Goal: Task Accomplishment & Management: Use online tool/utility

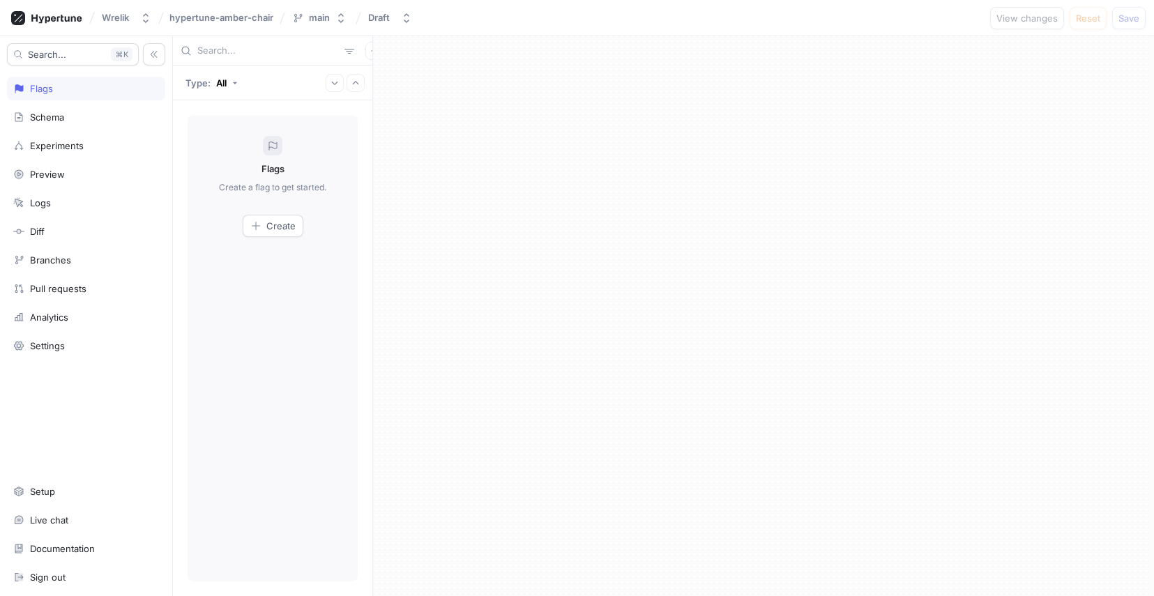
scroll to position [0, 2]
click at [112, 115] on div "Schema" at bounding box center [86, 117] width 146 height 11
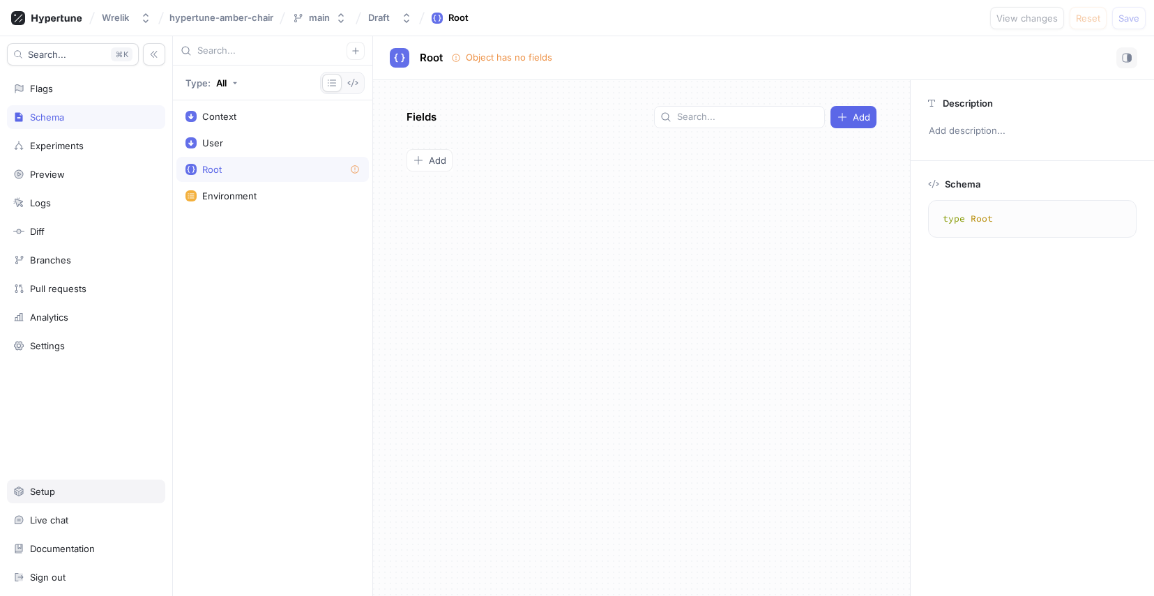
click at [45, 490] on div "Setup" at bounding box center [42, 491] width 25 height 11
type textarea "x"
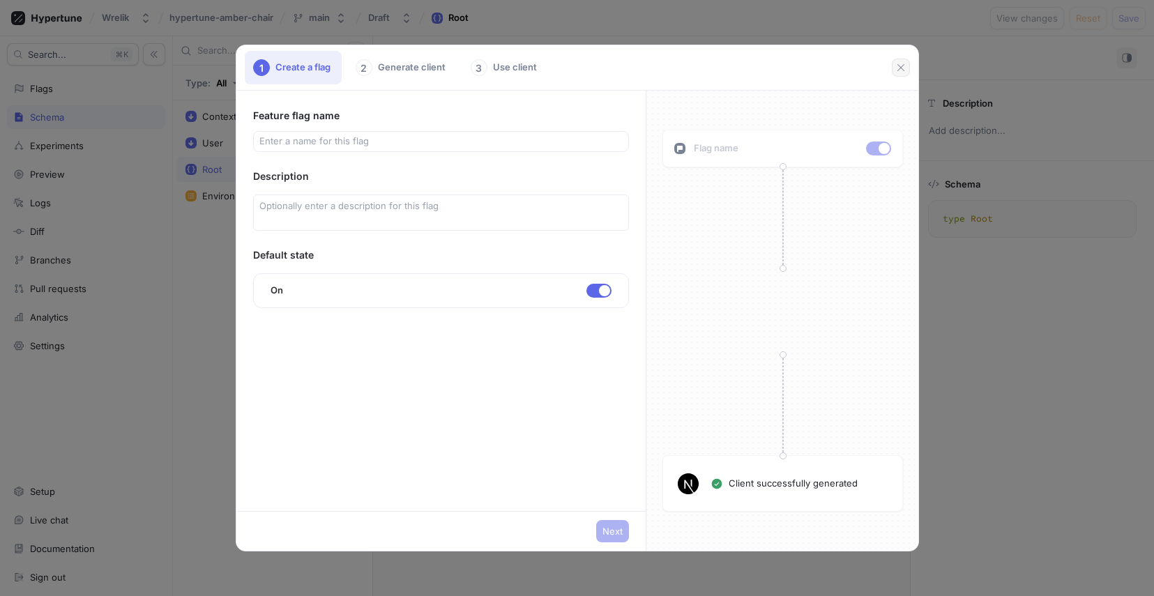
drag, startPoint x: 907, startPoint y: 66, endPoint x: 875, endPoint y: 79, distance: 34.7
click at [907, 66] on button "button" at bounding box center [901, 68] width 18 height 18
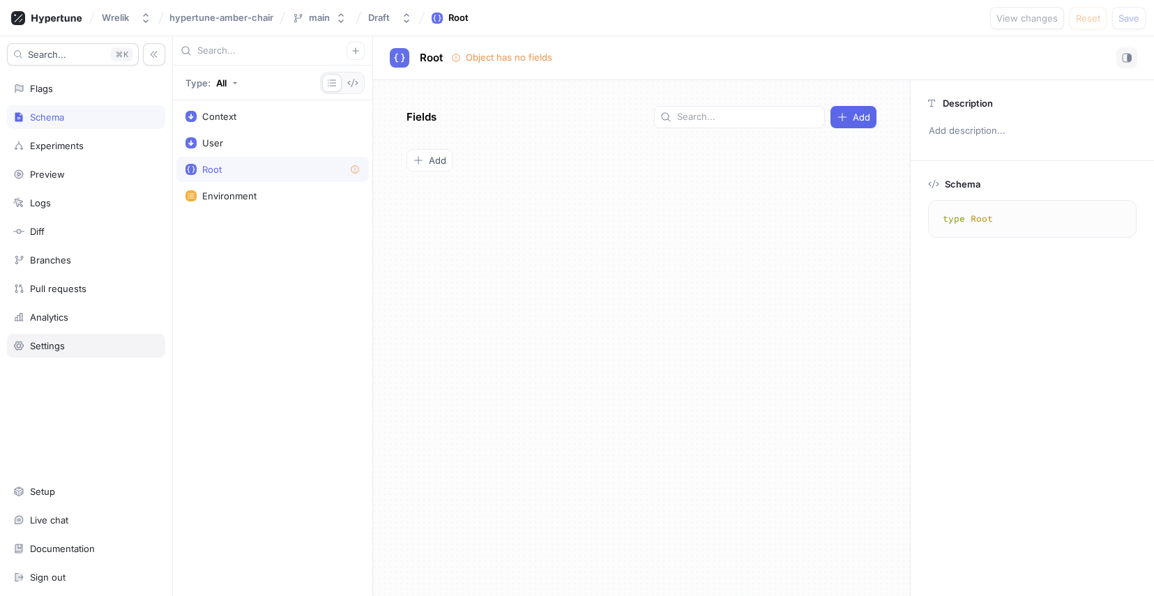
click at [48, 354] on div "Settings" at bounding box center [86, 346] width 158 height 24
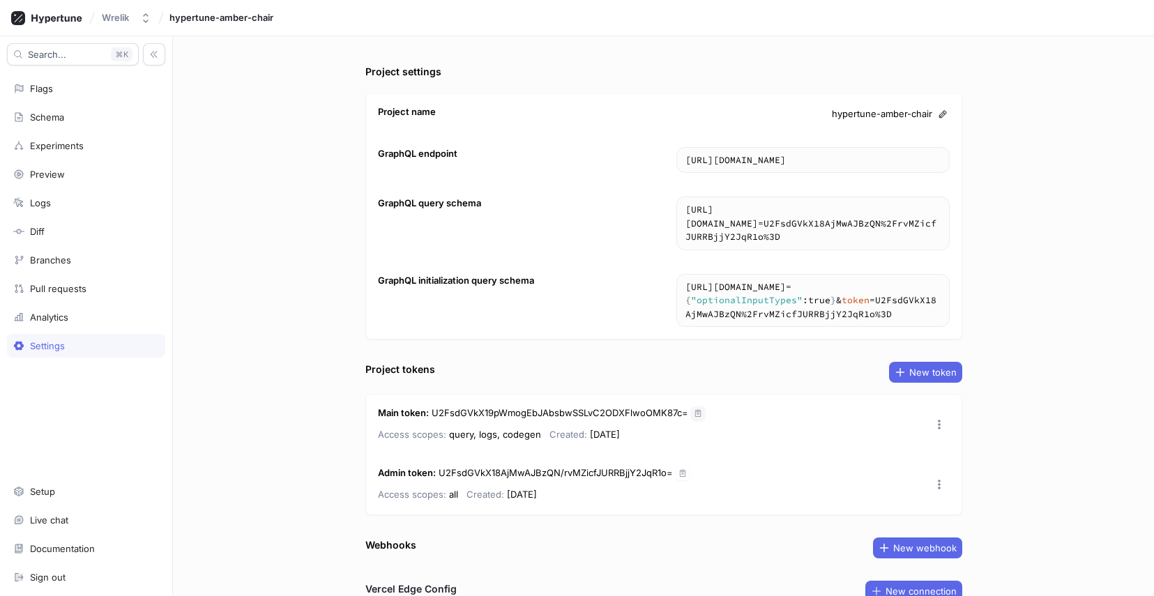
click at [695, 410] on icon "button" at bounding box center [698, 413] width 6 height 7
drag, startPoint x: 566, startPoint y: 489, endPoint x: 363, endPoint y: 393, distance: 224.3
click at [365, 394] on div "Main token : U2FsdGVkX19pWmogEbJAbsbwSSLvC2ODXFlwoOMK87c= Access scopes: query,…" at bounding box center [663, 454] width 597 height 121
copy div "Main token : U2FsdGVkX19pWmogEbJAbsbwSSLvC2ODXFlwoOMK87c= Access scopes: query,…"
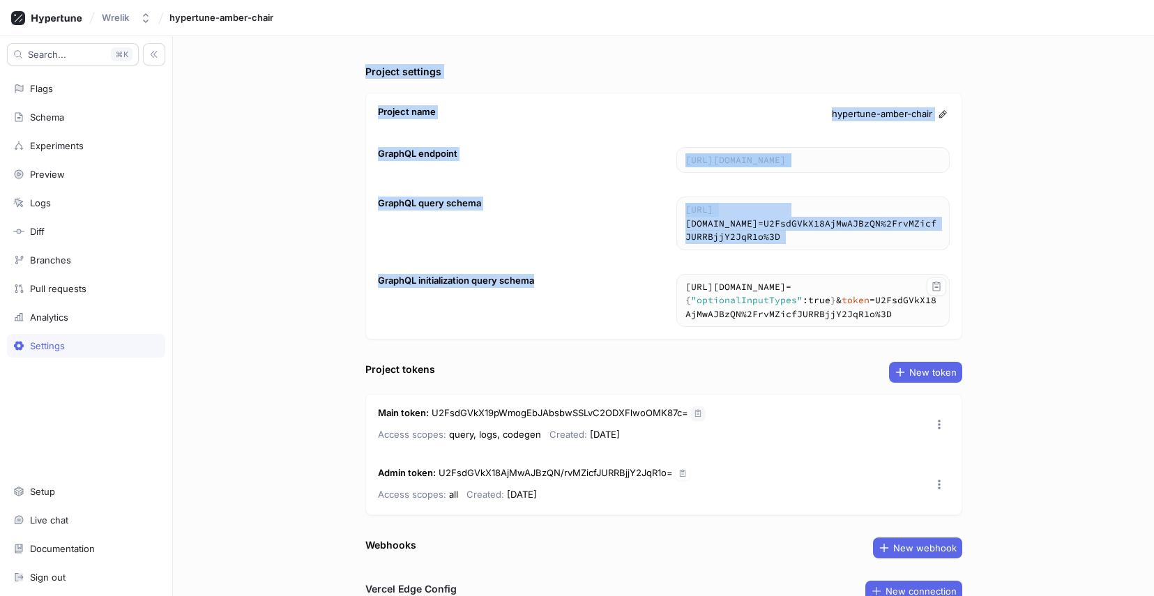
drag, startPoint x: 351, startPoint y: 66, endPoint x: 912, endPoint y: 285, distance: 602.2
click at [912, 285] on div "Project settings Project name hypertune-amber-chair GraphQL endpoint [URL][DOMA…" at bounding box center [663, 316] width 981 height 560
drag, startPoint x: 375, startPoint y: 111, endPoint x: 919, endPoint y: 287, distance: 571.8
click at [919, 287] on div "Project name hypertune-amber-chair GraphQL endpoint [URL][DOMAIN_NAME] [URL][DO…" at bounding box center [663, 216] width 597 height 247
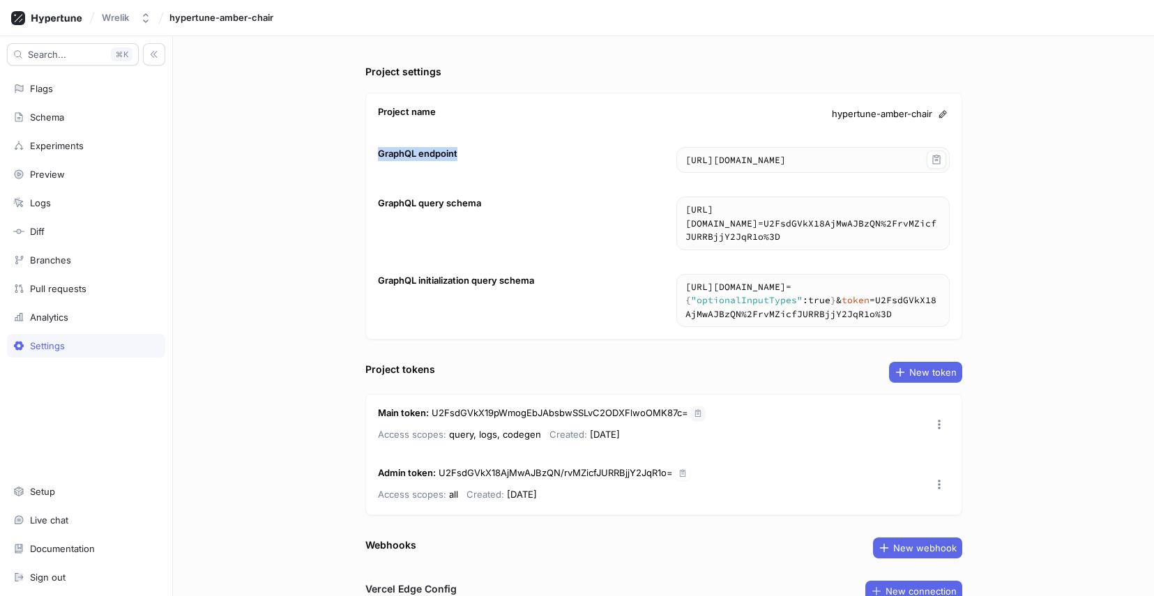
drag, startPoint x: 370, startPoint y: 153, endPoint x: 928, endPoint y: 171, distance: 558.2
click at [928, 171] on div "GraphQL endpoint [URL][DOMAIN_NAME] [URL][DOMAIN_NAME]" at bounding box center [664, 160] width 596 height 50
click at [932, 166] on button "button" at bounding box center [937, 160] width 20 height 18
click at [936, 202] on button "button" at bounding box center [937, 209] width 20 height 18
click at [936, 281] on icon "button" at bounding box center [936, 286] width 11 height 11
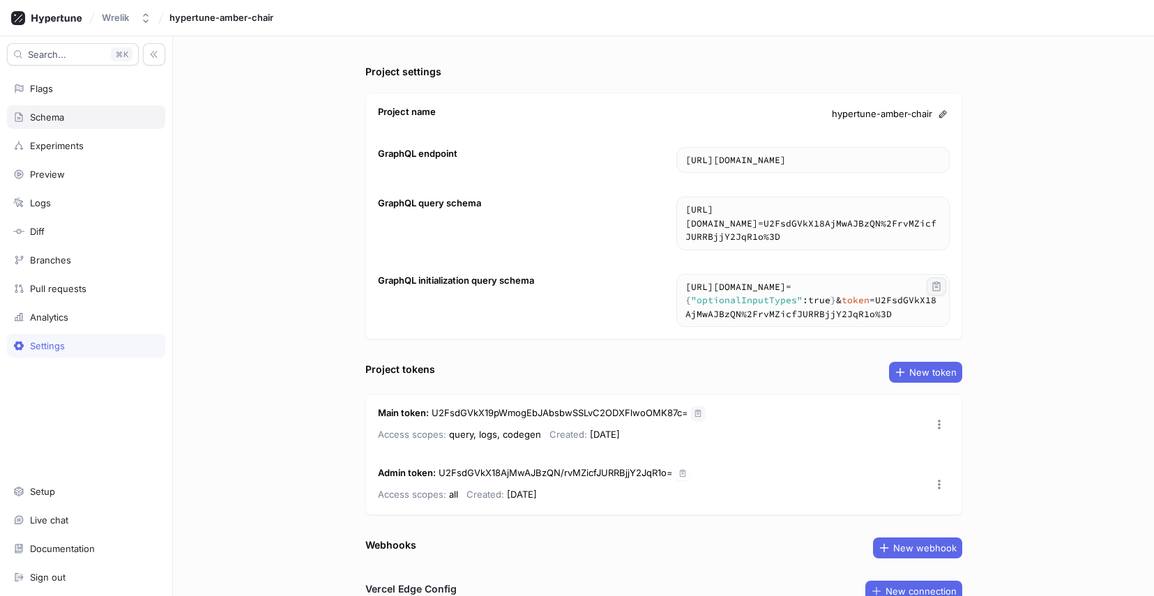
click at [54, 119] on div "Schema" at bounding box center [47, 117] width 34 height 11
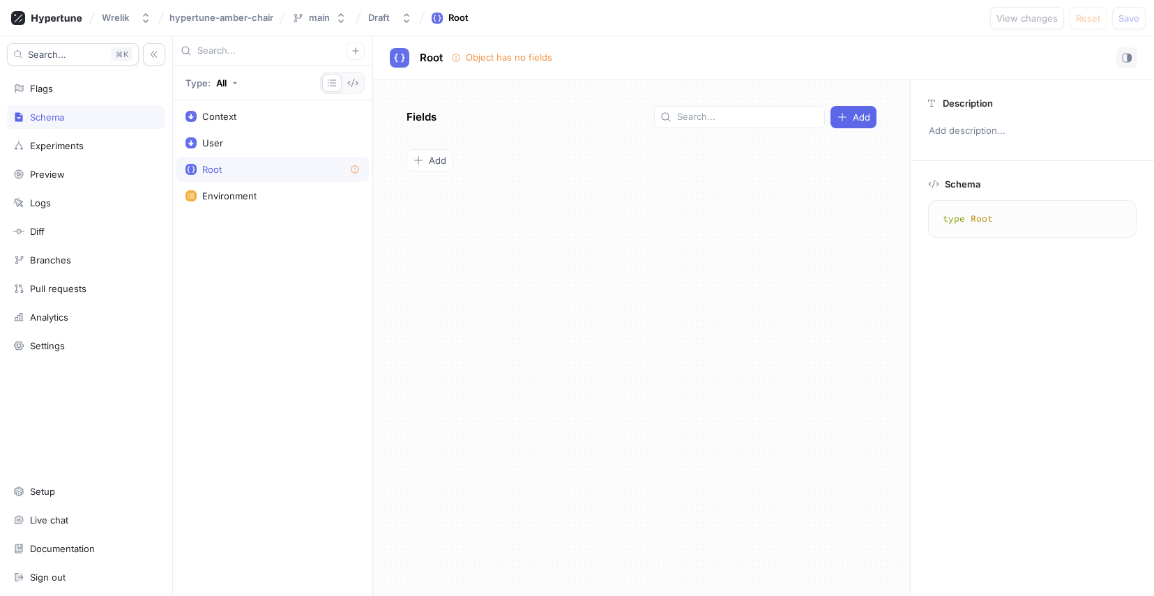
click at [274, 163] on div "Root" at bounding box center [272, 169] width 192 height 25
click at [434, 157] on span "Add" at bounding box center [437, 160] width 17 height 8
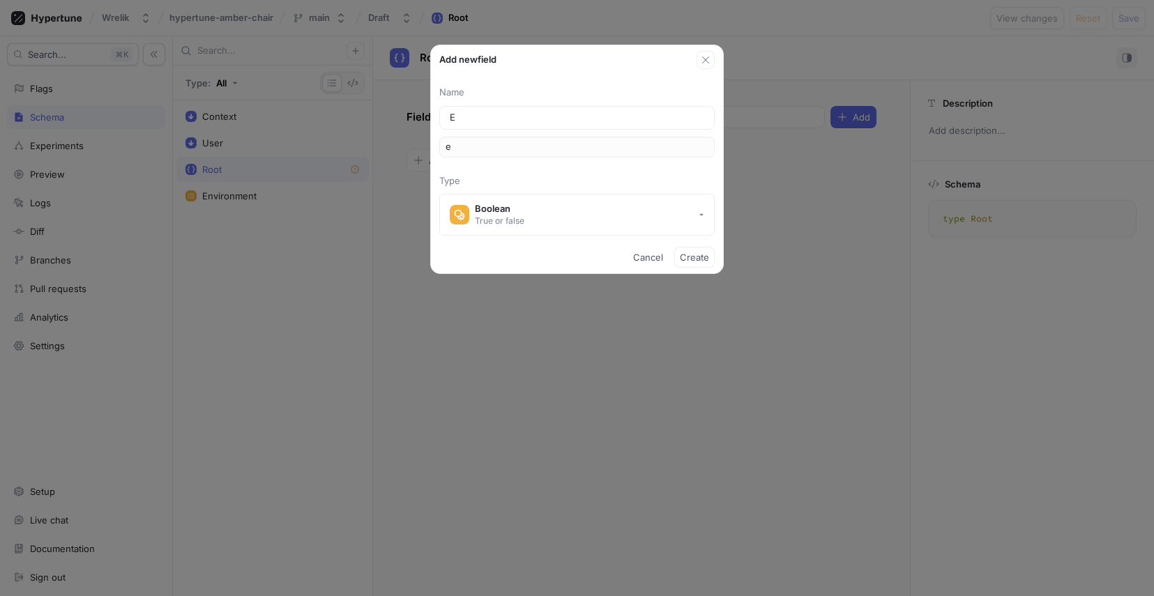
type input "Ex"
type input "ex"
type input "Exa"
type input "exa"
type input "Exam"
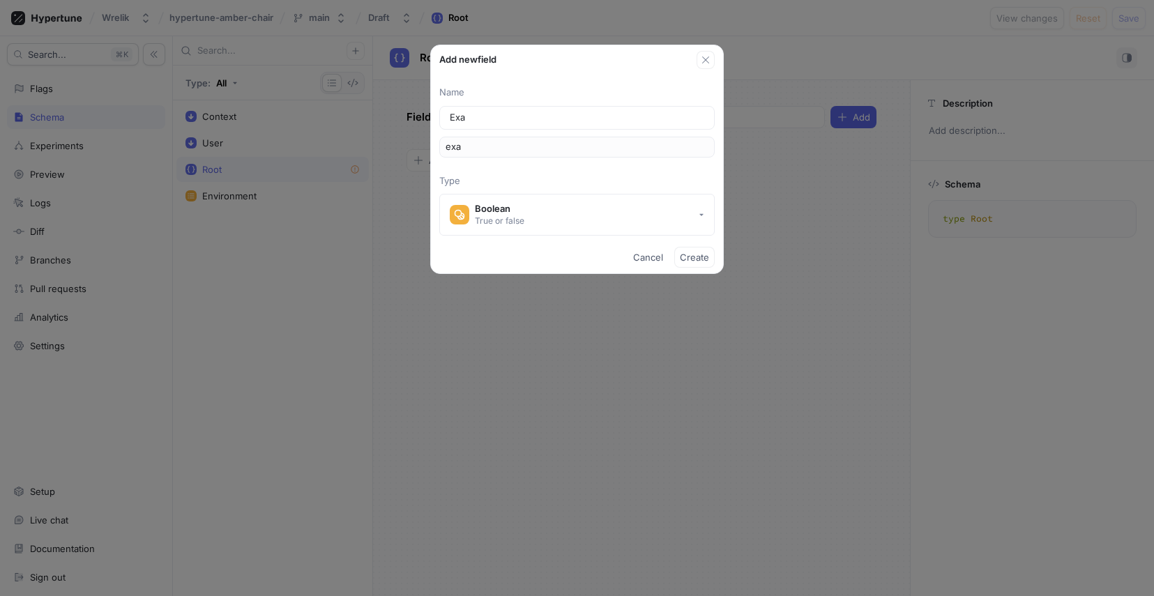
type input "exam"
type input "Examp"
type input "examp"
type input "Exampl"
type input "exampl"
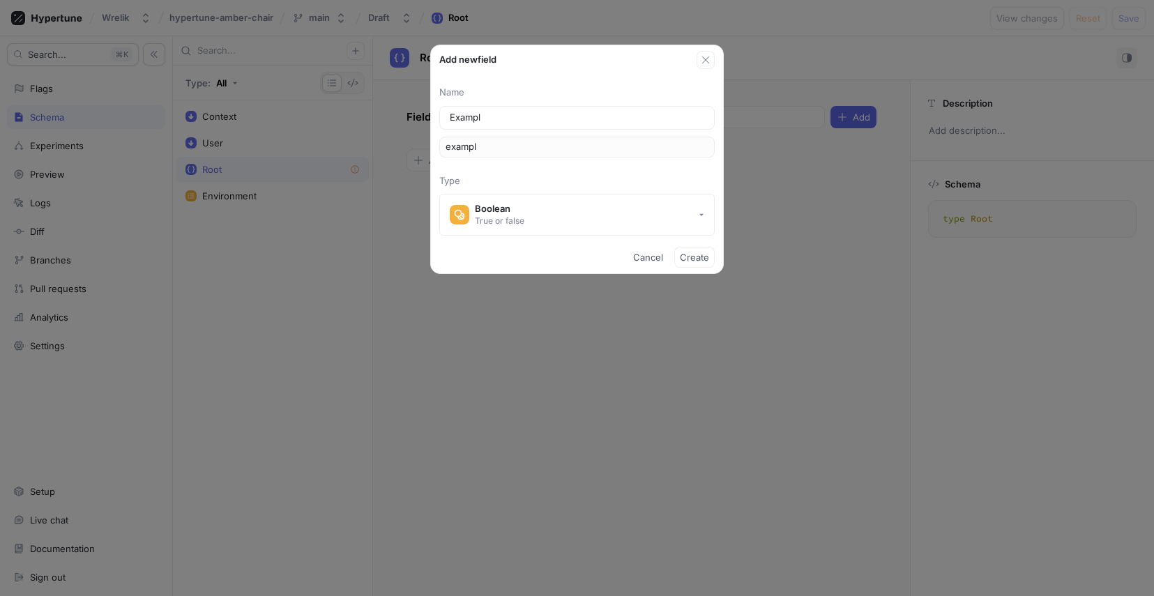
type input "Example"
type input "example"
click at [680, 213] on button "Boolean True or false" at bounding box center [576, 215] width 275 height 42
type input "Example"
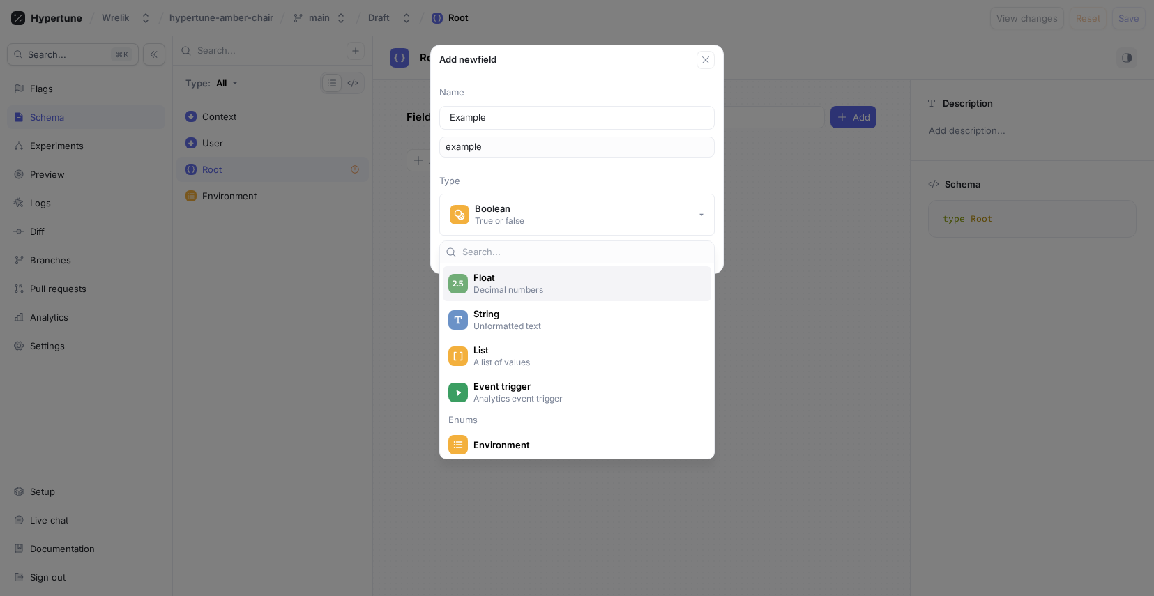
scroll to position [273, 0]
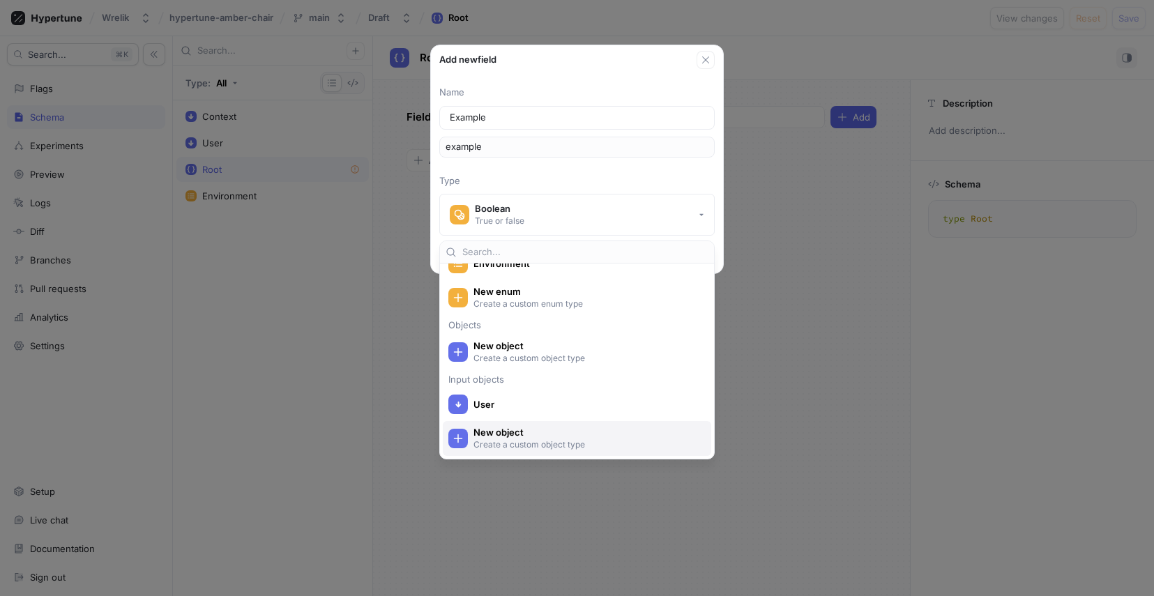
click at [542, 425] on div "New object Create a custom object type" at bounding box center [577, 438] width 268 height 35
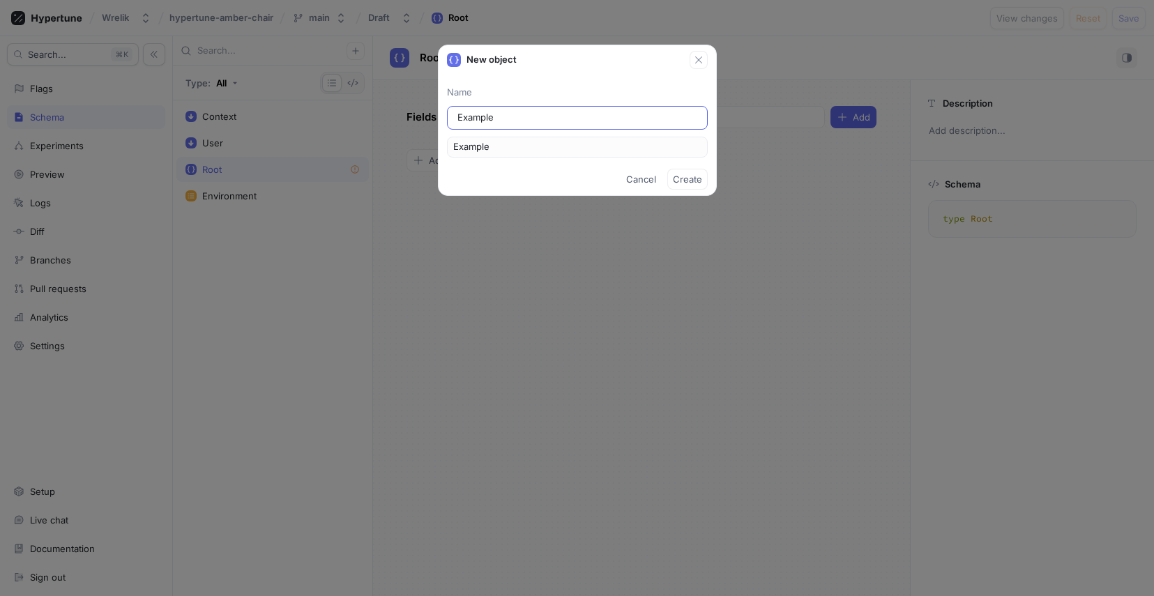
click at [640, 113] on input "Example" at bounding box center [577, 118] width 240 height 14
click at [652, 178] on span "Cancel" at bounding box center [641, 179] width 30 height 8
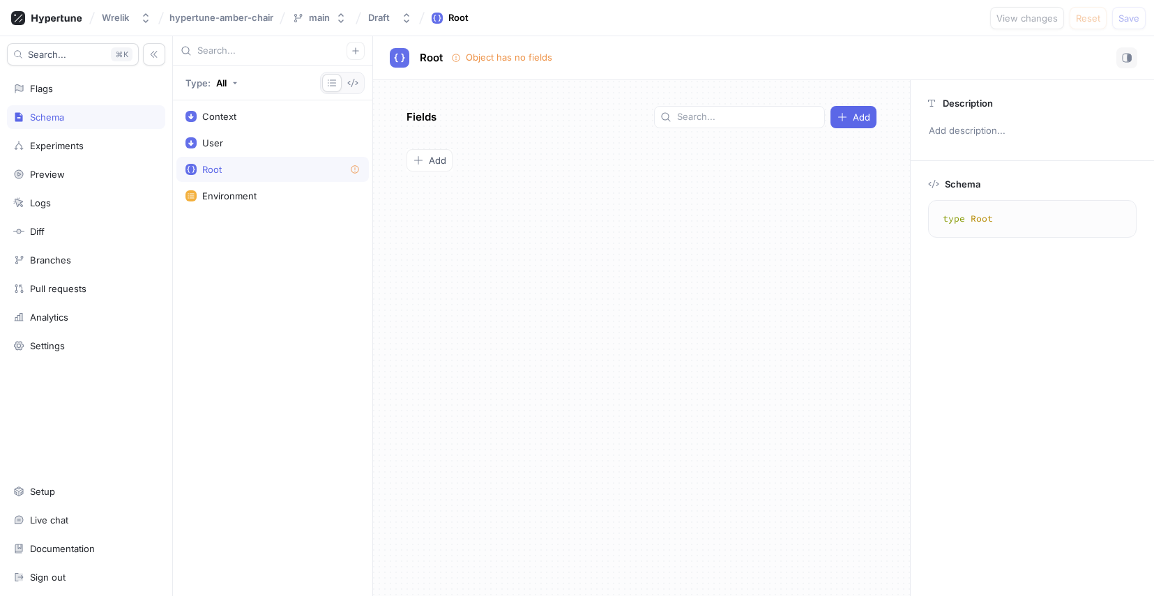
click at [947, 225] on textarea "type Root" at bounding box center [1032, 218] width 196 height 25
click at [973, 222] on textarea "type Root" at bounding box center [1032, 218] width 196 height 25
click at [956, 192] on div "Schema type Root type Root" at bounding box center [1032, 208] width 243 height 94
click at [861, 126] on button "Add" at bounding box center [854, 117] width 46 height 22
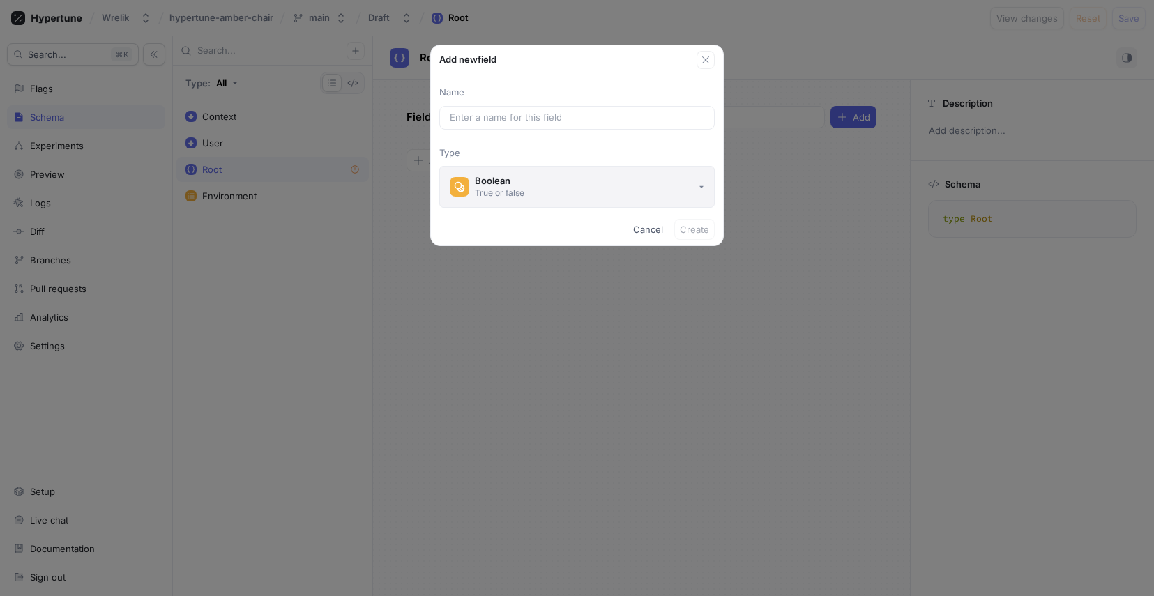
click at [650, 169] on button "Boolean True or false" at bounding box center [576, 187] width 275 height 42
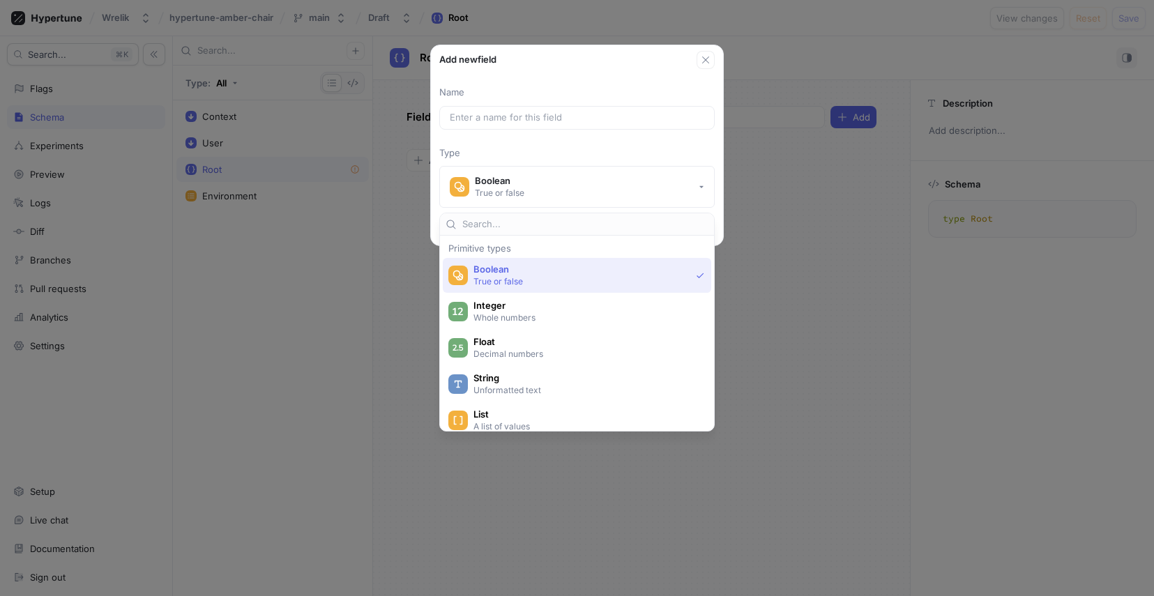
click at [557, 282] on p "True or false" at bounding box center [582, 281] width 217 height 12
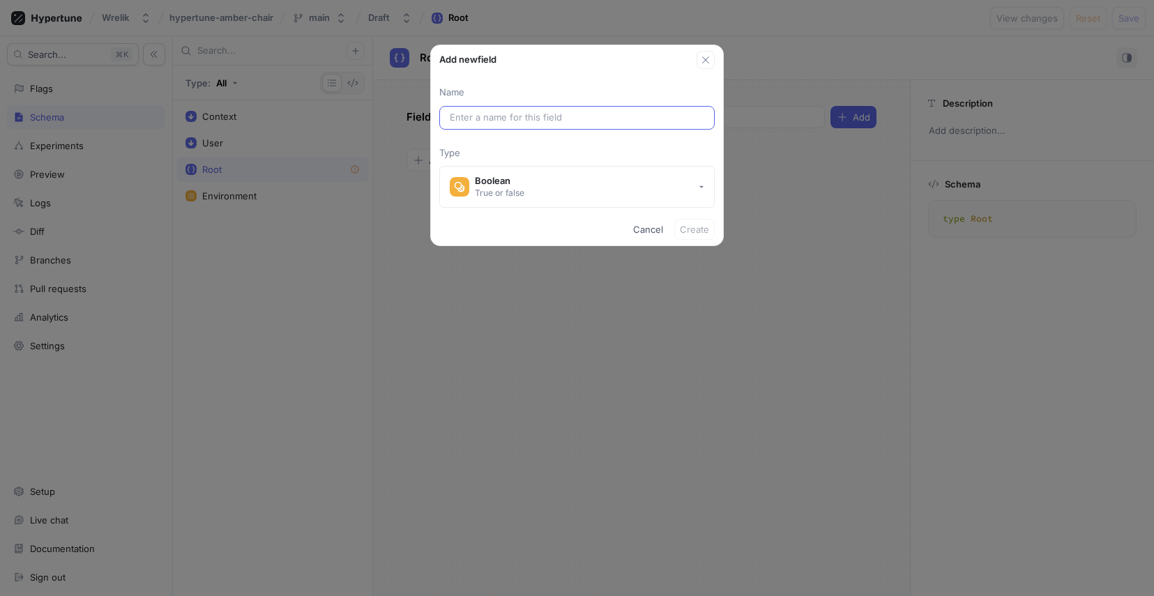
click at [614, 126] on div at bounding box center [576, 118] width 275 height 24
click at [603, 122] on input "text" at bounding box center [577, 118] width 255 height 14
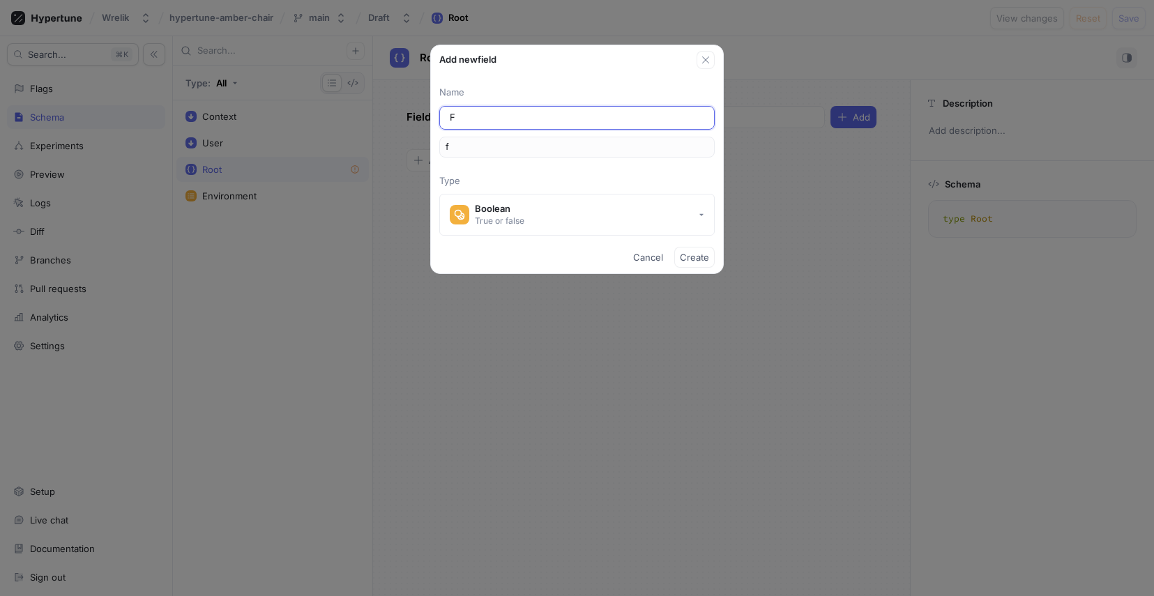
type input "Fe"
type input "fe"
type input "Fea"
type input "fea"
type input "Feat"
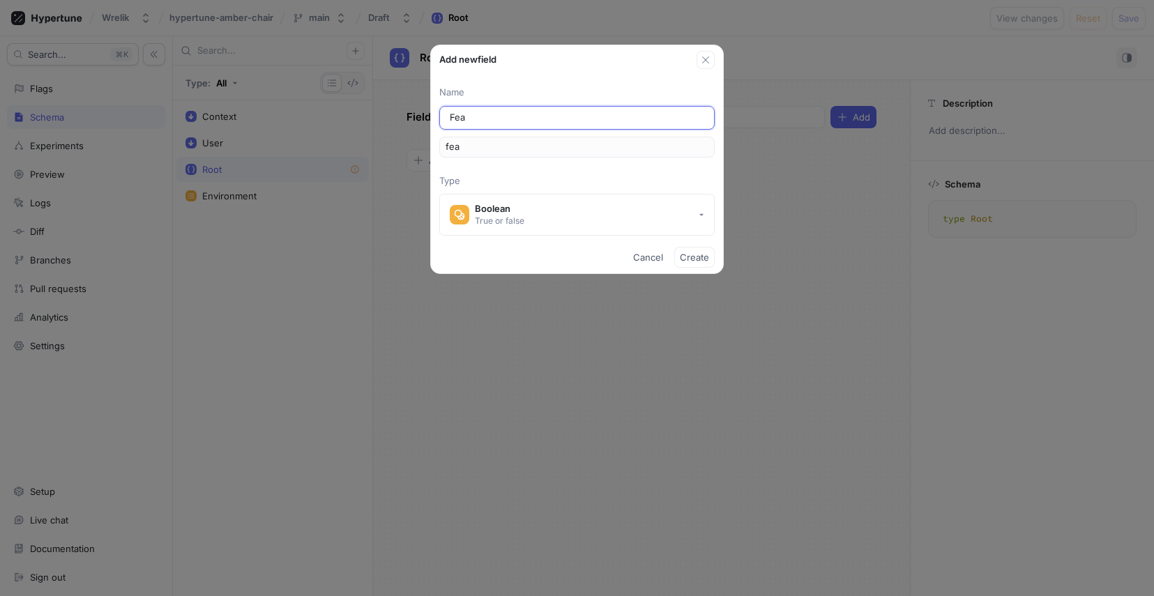
type input "feat"
type input "Featu"
type input "featu"
type input "Featur"
type input "featur"
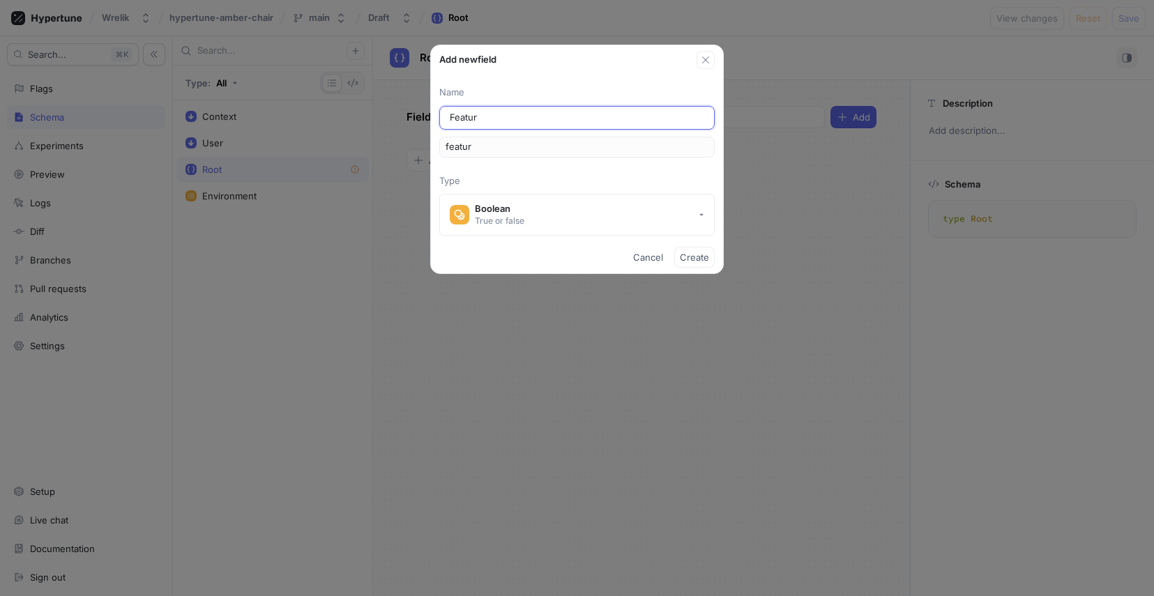
type input "Featurw"
type input "featurw"
type input "Featur"
type input "featur"
type input "Feature"
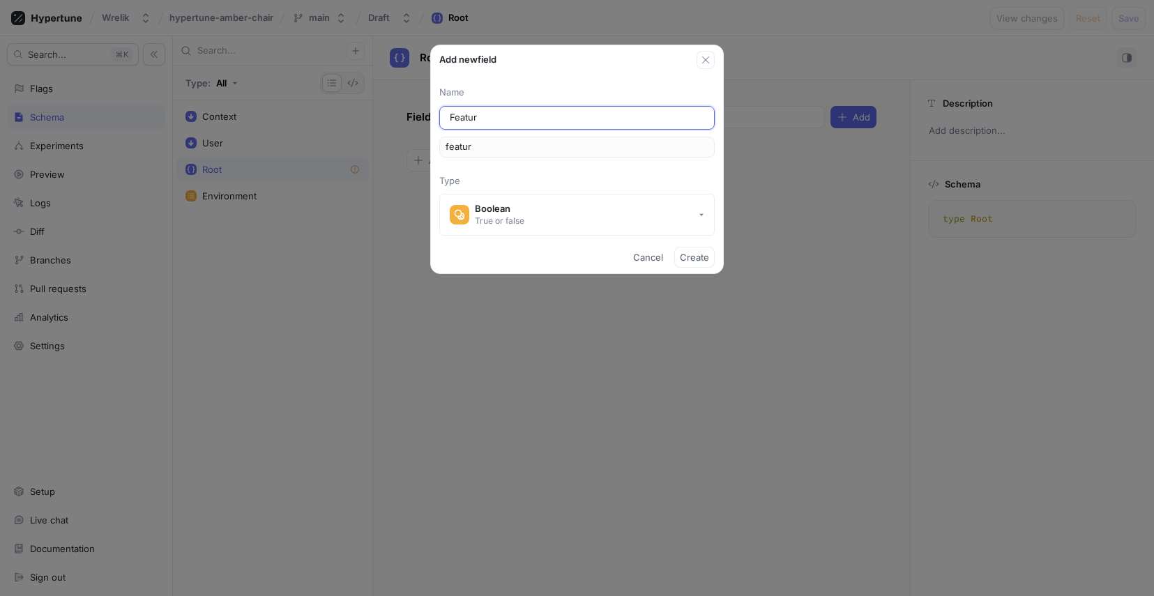
type input "feature"
type input "Features"
type input "features"
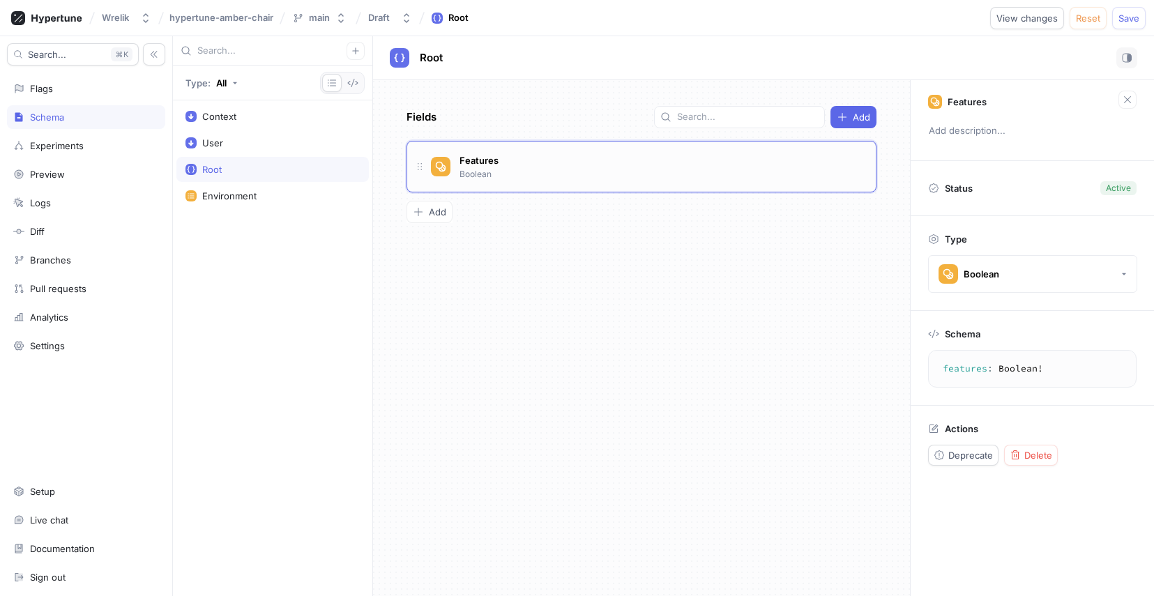
click at [540, 160] on div "Features Boolean" at bounding box center [648, 167] width 434 height 28
click at [553, 172] on div "Features Boolean" at bounding box center [648, 167] width 434 height 28
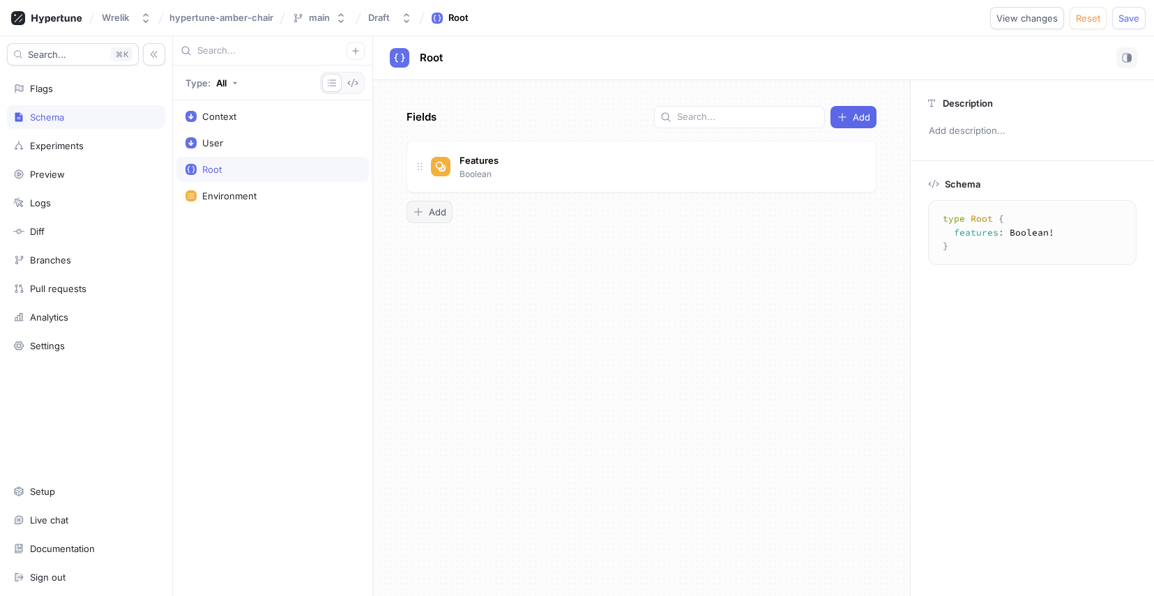
click at [446, 209] on span "Add" at bounding box center [437, 212] width 17 height 8
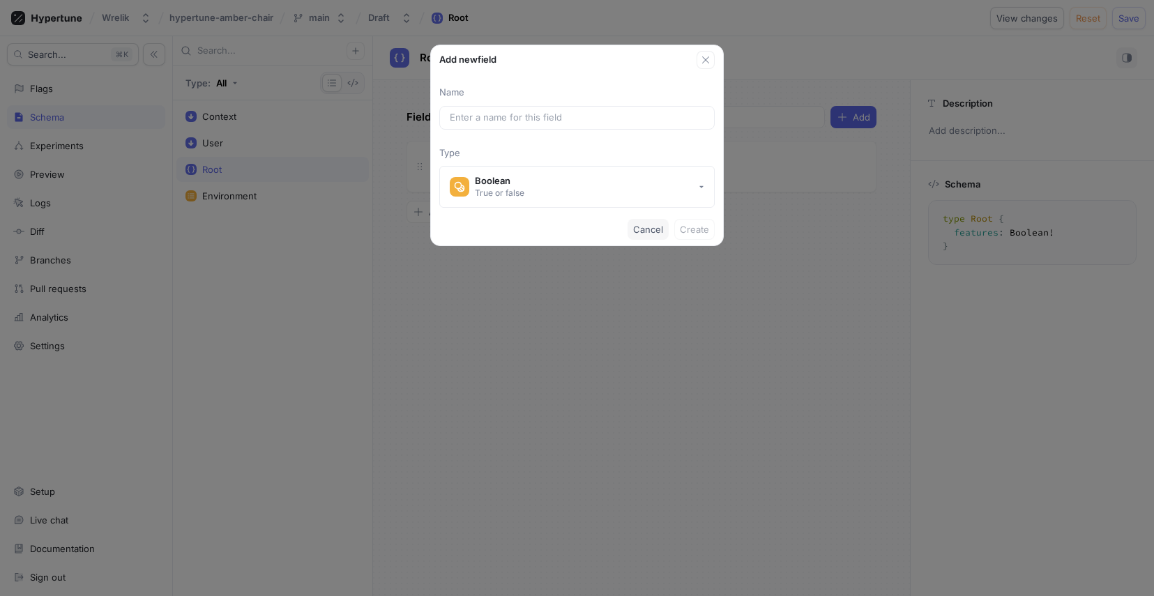
click at [661, 232] on span "Cancel" at bounding box center [648, 229] width 30 height 8
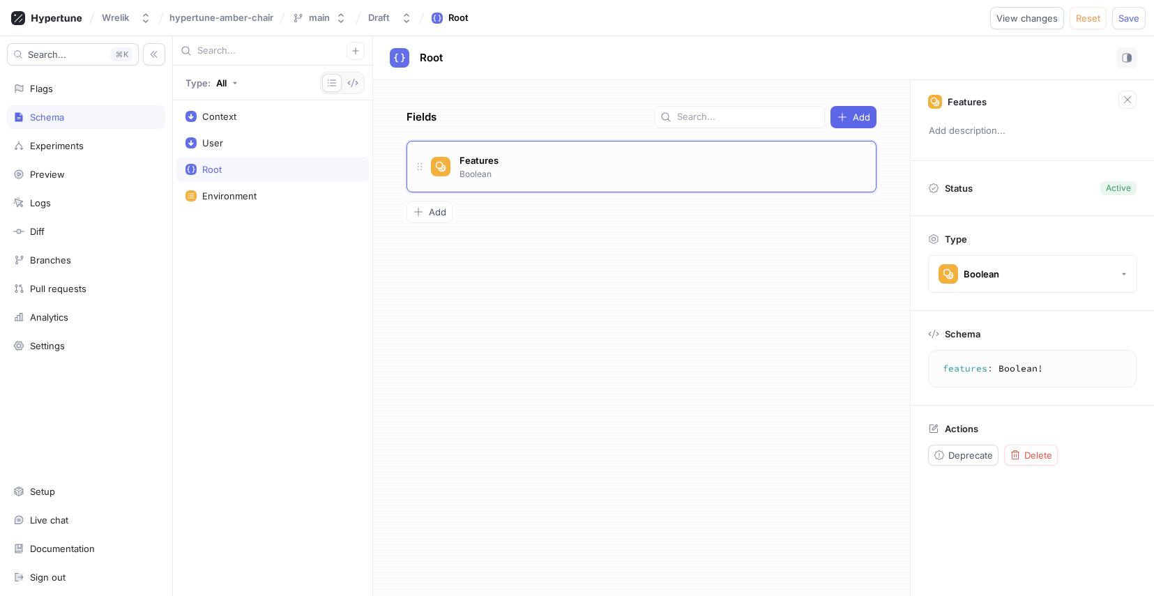
click at [801, 163] on div "Features Boolean" at bounding box center [648, 167] width 434 height 28
click at [1087, 361] on textarea "features: Boolean!" at bounding box center [1032, 368] width 196 height 25
click at [977, 369] on textarea "features: Boolean!" at bounding box center [1032, 368] width 196 height 25
click at [364, 82] on div at bounding box center [342, 83] width 45 height 22
click at [353, 83] on icon "button" at bounding box center [353, 83] width 10 height 8
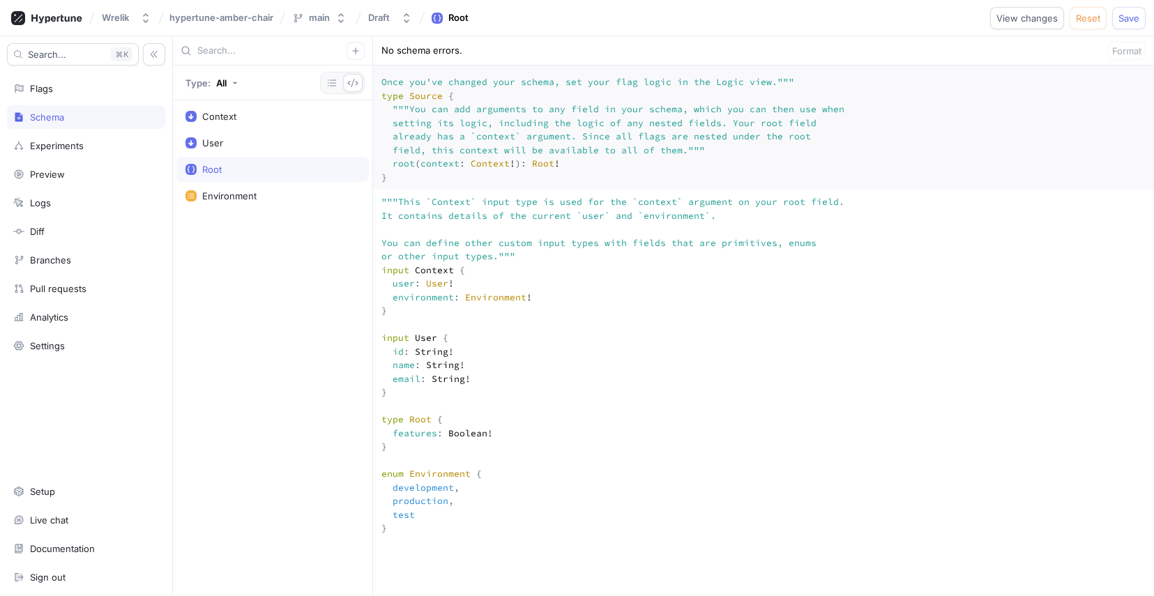
scroll to position [296, 0]
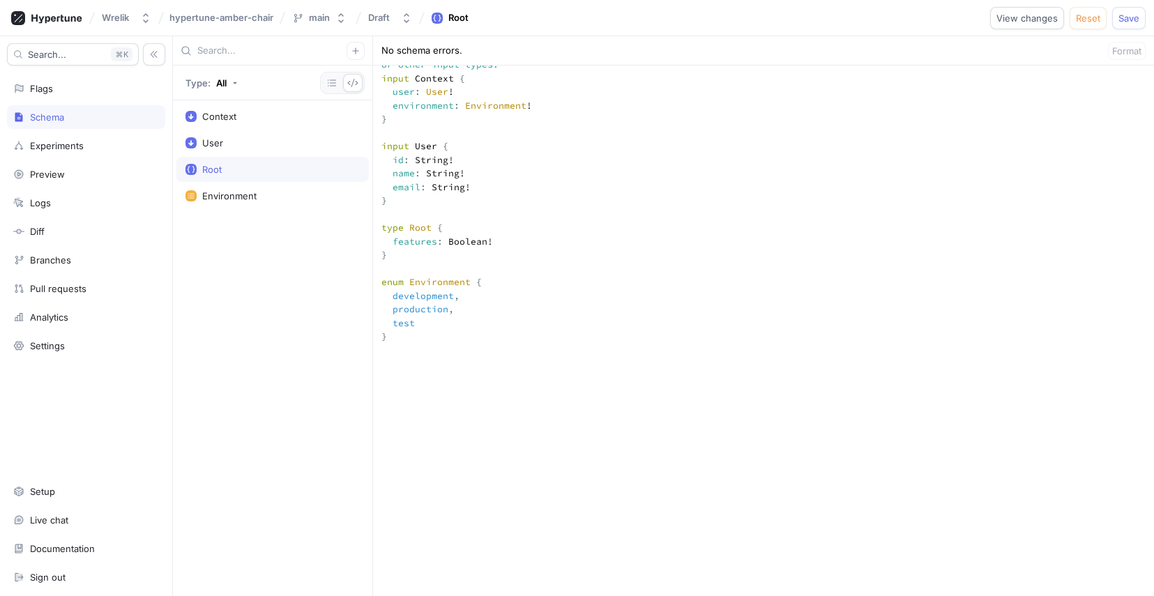
click at [443, 414] on textarea """" This `Context` input type is used for the `context` argument on your root f…" at bounding box center [763, 478] width 781 height 961
paste textarea "type Root { exampleFlag: Boolean! proTrialEnabled: Boolean! freeCustomerCap: In…"
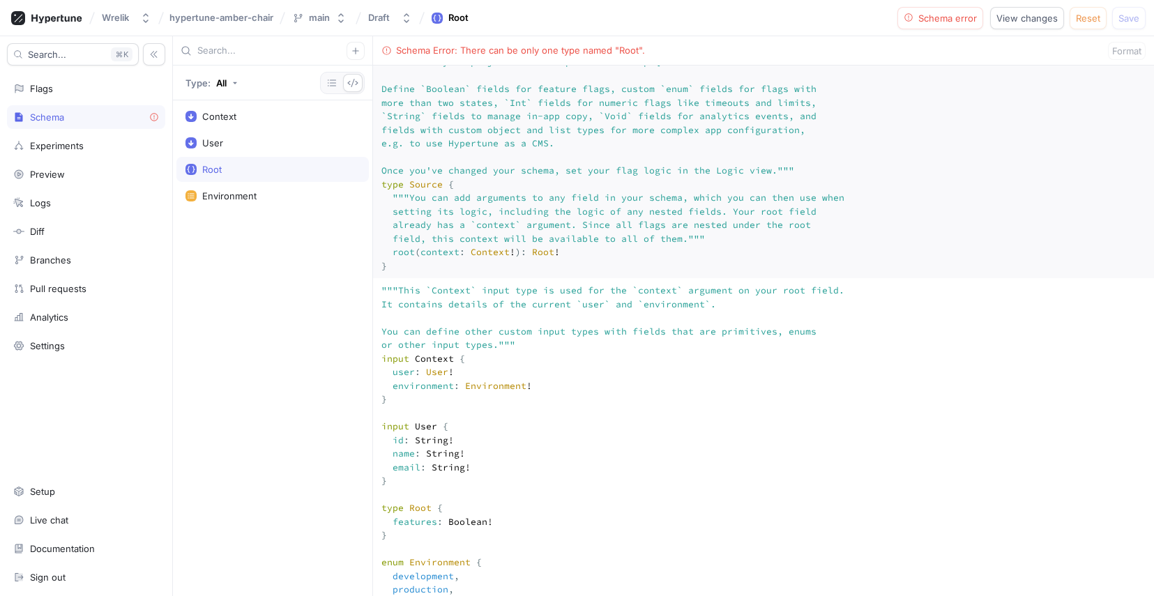
scroll to position [0, 0]
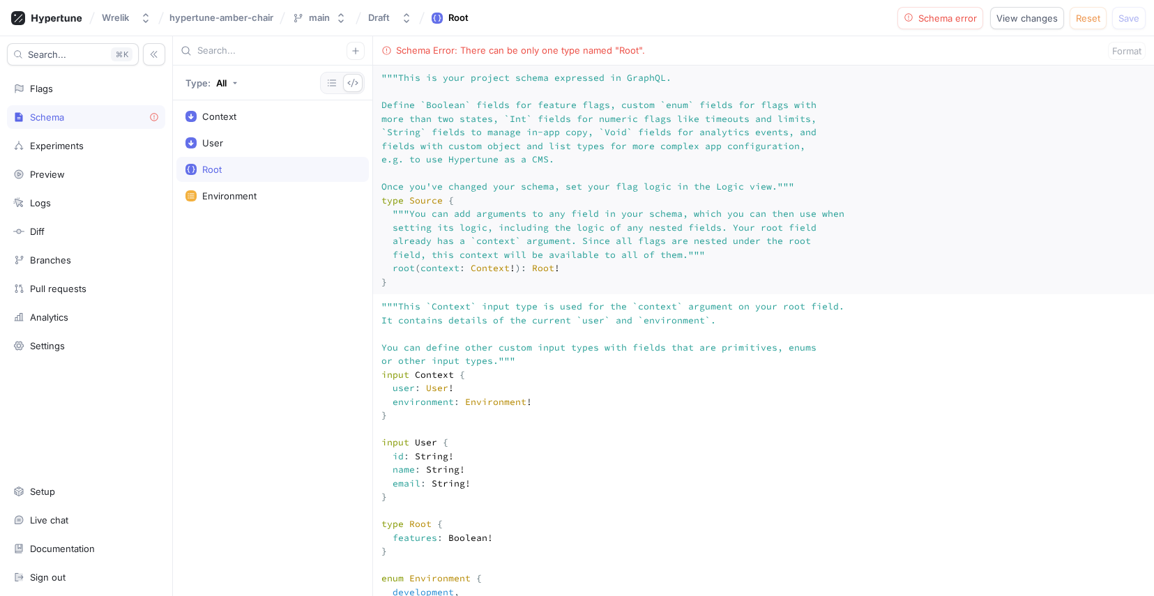
drag, startPoint x: 398, startPoint y: 412, endPoint x: 424, endPoint y: 92, distance: 321.2
click at [424, 92] on div """" This is your project schema expressed in GraphQL. Define `Boolean` fields f…" at bounding box center [763, 331] width 781 height 531
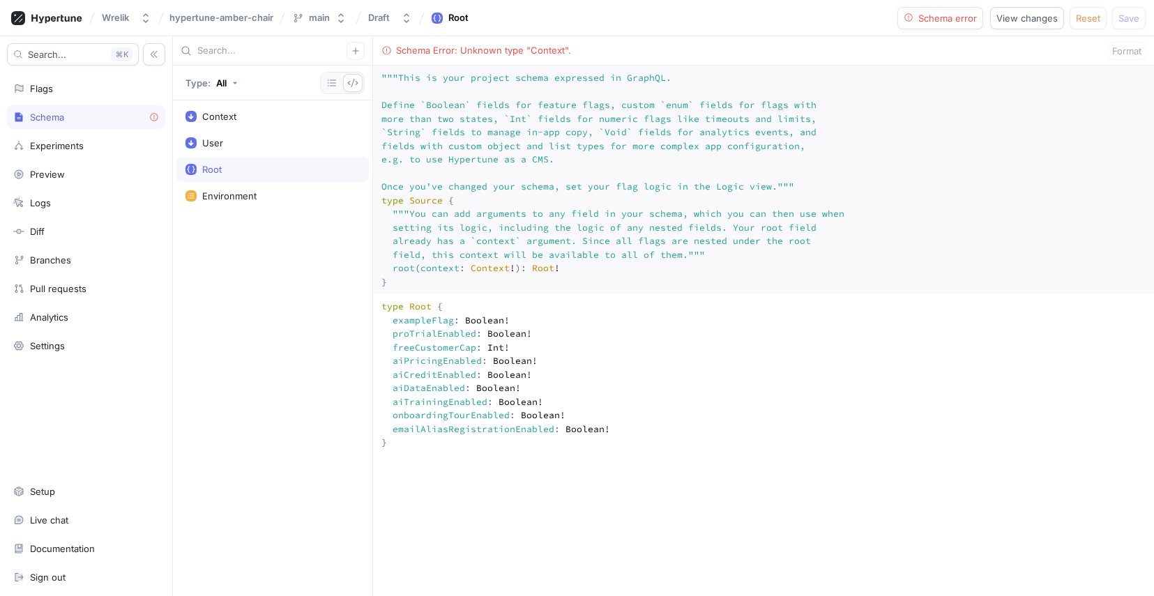
click at [497, 256] on textarea """" This is your project schema expressed in GraphQL. Define `Boolean` fields f…" at bounding box center [763, 180] width 781 height 229
drag, startPoint x: 403, startPoint y: 88, endPoint x: 412, endPoint y: 122, distance: 35.4
click at [488, 148] on textarea """" This is your project schema expressed in GraphQL. Define `Boolean` fields f…" at bounding box center [763, 180] width 781 height 229
drag, startPoint x: 382, startPoint y: 75, endPoint x: 598, endPoint y: 340, distance: 342.1
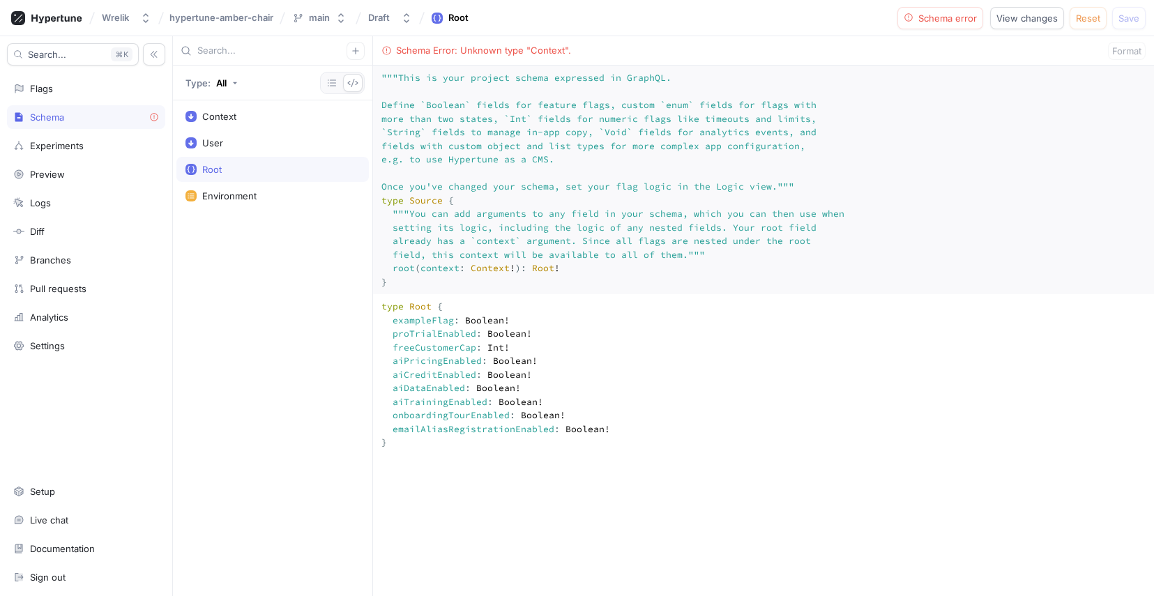
click at [598, 294] on textarea """" This is your project schema expressed in GraphQL. Define `Boolean` fields f…" at bounding box center [763, 180] width 781 height 229
click at [232, 119] on div "Context" at bounding box center [219, 116] width 34 height 11
drag, startPoint x: 1119, startPoint y: 458, endPoint x: 232, endPoint y: 119, distance: 949.6
click at [232, 119] on div "Context" at bounding box center [219, 116] width 34 height 11
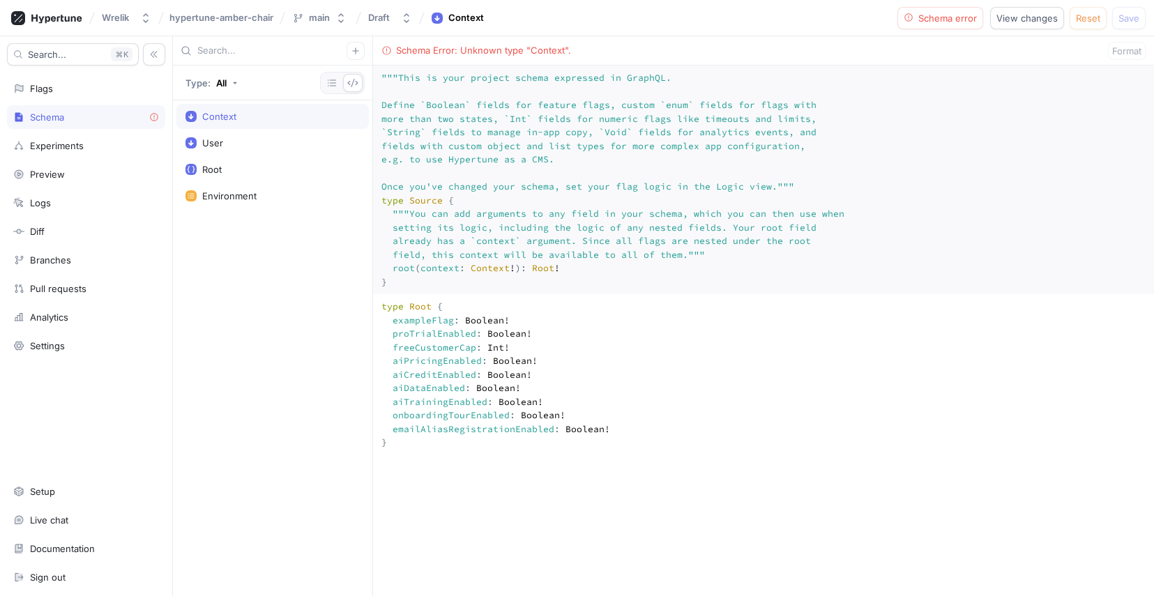
click at [232, 119] on div "Context" at bounding box center [219, 116] width 34 height 11
click at [261, 149] on div "User" at bounding box center [272, 142] width 192 height 25
click at [260, 114] on div "Context" at bounding box center [273, 116] width 174 height 11
drag, startPoint x: 585, startPoint y: 52, endPoint x: 387, endPoint y: 49, distance: 198.1
click at [387, 49] on div "Schema Error: Unknown type "Context". Format" at bounding box center [763, 50] width 781 height 29
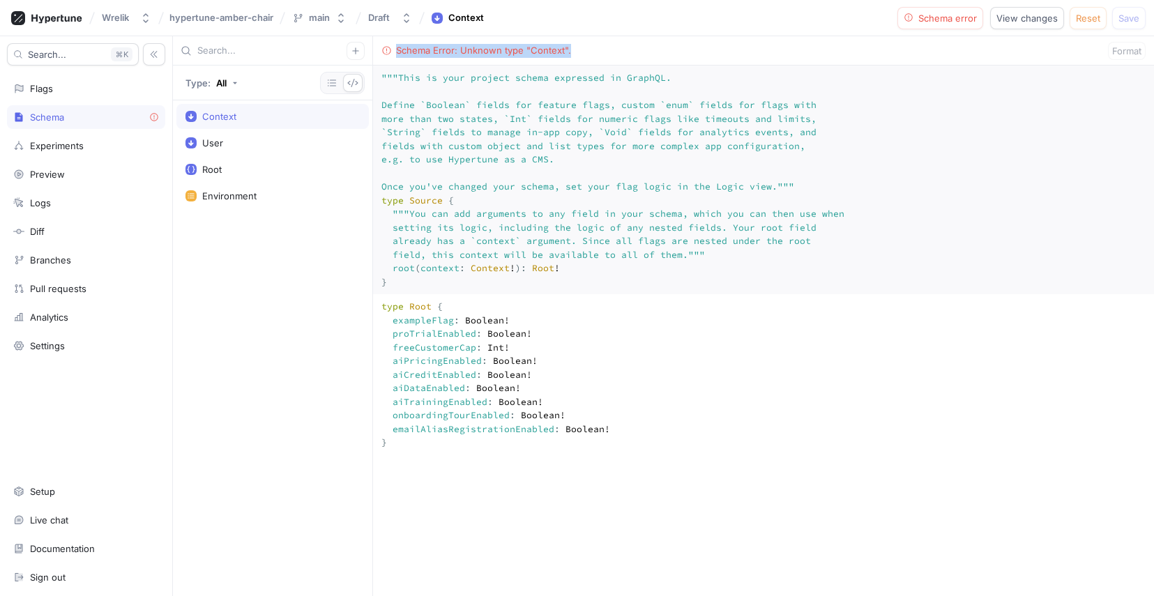
copy div "Schema Error: Unknown type "Context"."
drag, startPoint x: 621, startPoint y: 474, endPoint x: 347, endPoint y: 330, distance: 308.8
click at [347, 330] on div "Type: All Context User Root Environment Schema Error: Unknown type "Context". F…" at bounding box center [663, 316] width 981 height 560
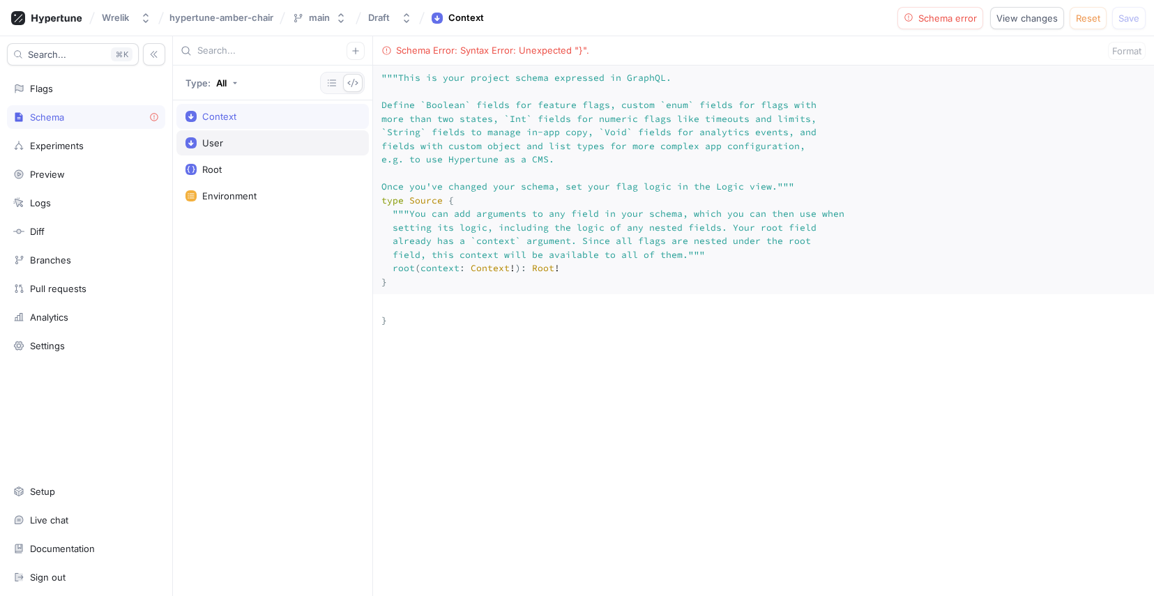
type textarea "}"
click at [300, 115] on div "Context" at bounding box center [273, 116] width 174 height 11
click at [305, 119] on div "Context" at bounding box center [273, 116] width 174 height 11
click at [356, 78] on icon "button" at bounding box center [352, 82] width 11 height 11
click at [334, 86] on icon "button" at bounding box center [332, 83] width 8 height 7
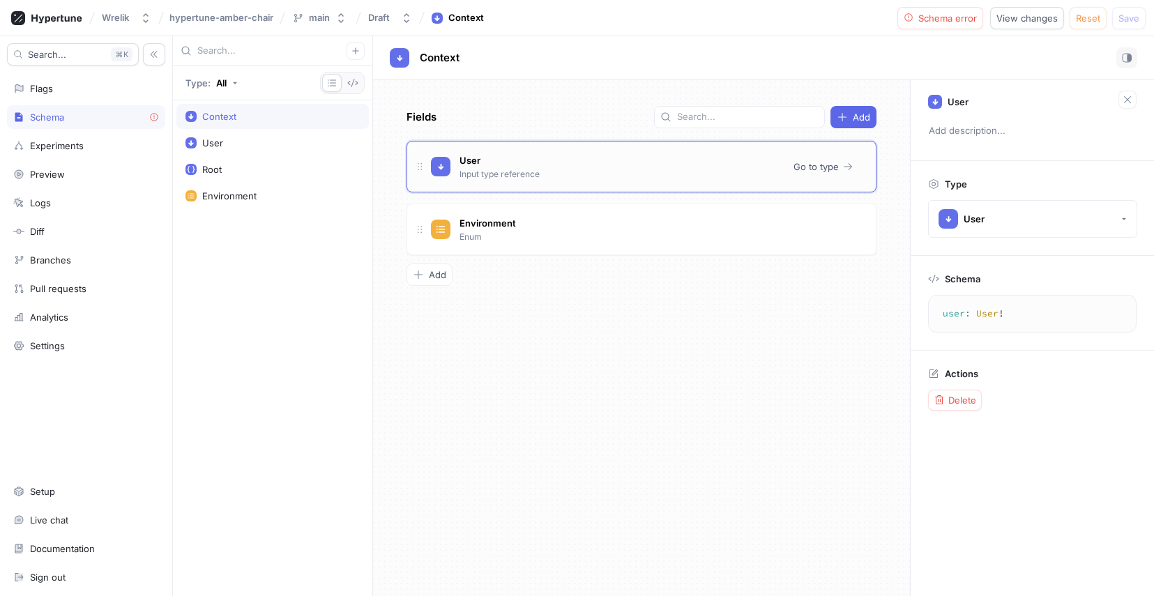
click at [559, 172] on div "User Input type reference" at bounding box center [606, 167] width 351 height 28
click at [225, 106] on div "Context" at bounding box center [272, 116] width 192 height 25
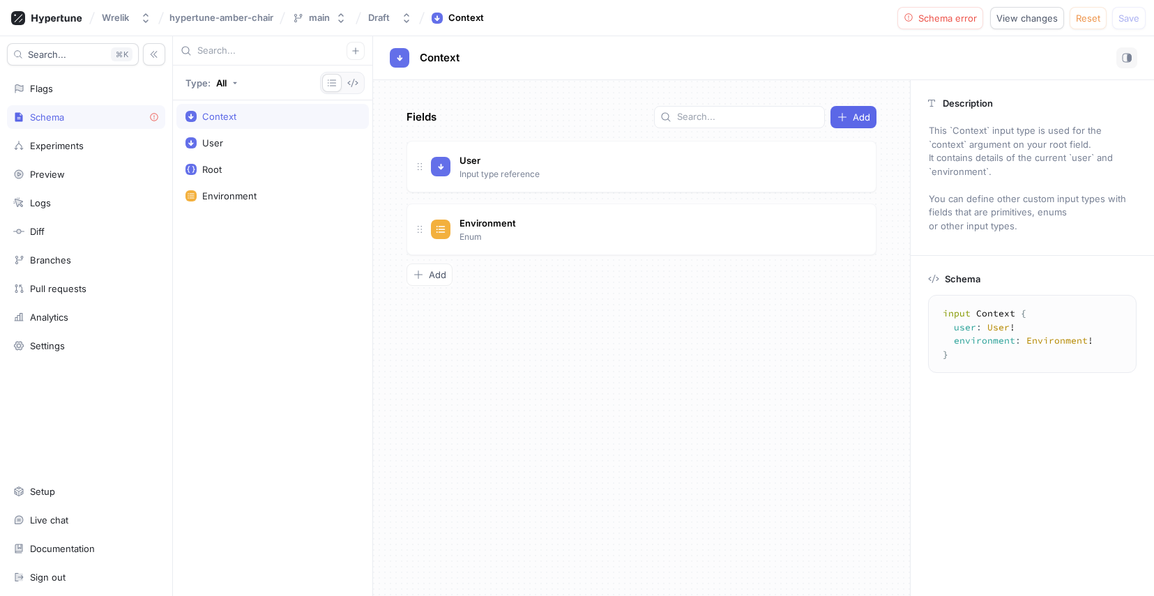
click at [232, 113] on div "Context" at bounding box center [219, 116] width 34 height 11
click at [356, 86] on icon "button" at bounding box center [352, 82] width 11 height 11
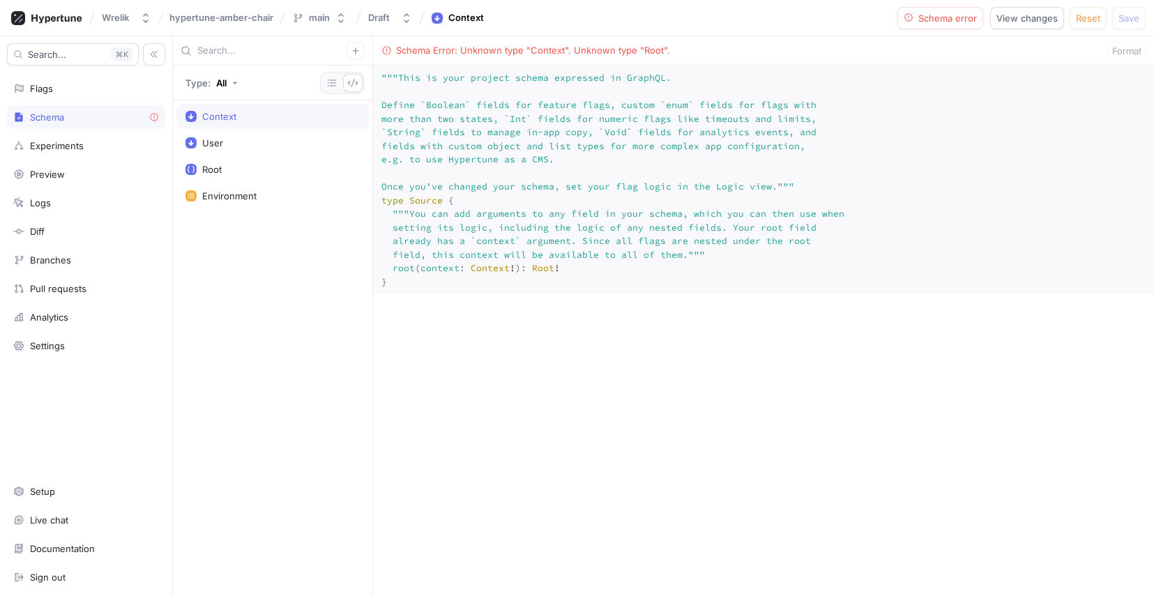
click at [439, 360] on textarea at bounding box center [763, 604] width 781 height 621
paste textarea "input Context { user: User! environment: Environment! } input User { id: String…"
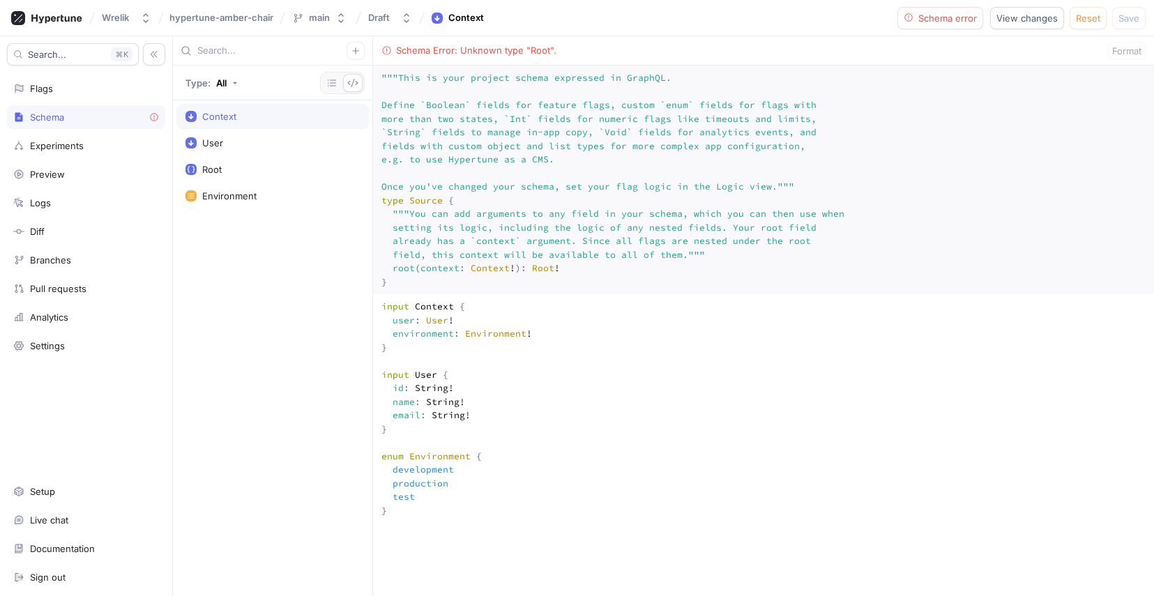
scroll to position [264, 0]
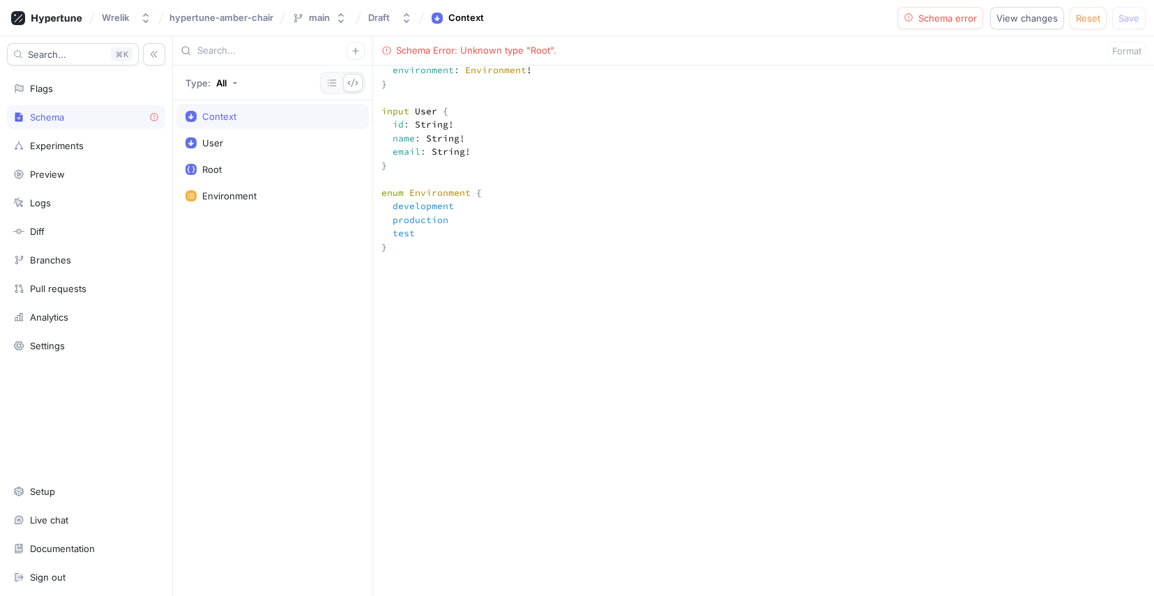
click at [697, 327] on textarea "input Context { user: User! environment: Environment! } input User { id: String…" at bounding box center [763, 443] width 781 height 825
click at [244, 142] on div "User" at bounding box center [273, 142] width 174 height 11
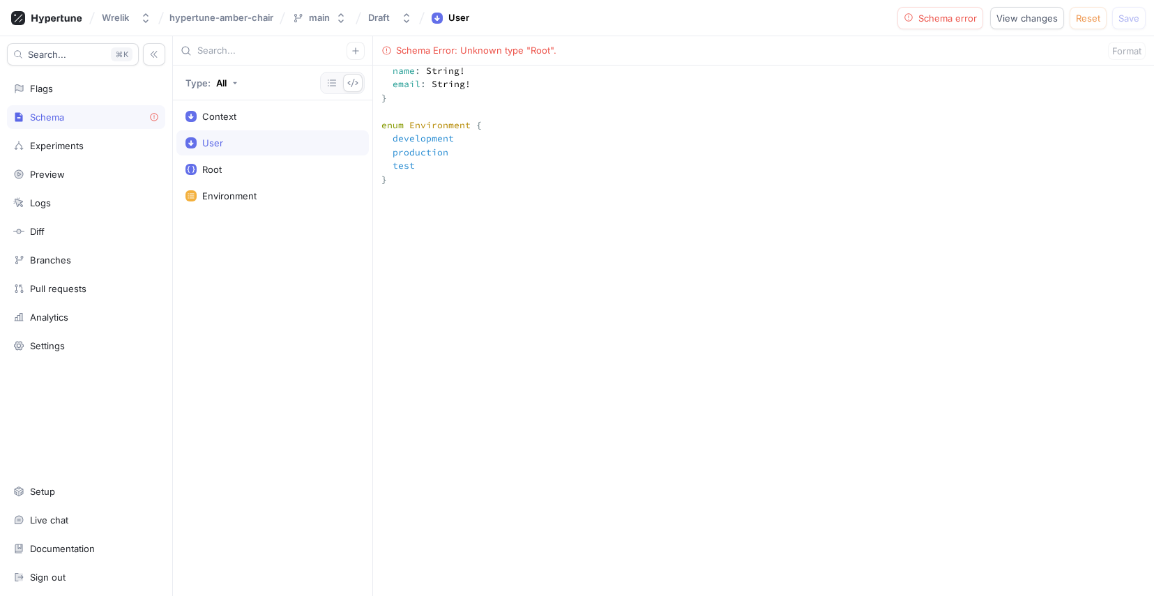
scroll to position [332, 0]
click at [451, 100] on textarea "input Context { user: User! environment: Environment! } input User { id: String…" at bounding box center [763, 374] width 781 height 825
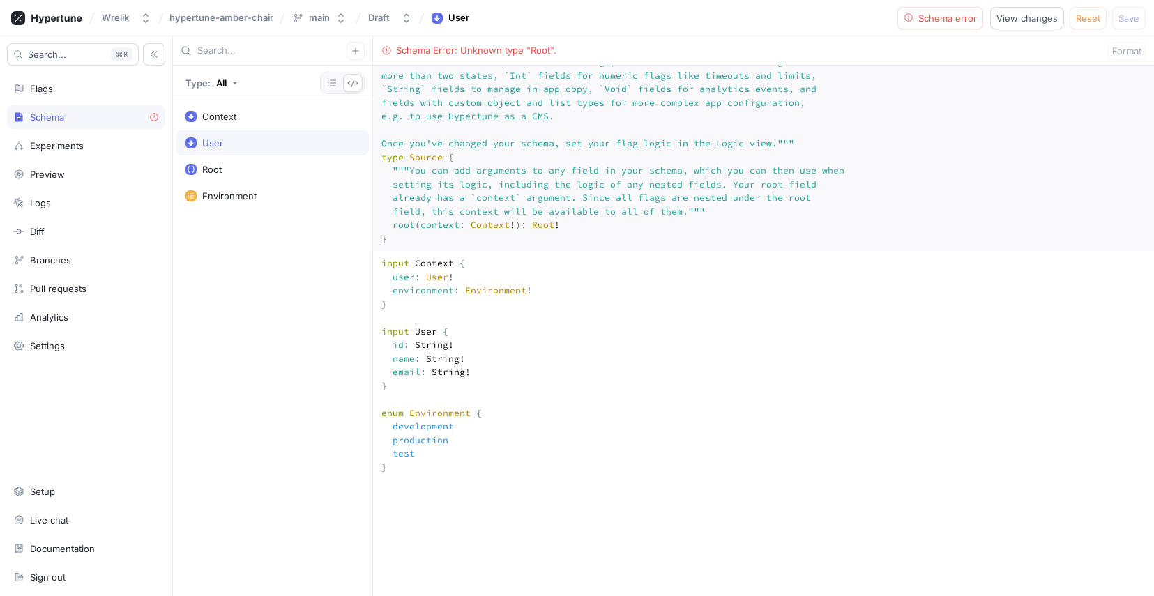
scroll to position [0, 0]
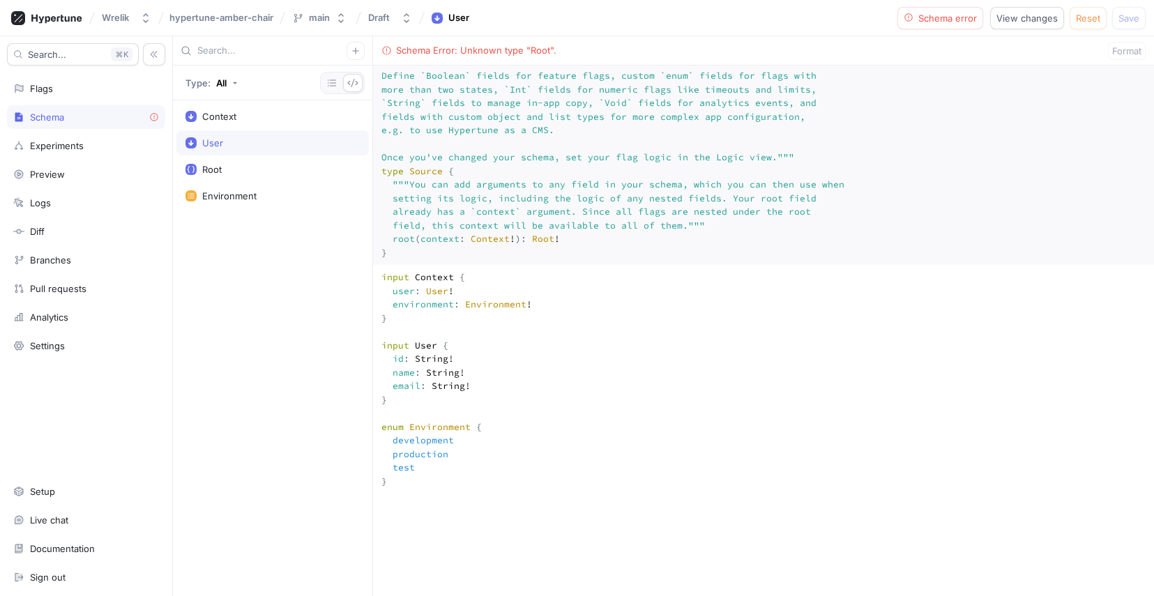
scroll to position [101, 0]
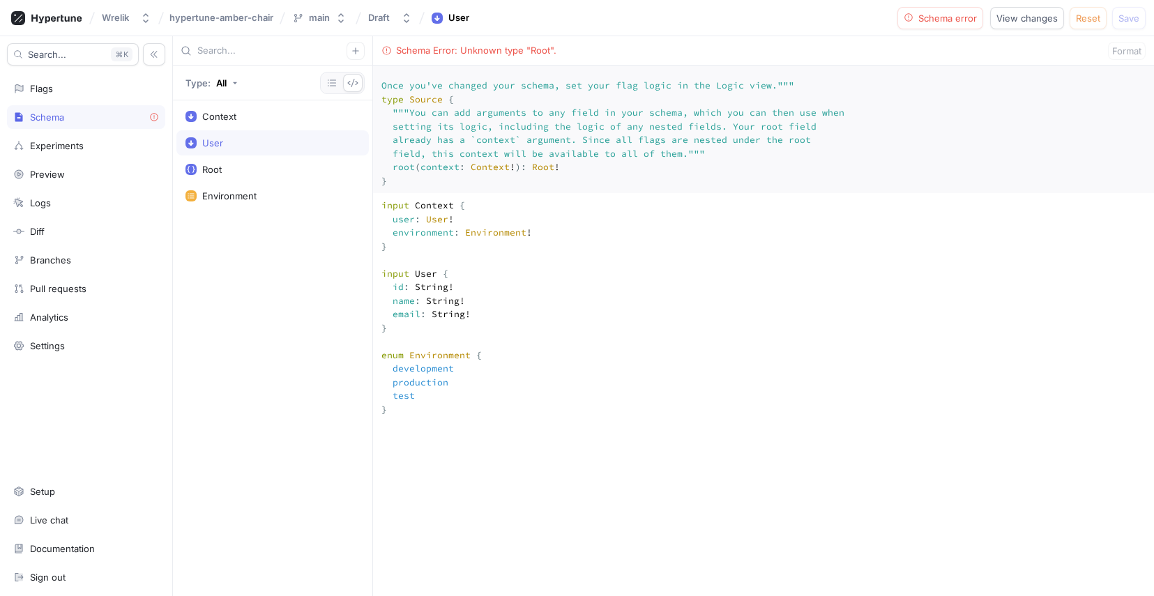
click at [531, 471] on textarea "input Context { user: User! environment: Environment! } input User { id: String…" at bounding box center [763, 605] width 781 height 825
paste textarea "type Root { # DeelRx CRM Feature Flags exampleFlag: Boolean! proTrialEnabled: B…"
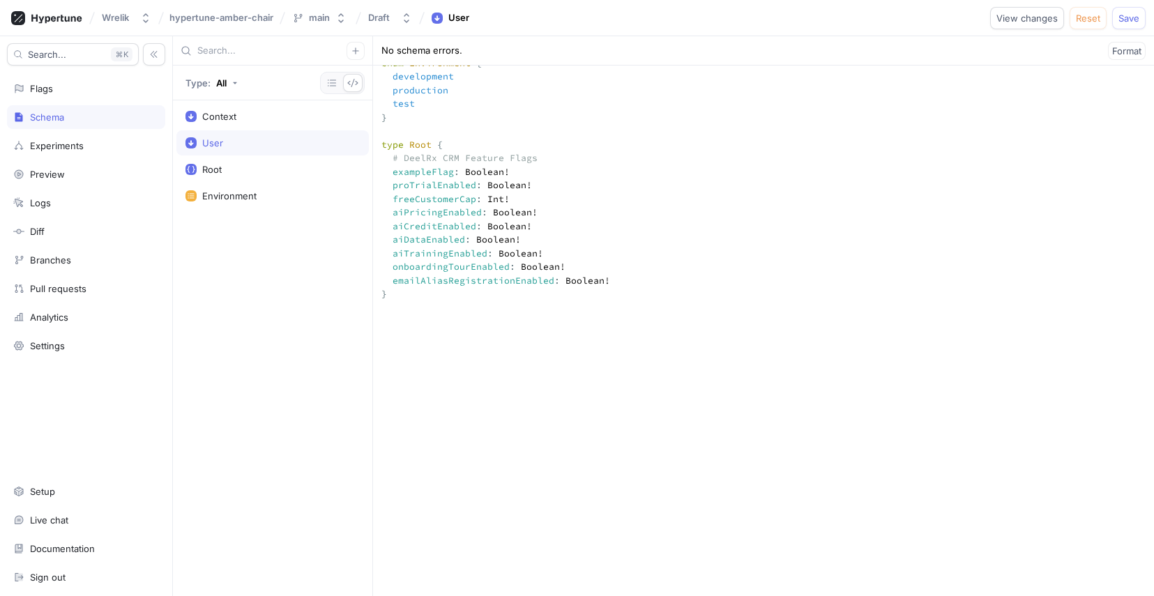
paste textarea "Source { root(context: Context!): Root! } type"
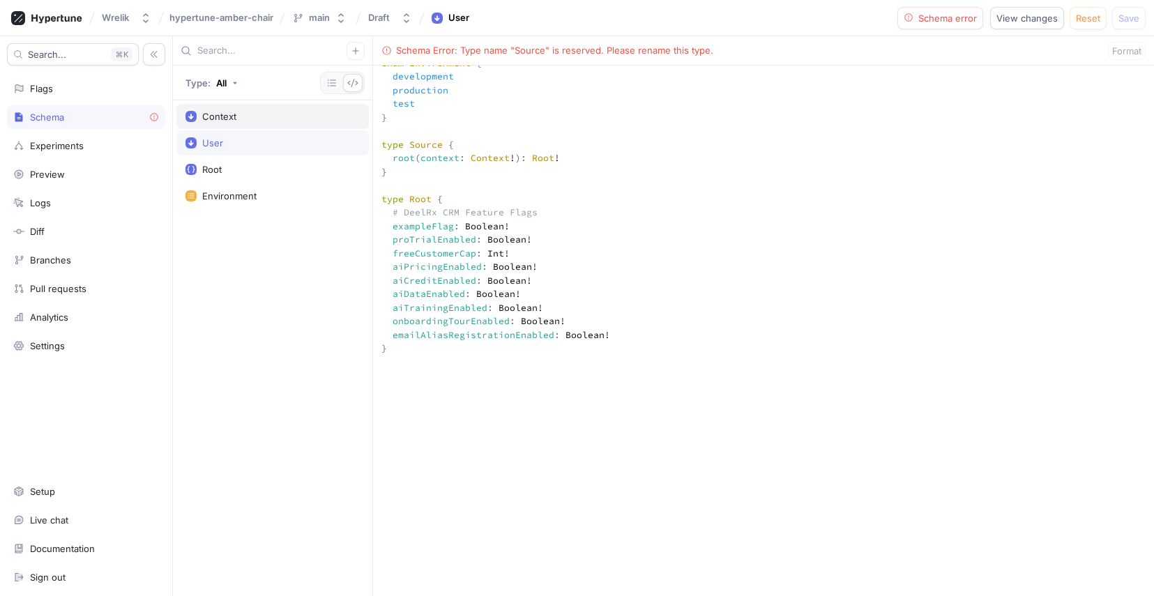
click at [329, 120] on div "Context" at bounding box center [273, 116] width 174 height 11
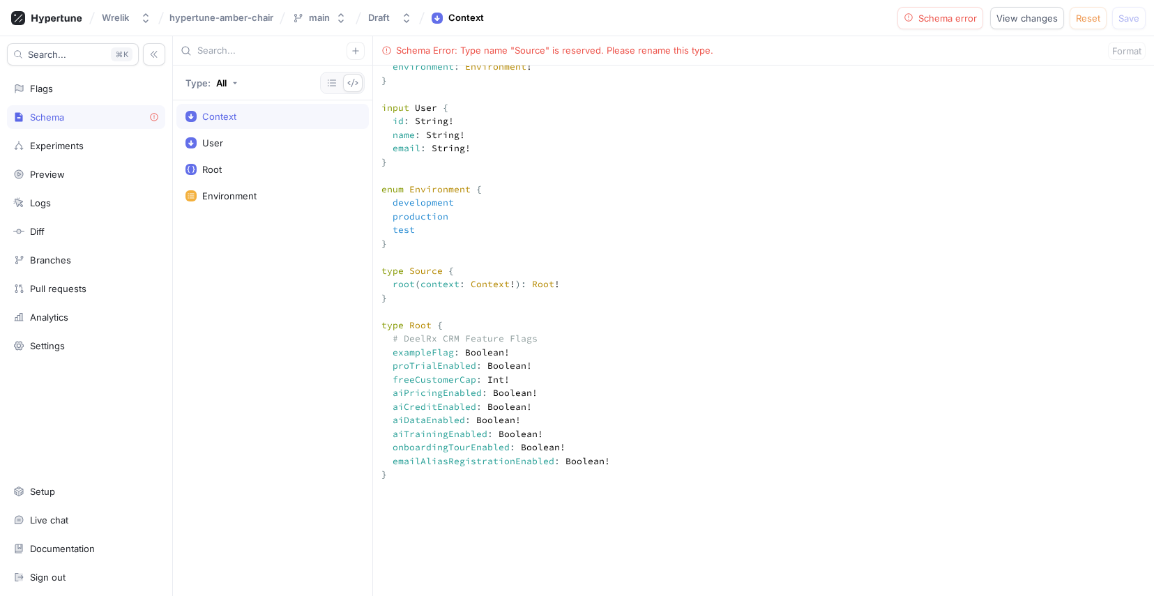
scroll to position [264, 0]
click at [302, 140] on div "User" at bounding box center [273, 142] width 174 height 11
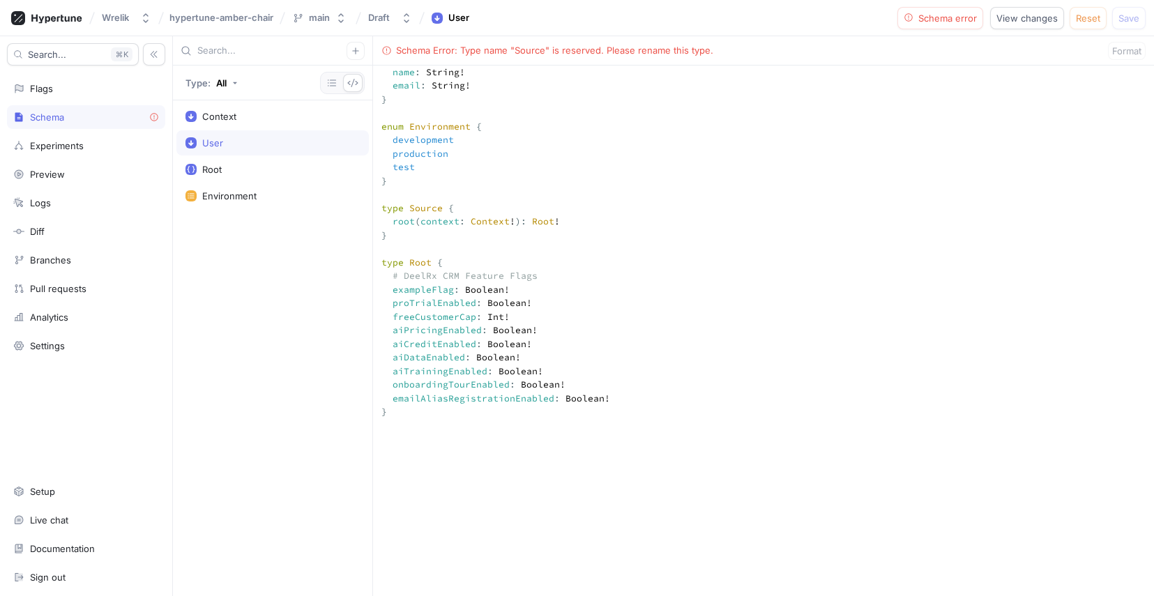
scroll to position [332, 0]
click at [299, 158] on div "Root" at bounding box center [272, 169] width 192 height 25
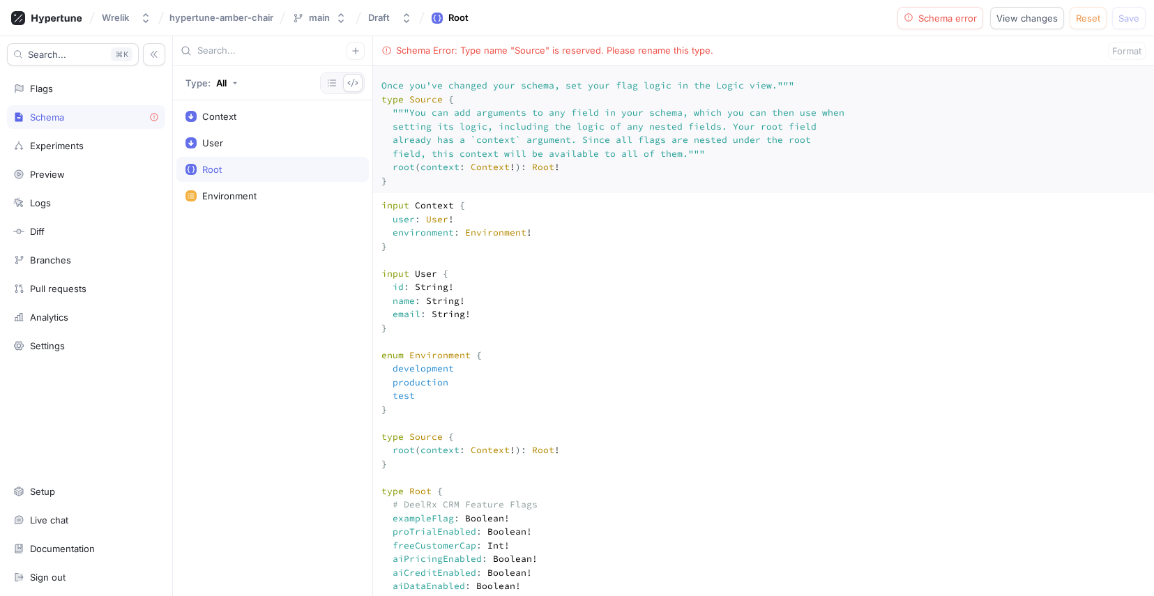
scroll to position [119, 0]
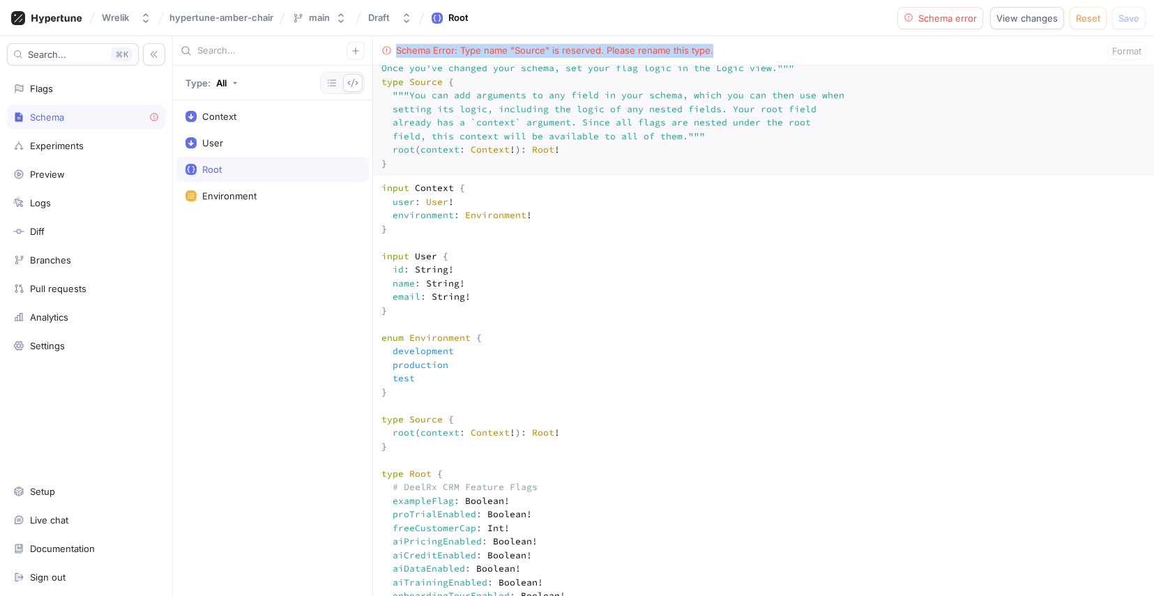
drag, startPoint x: 729, startPoint y: 47, endPoint x: 388, endPoint y: 45, distance: 340.3
click at [388, 45] on div "Schema Error: Type name "Source" is reserved. Please rename this type. Format" at bounding box center [763, 50] width 781 height 29
copy div "Schema Error: Type name "Source" is reserved. Please rename this type."
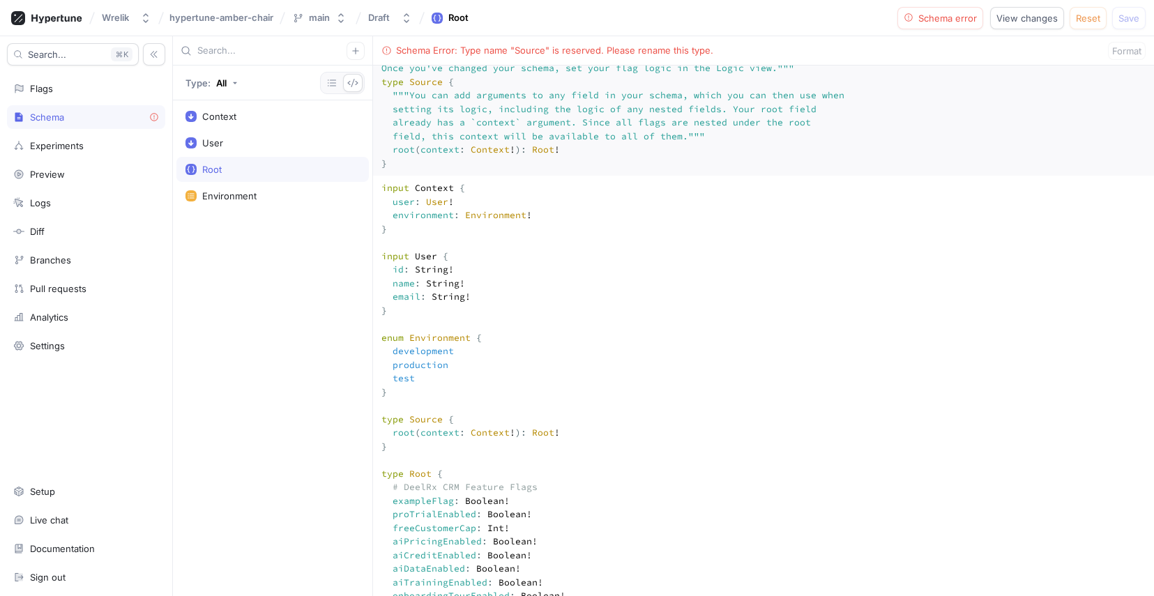
paste textarea "Query"
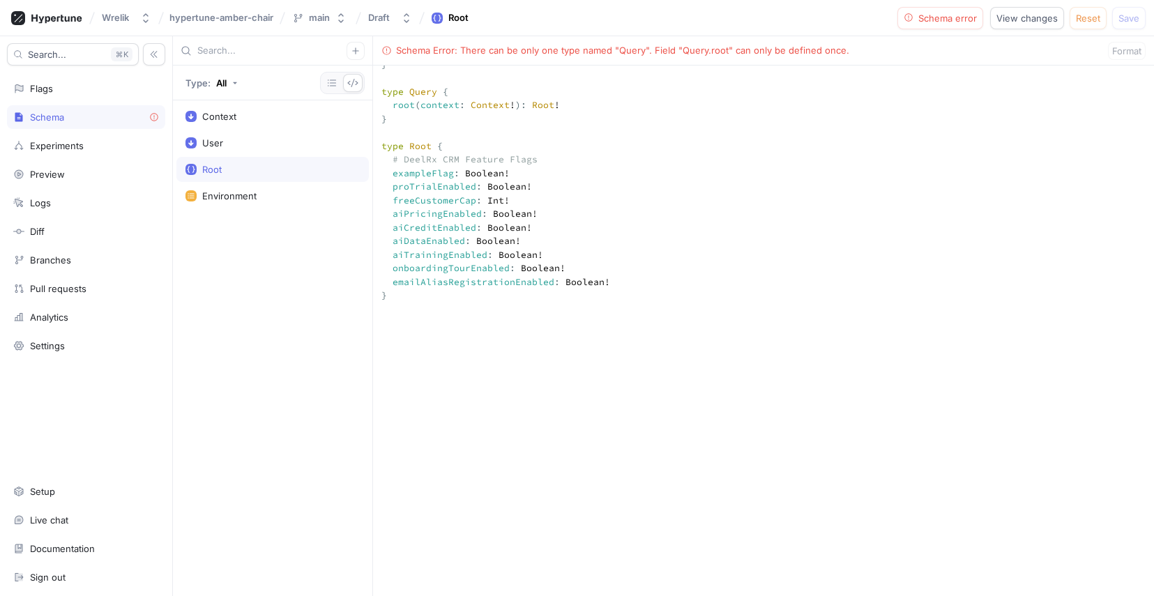
click at [315, 278] on div "Context User Root Environment" at bounding box center [272, 348] width 199 height 496
click at [255, 147] on div "User" at bounding box center [273, 142] width 174 height 11
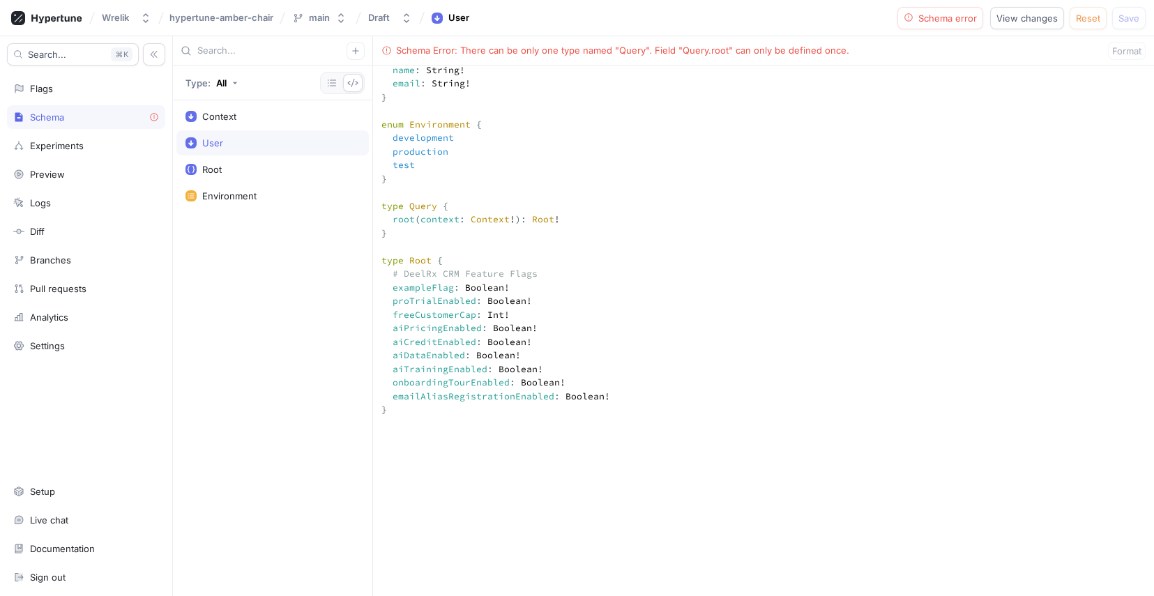
click at [271, 131] on div "User" at bounding box center [272, 142] width 192 height 25
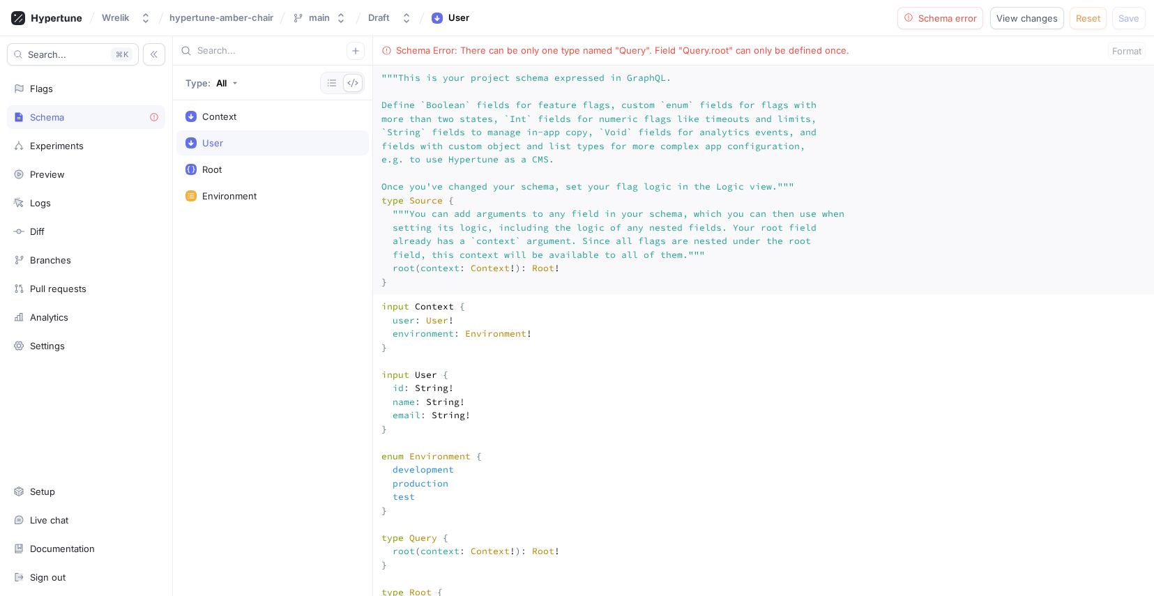
click at [757, 49] on div "Schema Error: There can be only one type named "Query". Field "Query.root" can …" at bounding box center [622, 51] width 453 height 14
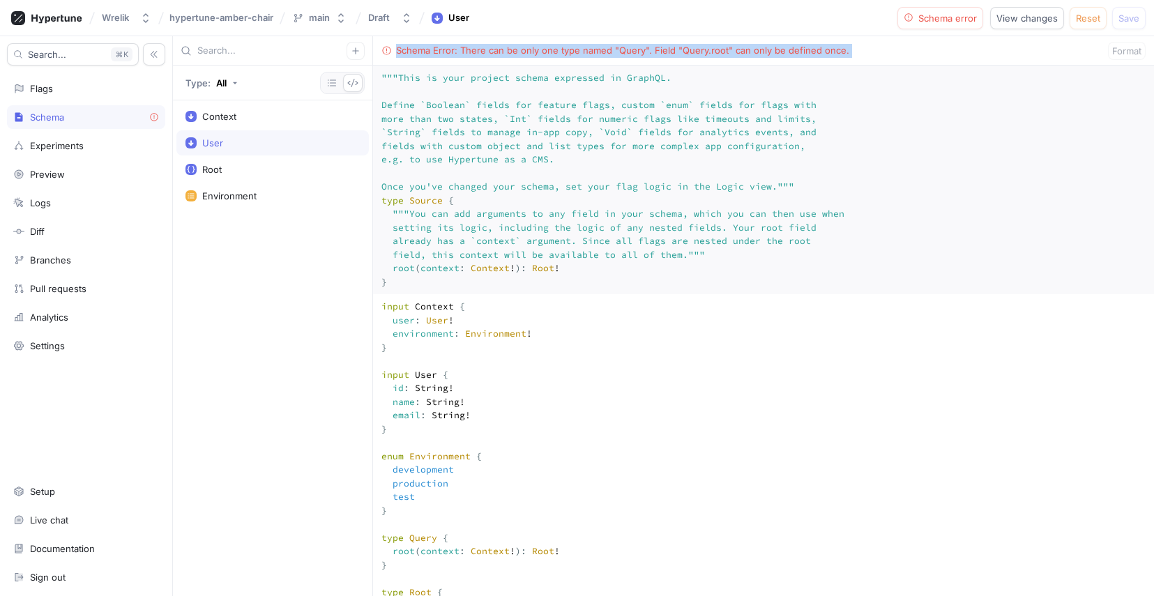
click at [757, 49] on div "Schema Error: There can be only one type named "Query". Field "Query.root" can …" at bounding box center [622, 51] width 453 height 14
copy div "Schema Error: There can be only one type named "Query". Field "Query.root" can …"
click at [94, 545] on div "Documentation" at bounding box center [62, 548] width 65 height 11
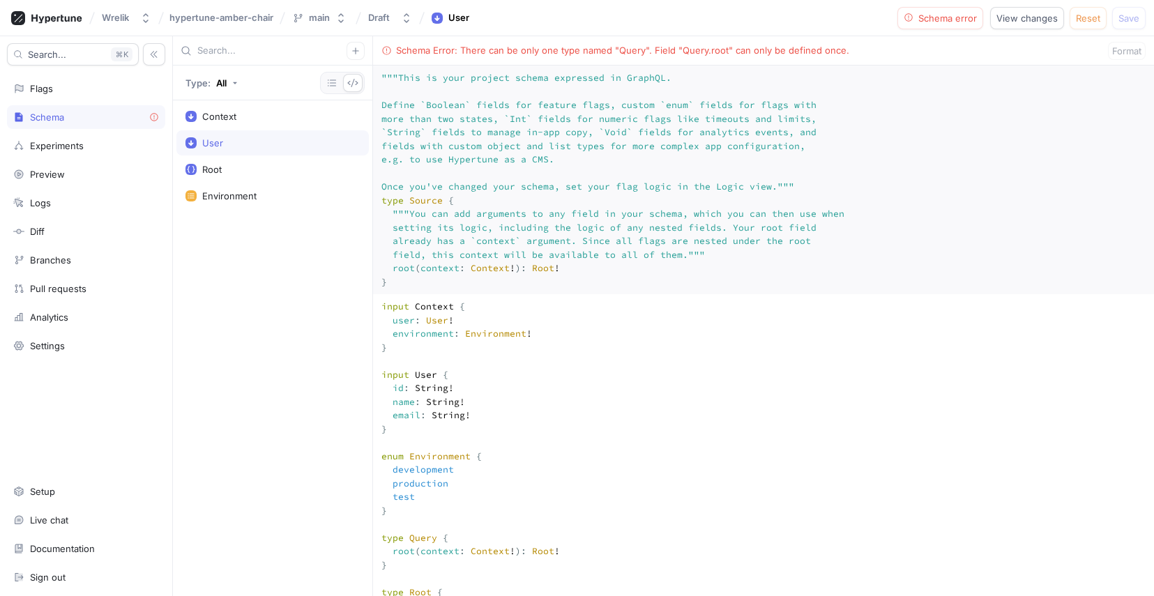
click at [466, 225] on textarea """" This is your project schema expressed in GraphQL. Define `Boolean` fields f…" at bounding box center [763, 180] width 781 height 229
paste textarea "Root { # DeelRx CRM Feature Flags exampleFlag: Boolean! proTrialEnabled: Boolea…"
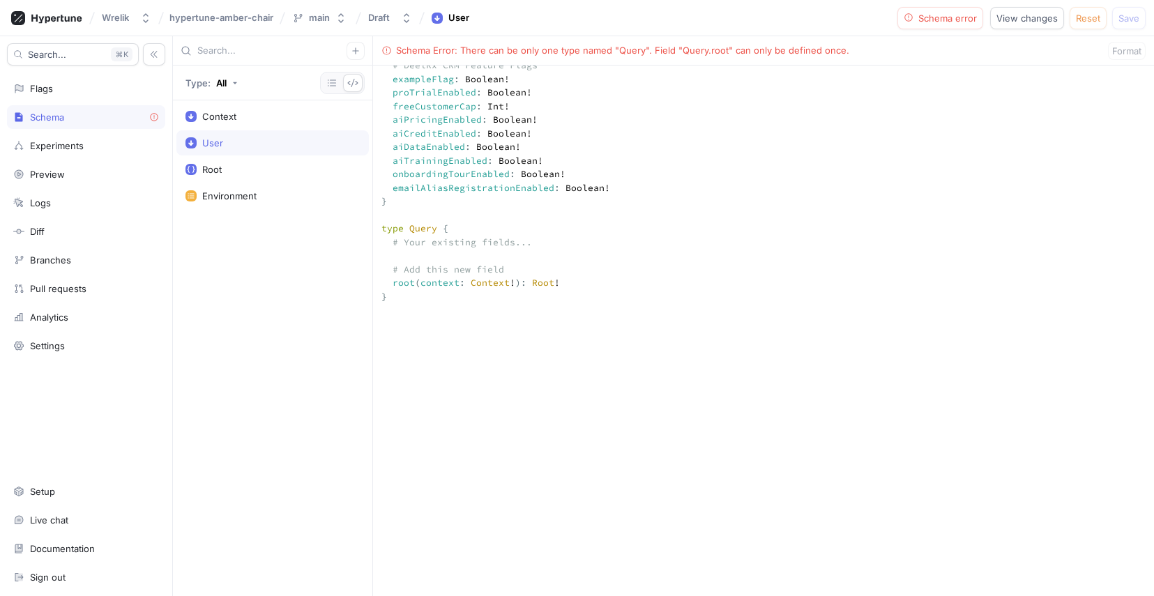
click at [440, 190] on textarea "input Context { user: User! environment: Environment! } input User { id: String…" at bounding box center [763, 356] width 781 height 1097
click at [261, 119] on div "Context" at bounding box center [273, 116] width 174 height 11
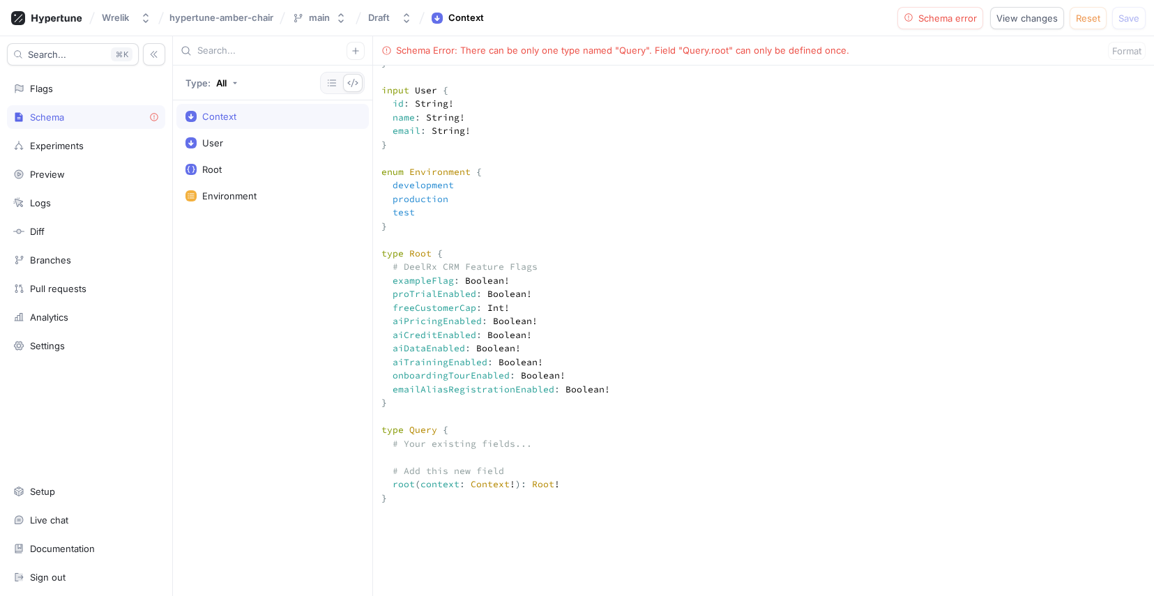
scroll to position [282, 0]
paste textarea
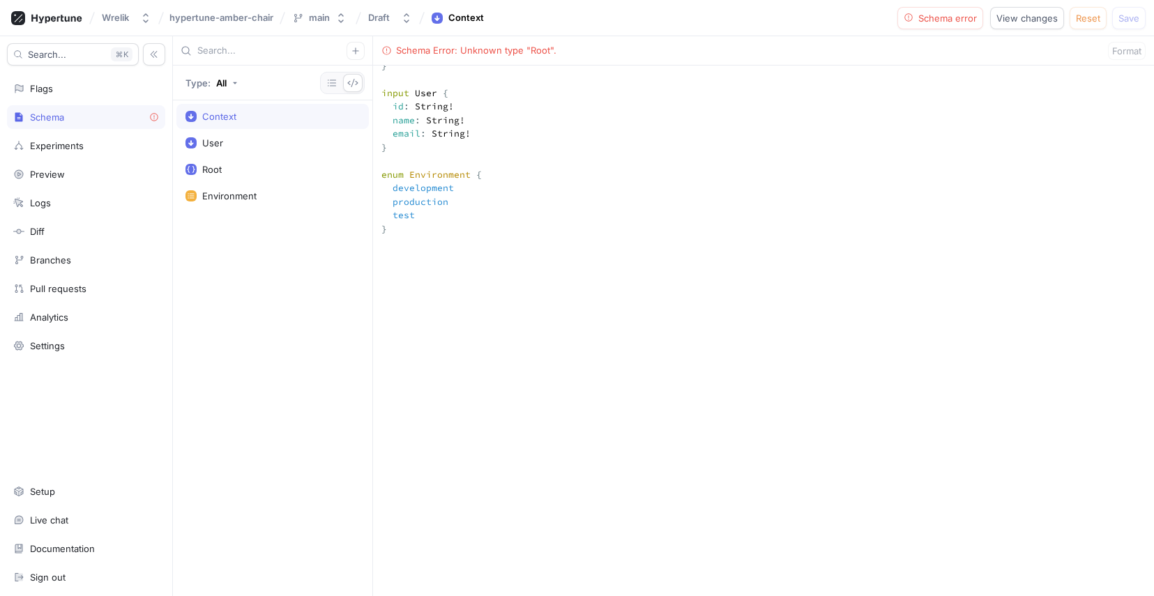
click at [278, 265] on div "Context User Root Environment" at bounding box center [272, 348] width 199 height 496
click at [245, 197] on div "Environment" at bounding box center [229, 195] width 54 height 11
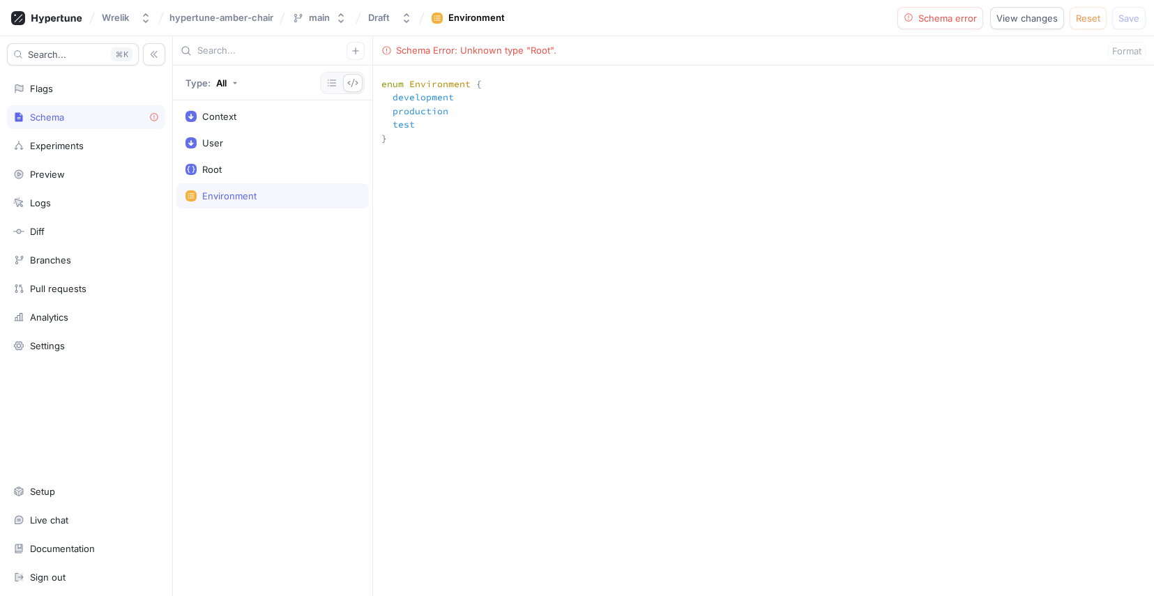
scroll to position [414, 0]
paste textarea "type Root { # DeelRx CRM Feature Flags exampleFlag: Boolean! proTrialEnabled: B…"
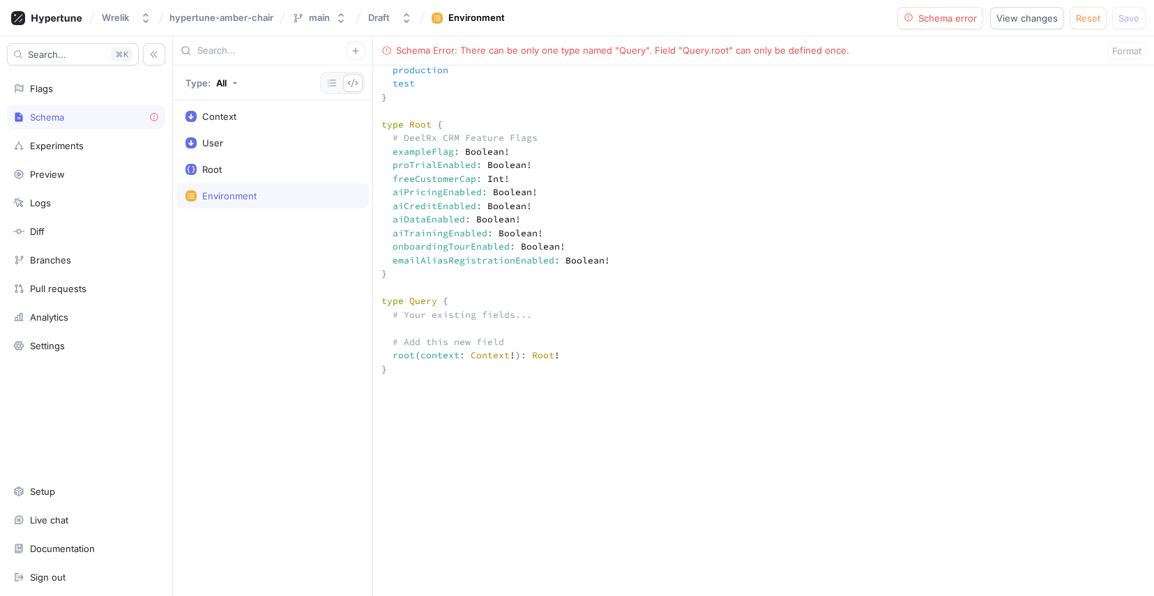
click at [688, 53] on div "Schema Error: There can be only one type named "Query". Field "Query.root" can …" at bounding box center [622, 51] width 453 height 14
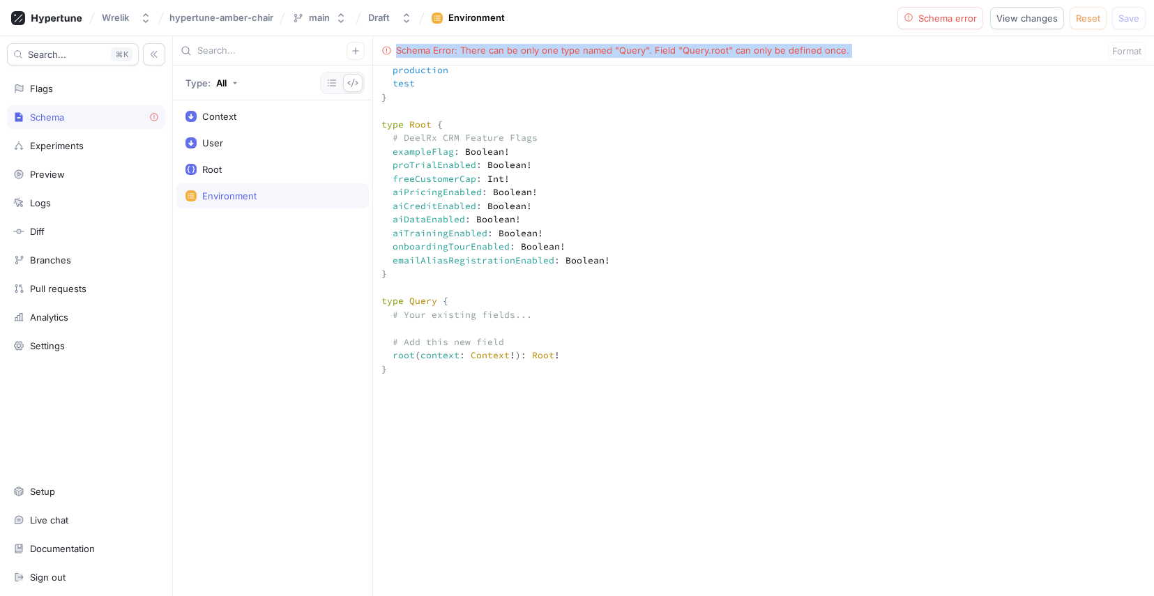
click at [688, 53] on div "Schema Error: There can be only one type named "Query". Field "Query.root" can …" at bounding box center [622, 51] width 453 height 14
copy div "Schema Error: There can be only one type named "Query". Field "Query.root" can …"
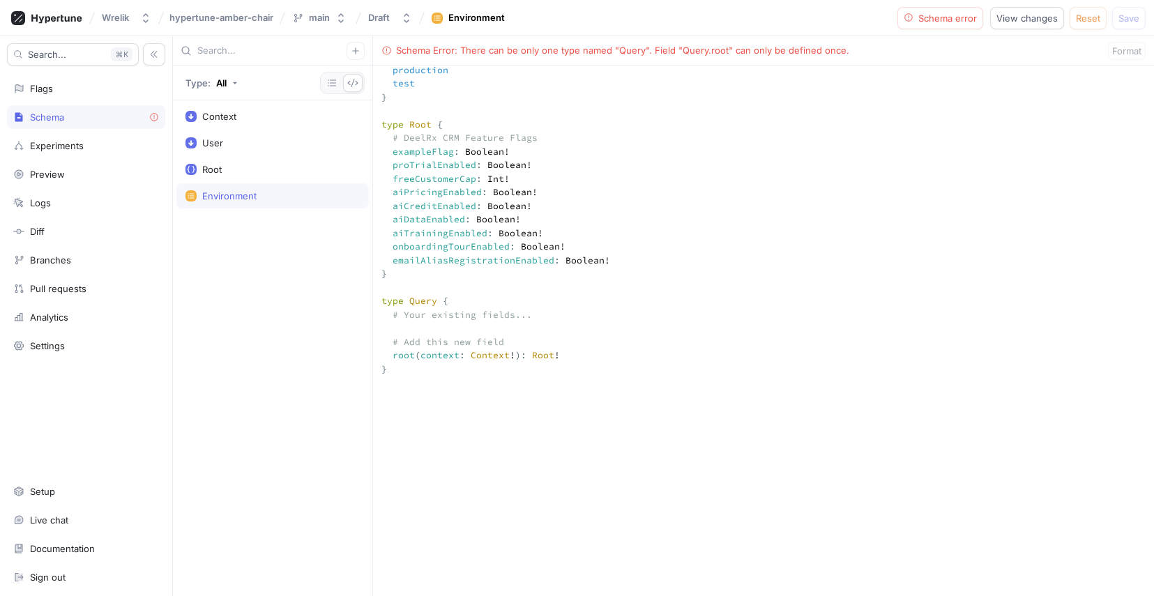
click at [715, 320] on textarea "input Context { user: User! environment: Environment! } input User { id: String…" at bounding box center [763, 429] width 781 height 1097
paste textarea "type Root { # Your existing fields... # Add these new DeelRx CRM Feature Flags …"
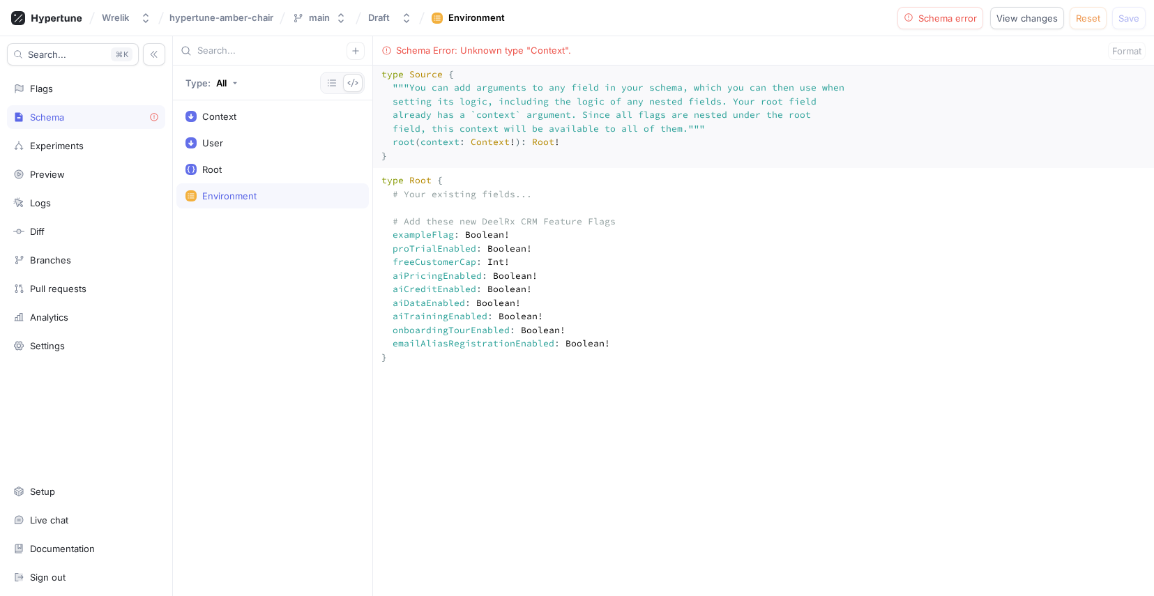
scroll to position [0, 0]
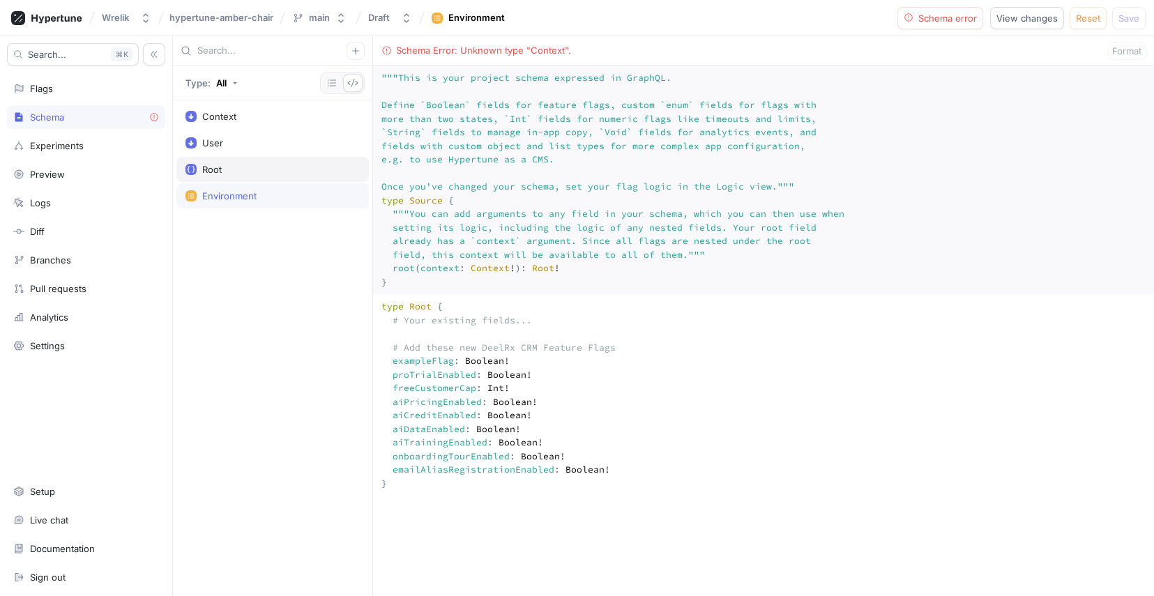
click at [261, 175] on div "Root" at bounding box center [272, 169] width 192 height 25
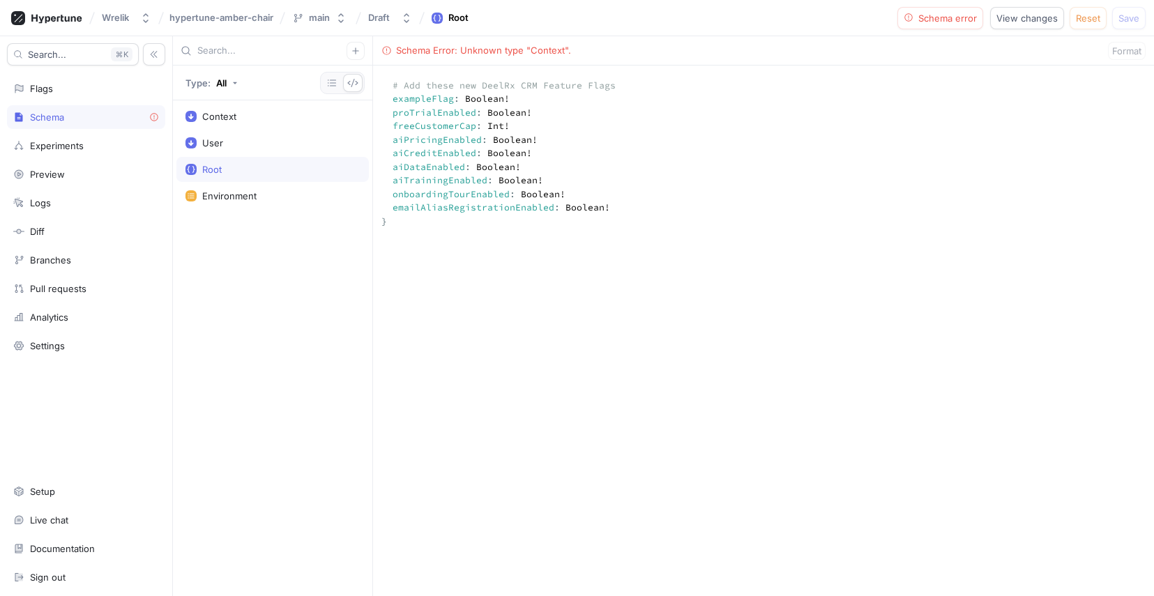
scroll to position [264, 0]
click at [534, 50] on div "Schema Error: Unknown type "Context"." at bounding box center [483, 51] width 175 height 14
click at [791, 217] on textarea "type Root { # Your existing fields... # Add these new DeelRx CRM Feature Flags …" at bounding box center [763, 430] width 781 height 798
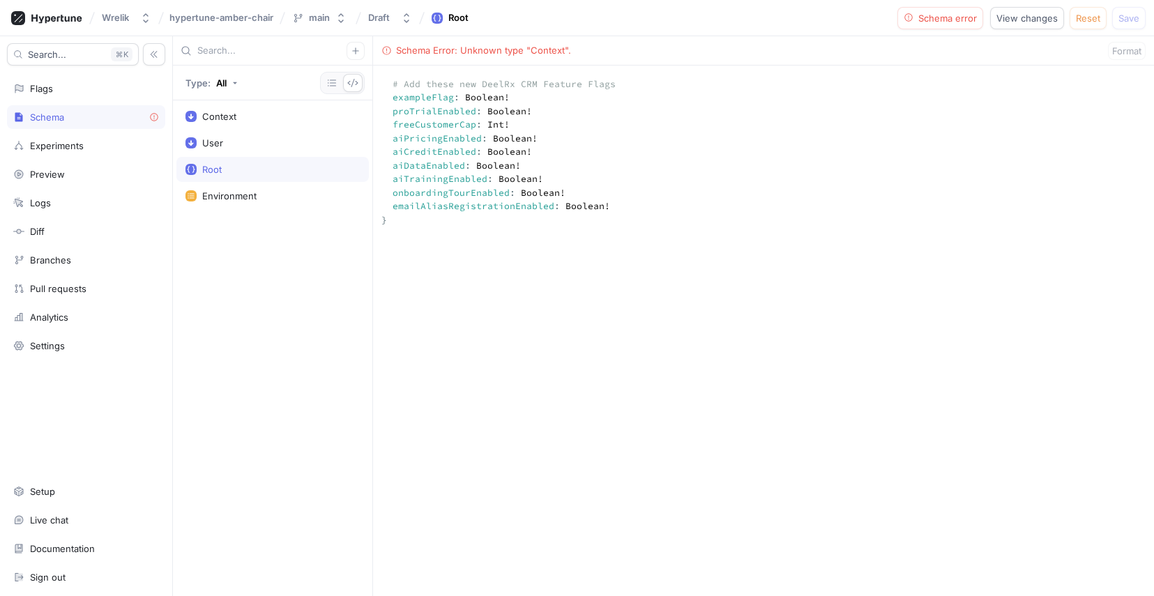
paste textarea "input Context { user: User! environment: Environment! } input User { id: String…"
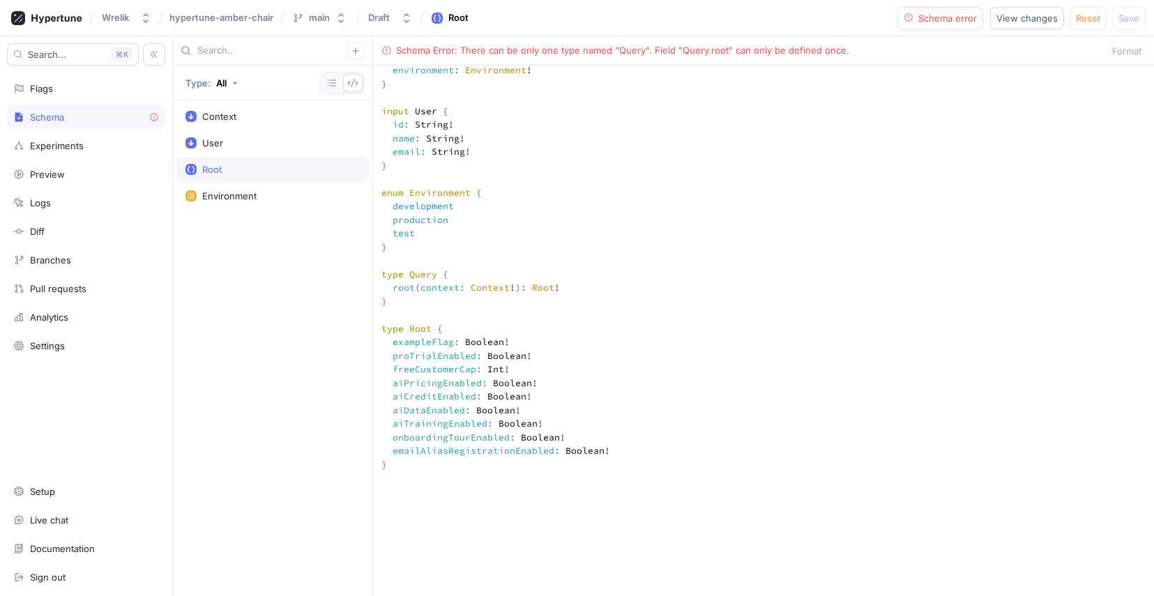
click at [309, 242] on div "Context User Root Environment" at bounding box center [272, 348] width 199 height 496
click at [333, 84] on icon "button" at bounding box center [331, 82] width 11 height 11
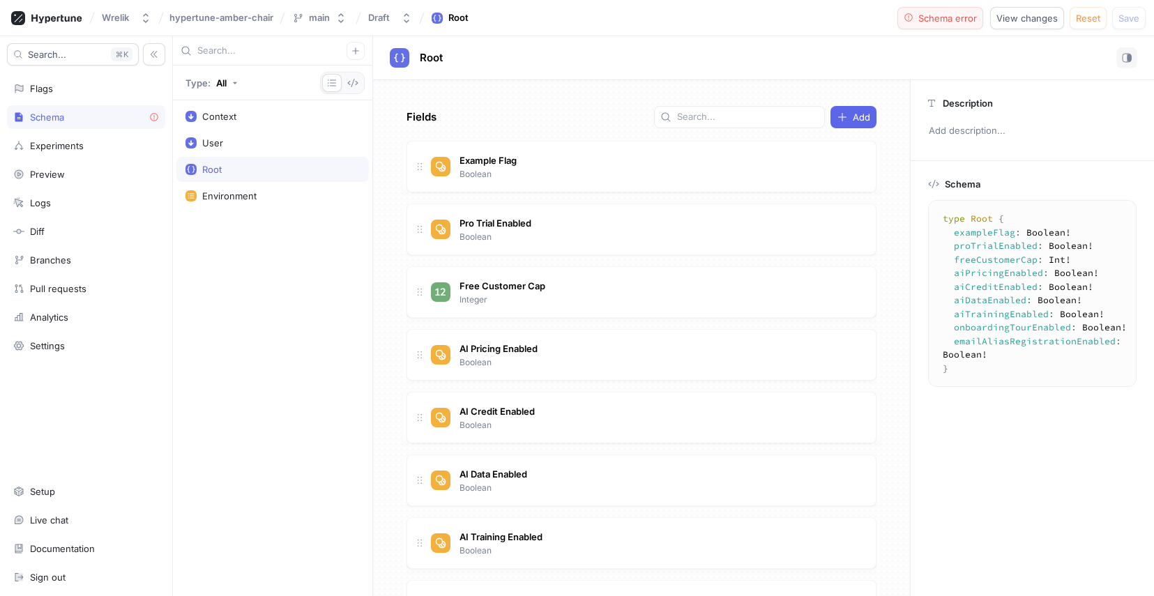
click at [974, 19] on span "Schema error" at bounding box center [947, 18] width 59 height 8
click at [347, 84] on icon "button" at bounding box center [352, 82] width 11 height 11
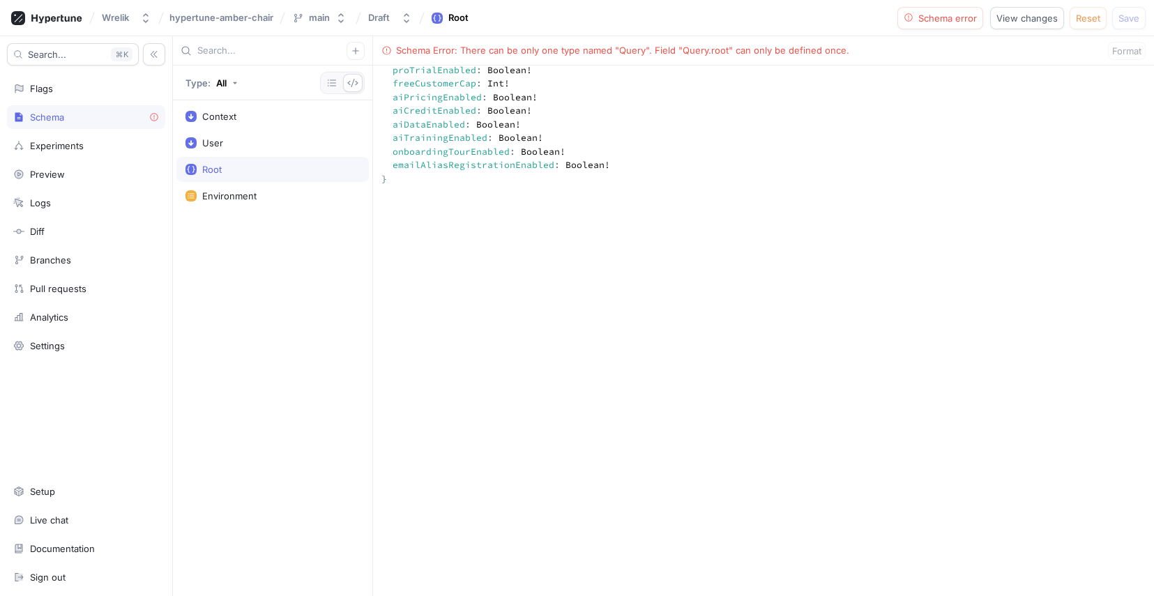
click at [545, 54] on div "Schema Error: There can be only one type named "Query". Field "Query.root" can …" at bounding box center [622, 51] width 453 height 14
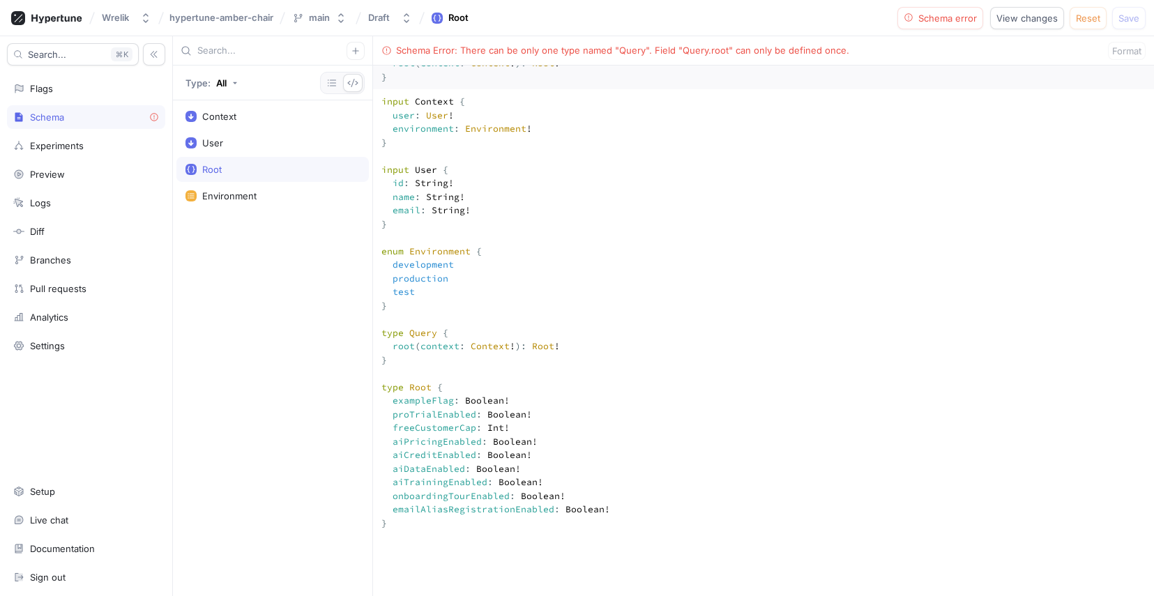
scroll to position [194, 0]
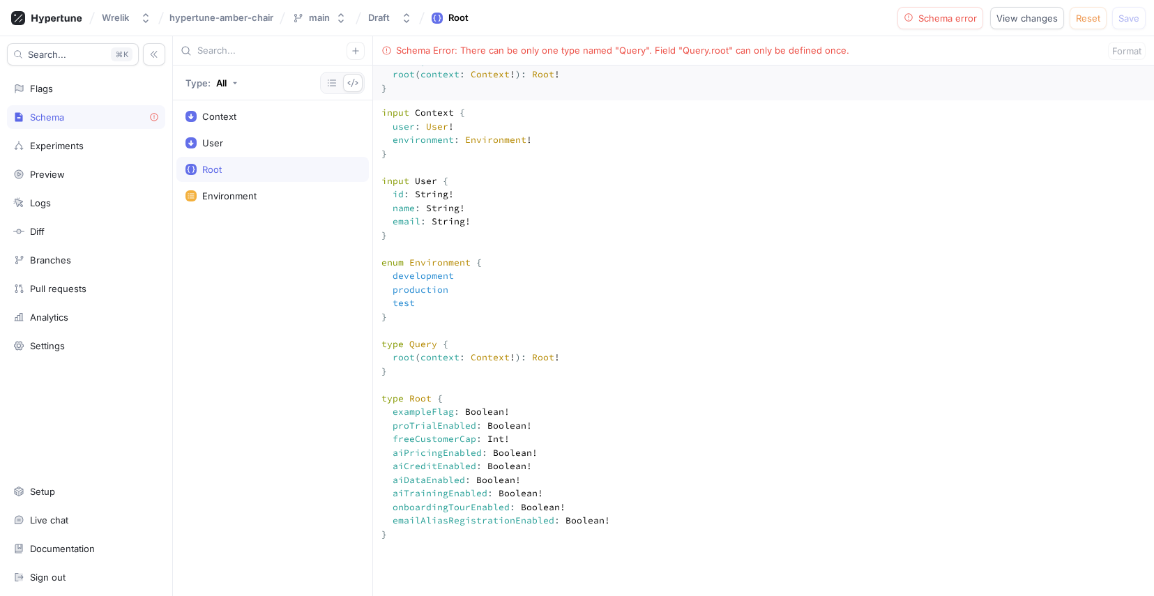
click at [655, 47] on div "Schema Error: There can be only one type named "Query". Field "Query.root" can …" at bounding box center [622, 51] width 453 height 14
click at [649, 49] on div "Schema Error: There can be only one type named "Query". Field "Query.root" can …" at bounding box center [622, 51] width 453 height 14
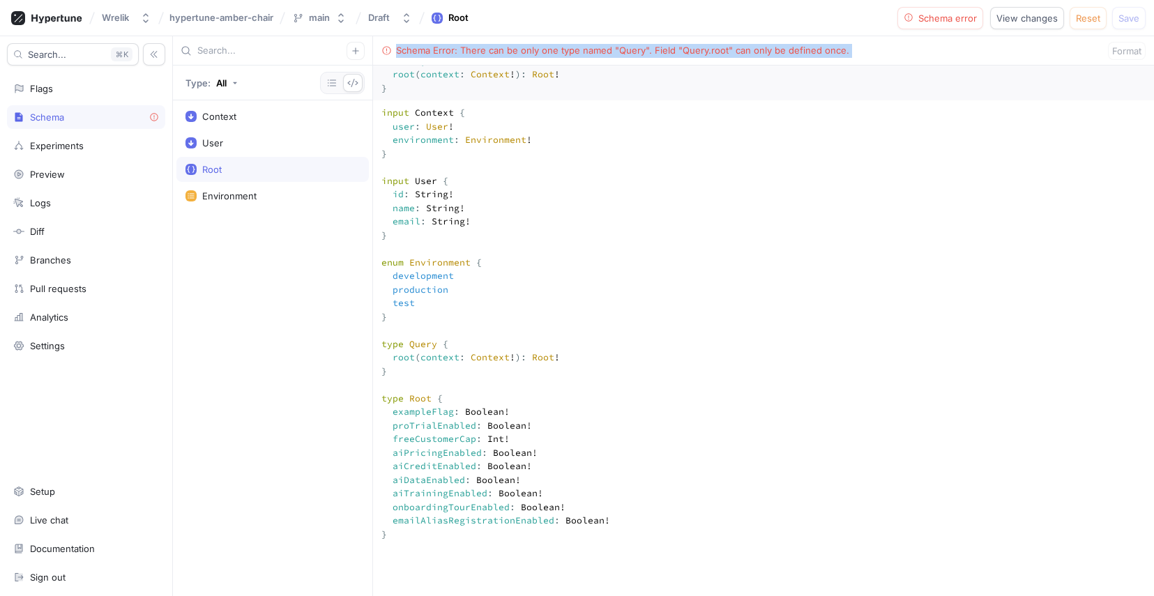
click at [649, 49] on div "Schema Error: There can be only one type named "Query". Field "Query.root" can …" at bounding box center [622, 51] width 453 height 14
copy div "Schema Error: There can be only one type named "Query". Field "Query.root" can …"
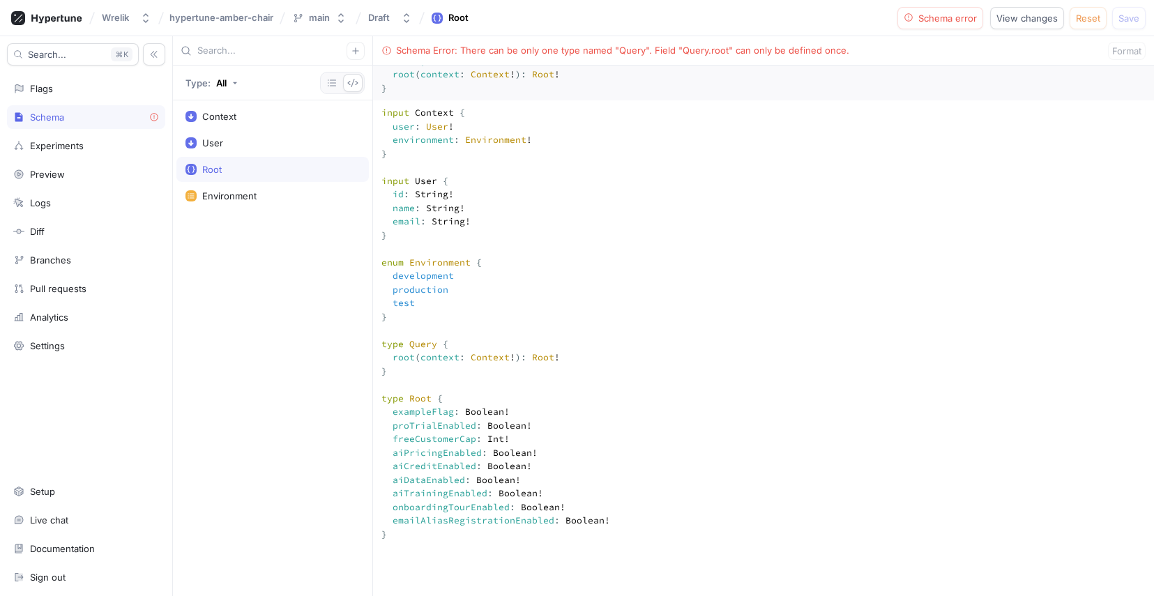
paste textarea
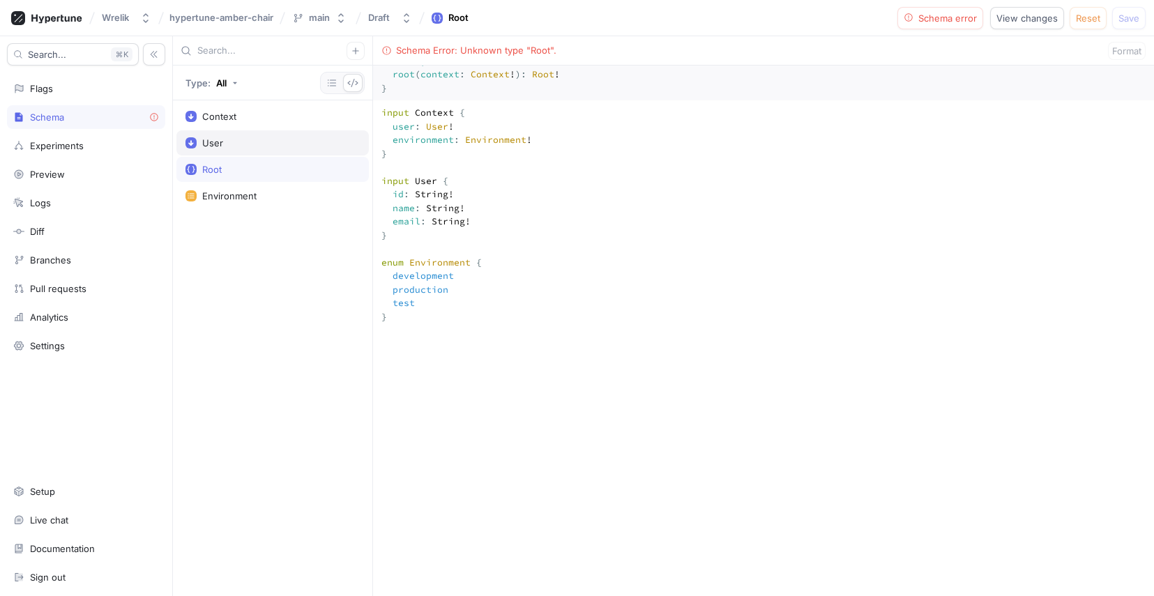
click at [264, 131] on div "User" at bounding box center [272, 142] width 192 height 25
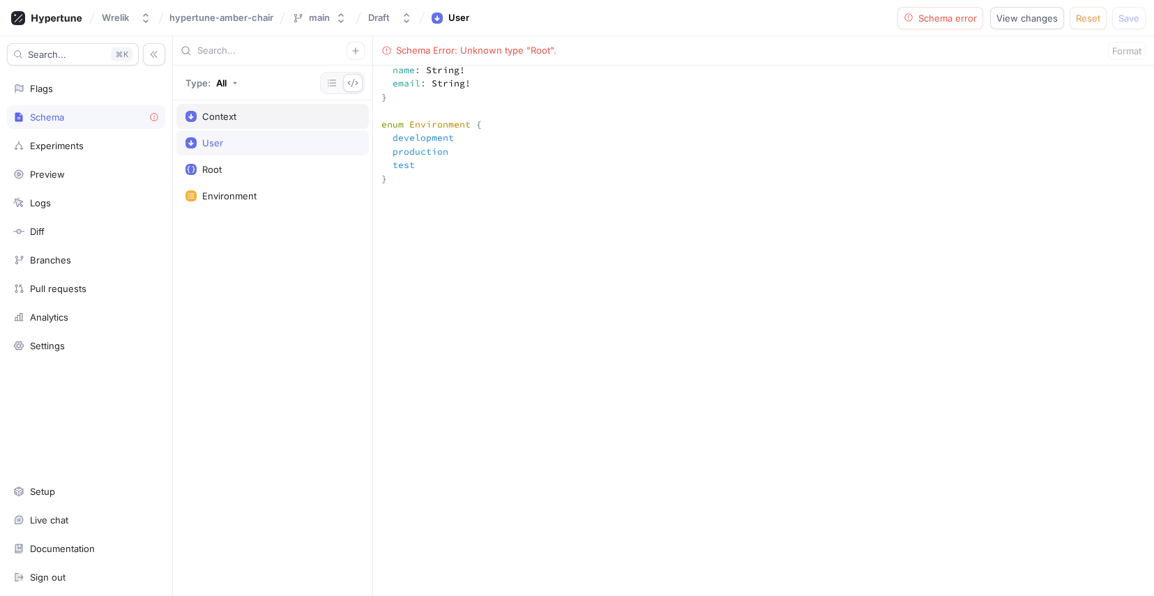
click at [282, 119] on div "Context" at bounding box center [273, 116] width 174 height 11
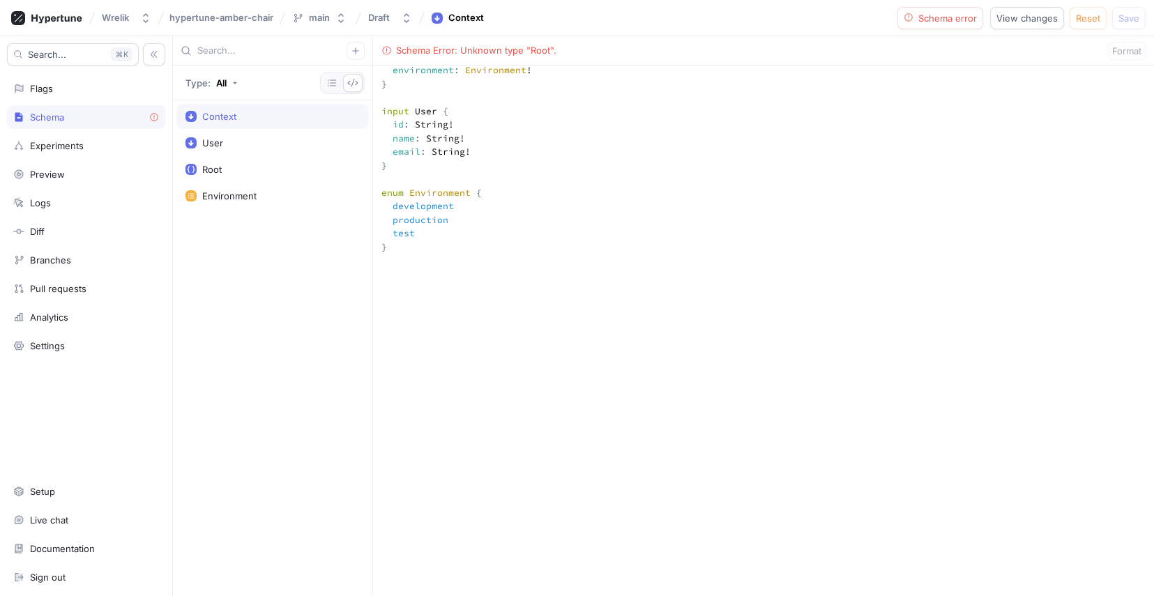
click at [529, 54] on div "Schema Error: Unknown type "Root"." at bounding box center [476, 51] width 160 height 14
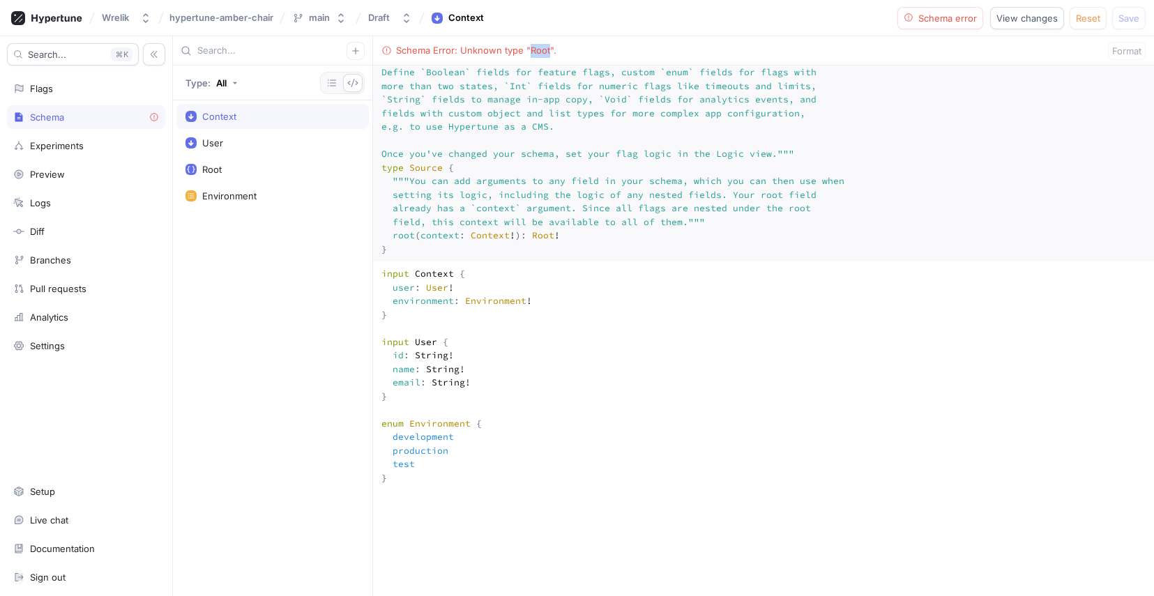
scroll to position [0, 0]
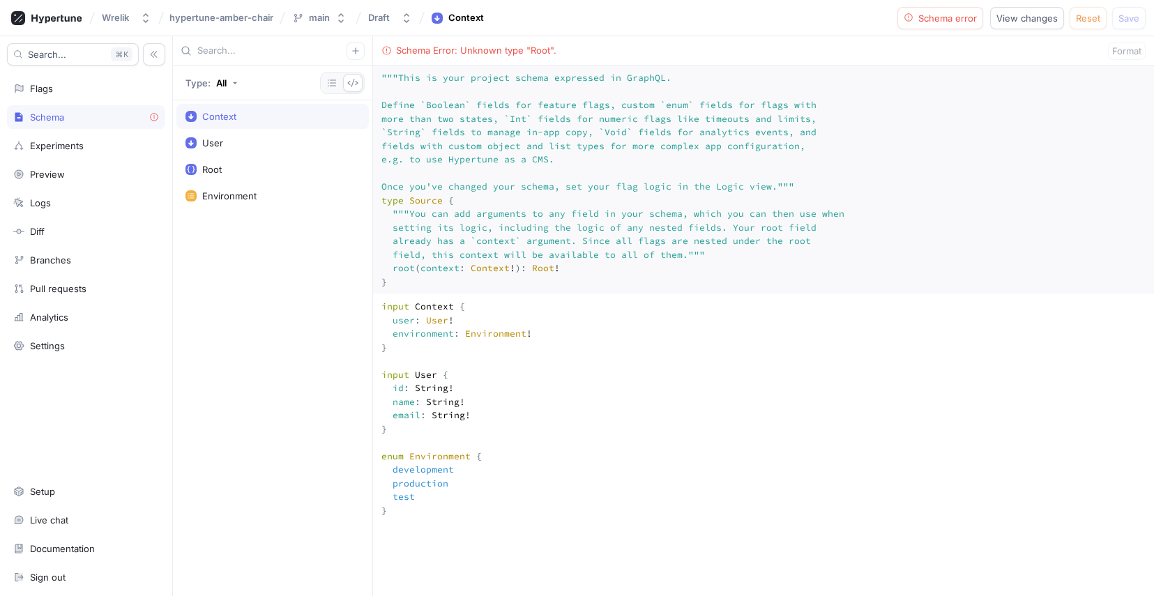
click at [594, 252] on textarea """" This is your project schema expressed in GraphQL. Define `Boolean` fields f…" at bounding box center [763, 180] width 781 height 229
drag, startPoint x: 577, startPoint y: 311, endPoint x: 385, endPoint y: 84, distance: 297.9
click at [385, 84] on textarea """" This is your project schema expressed in GraphQL. Define `Boolean` fields f…" at bounding box center [763, 180] width 781 height 229
paste textarea "type Root { # Add these DeelRx CRM Feature Flags exampleFlag: Boolean! proTrial…"
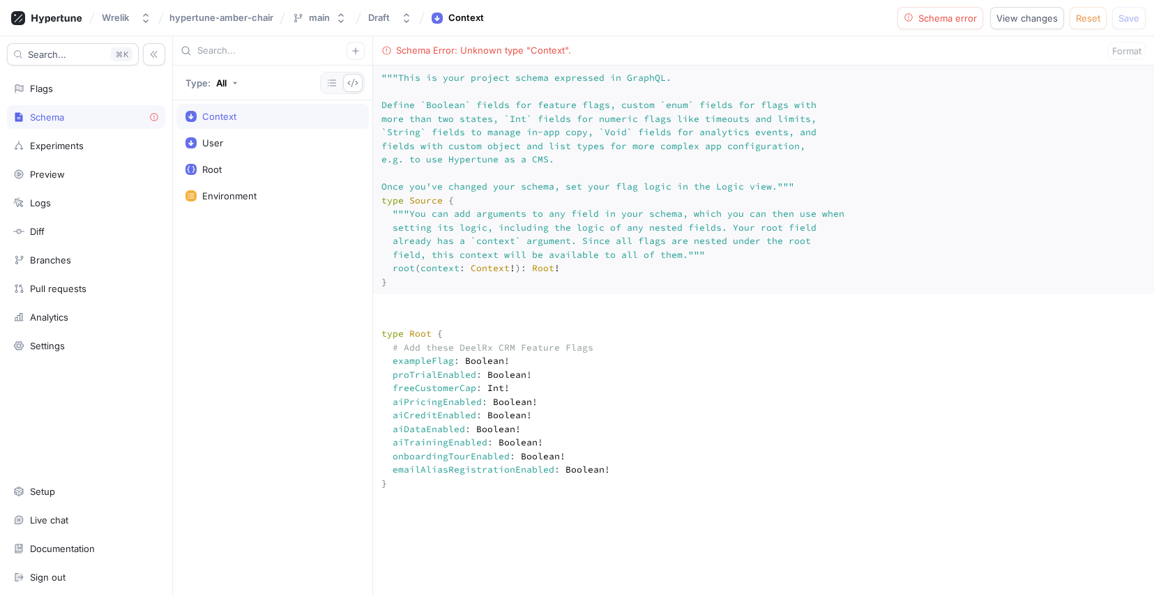
paste textarea "input Context { user: User! environment: Environment! } input User { id: String…"
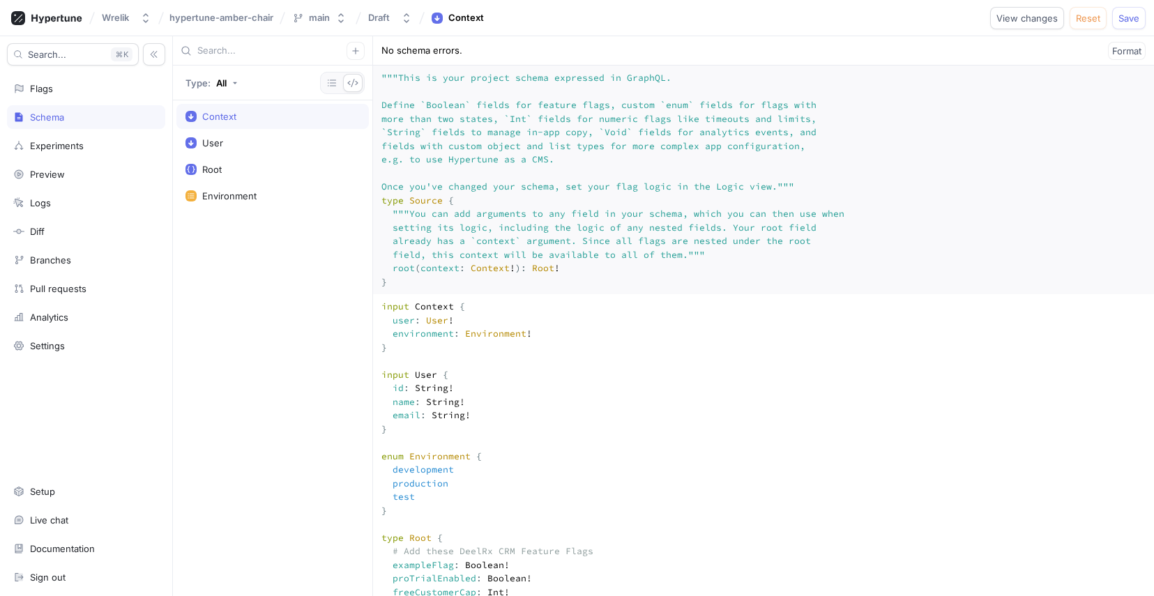
type textarea "input Context { user: User! environment: Environment! } input User { id: String…"
click at [306, 327] on div "Context User Root Environment" at bounding box center [272, 348] width 199 height 496
click at [1131, 24] on button "Save" at bounding box center [1128, 18] width 33 height 22
click at [1132, 50] on span "Format" at bounding box center [1126, 51] width 29 height 8
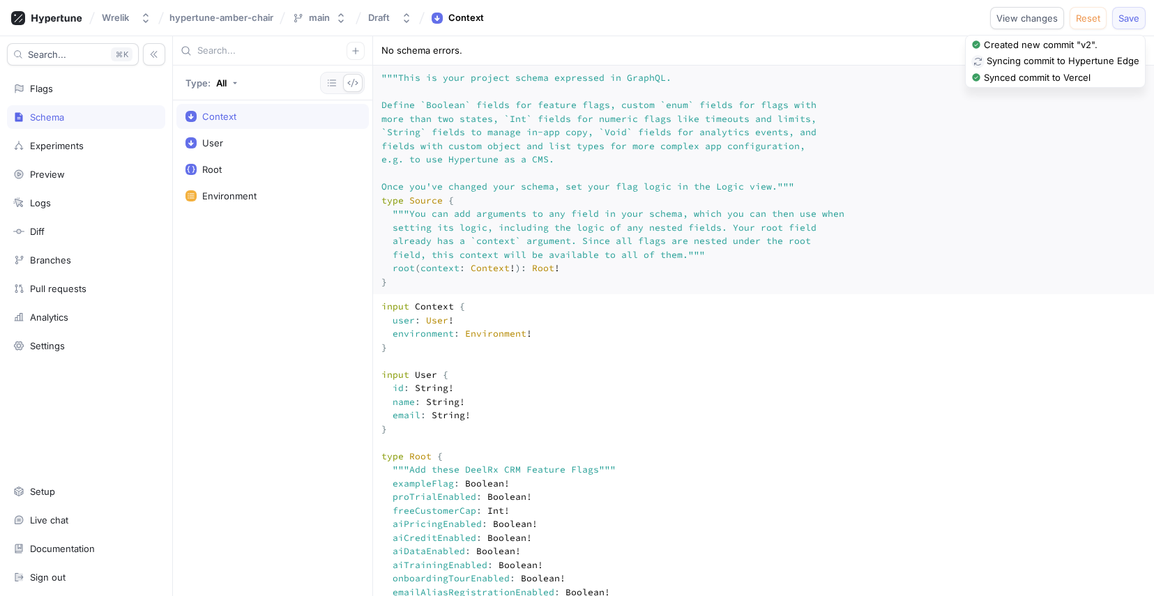
click at [1144, 18] on button "Save" at bounding box center [1128, 18] width 33 height 22
click at [340, 85] on button "button" at bounding box center [332, 83] width 20 height 18
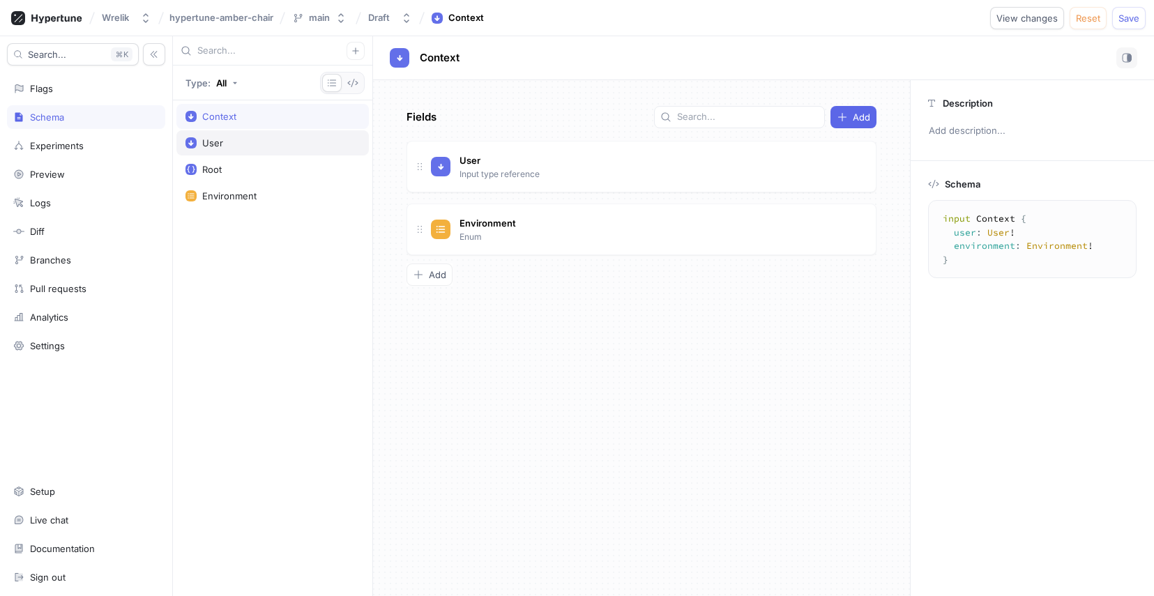
click at [264, 133] on div "User" at bounding box center [272, 142] width 192 height 25
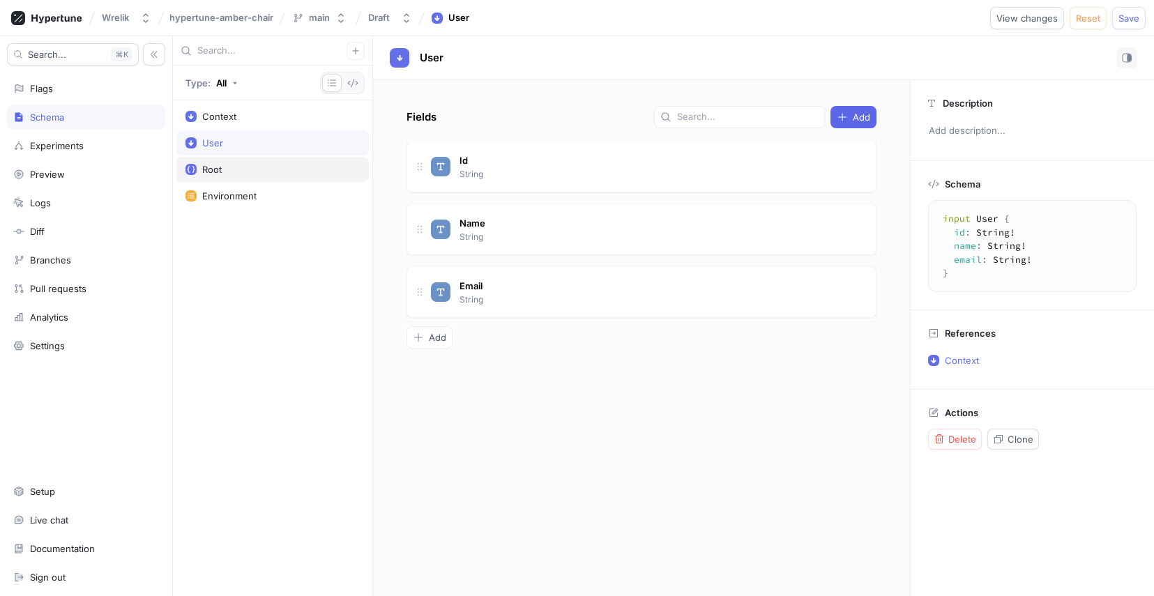
click at [256, 170] on div "Root" at bounding box center [273, 169] width 174 height 11
type textarea "type Root { exampleFlag: Boolean! proTrialEnabled: Boolean! freeCustomerCap: In…"
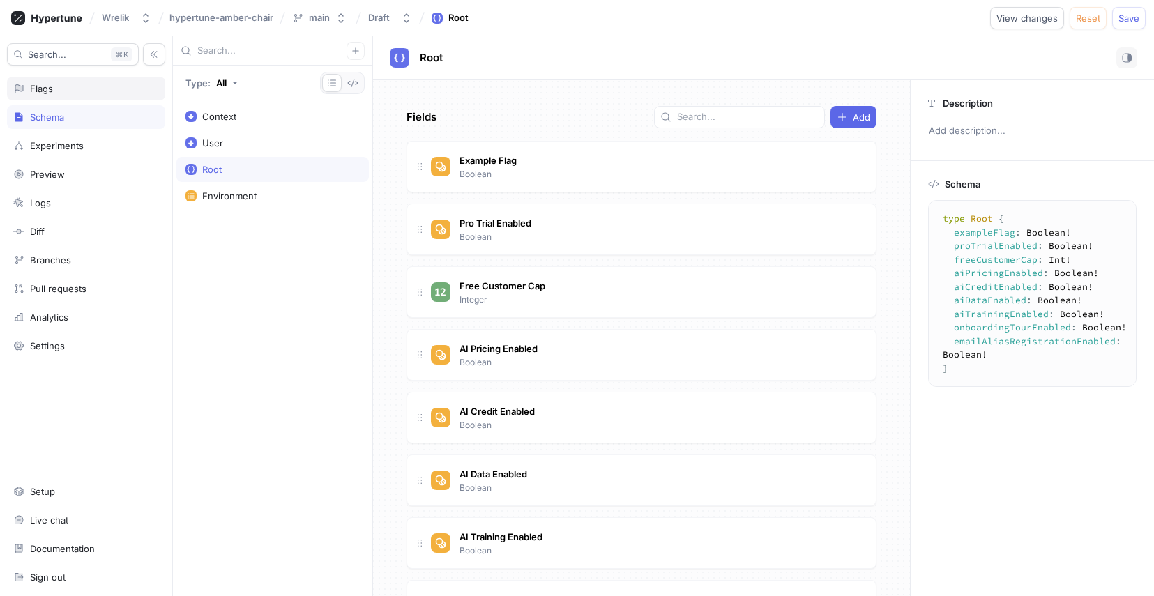
click at [89, 88] on div "Flags" at bounding box center [86, 88] width 146 height 11
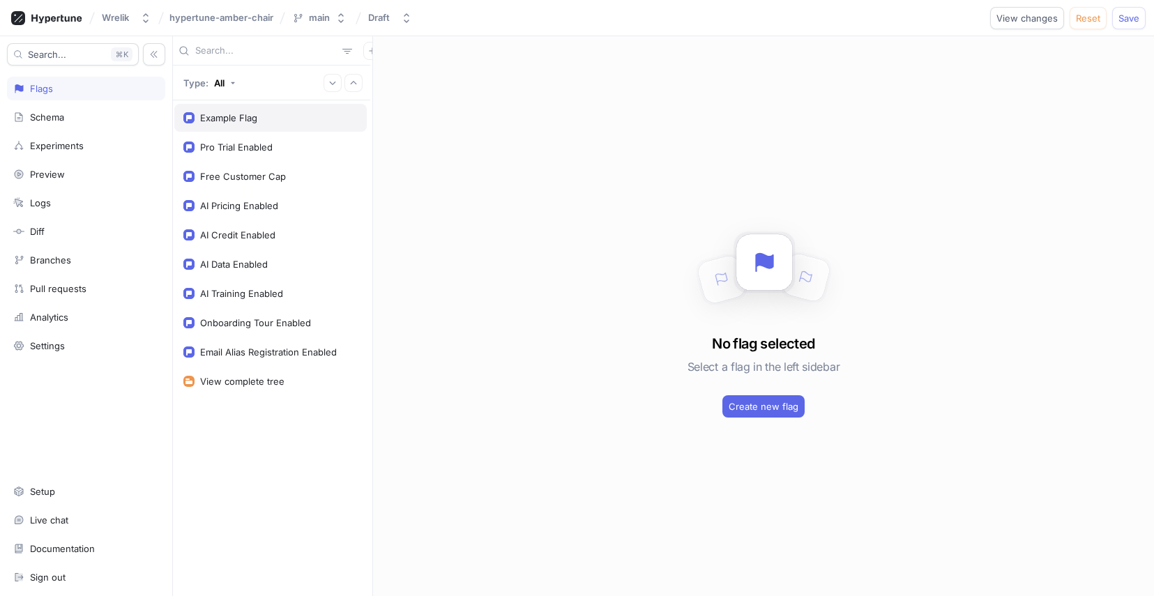
click at [234, 116] on div "Example Flag" at bounding box center [228, 117] width 57 height 11
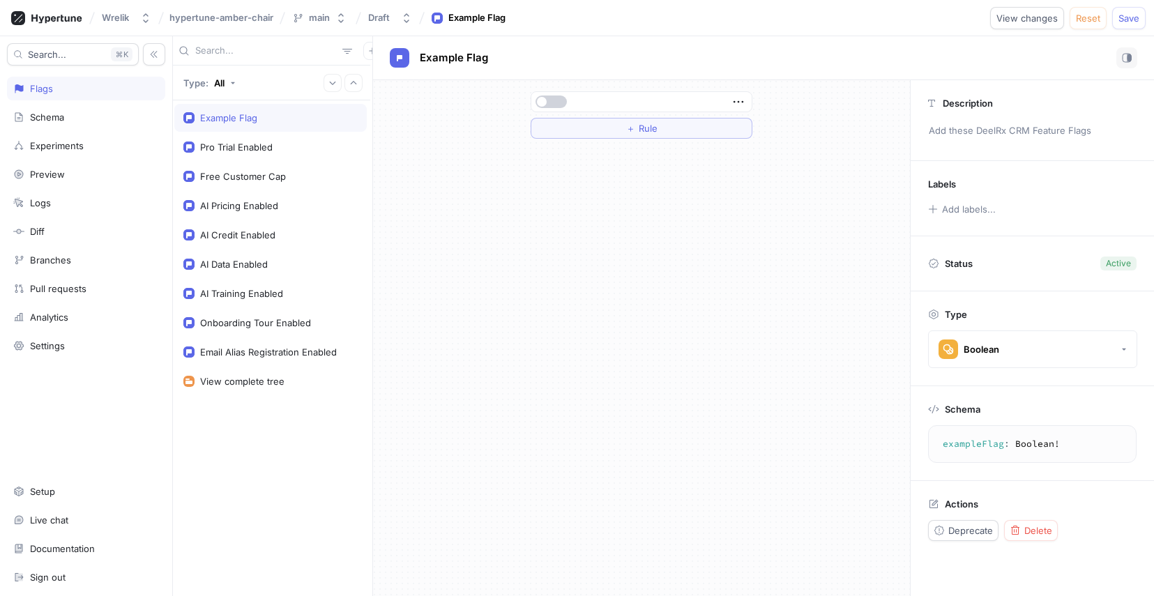
click at [566, 103] on button "button" at bounding box center [551, 102] width 31 height 13
click at [286, 143] on div "Pro Trial Enabled" at bounding box center [270, 147] width 174 height 11
click at [554, 102] on button "button" at bounding box center [551, 102] width 31 height 13
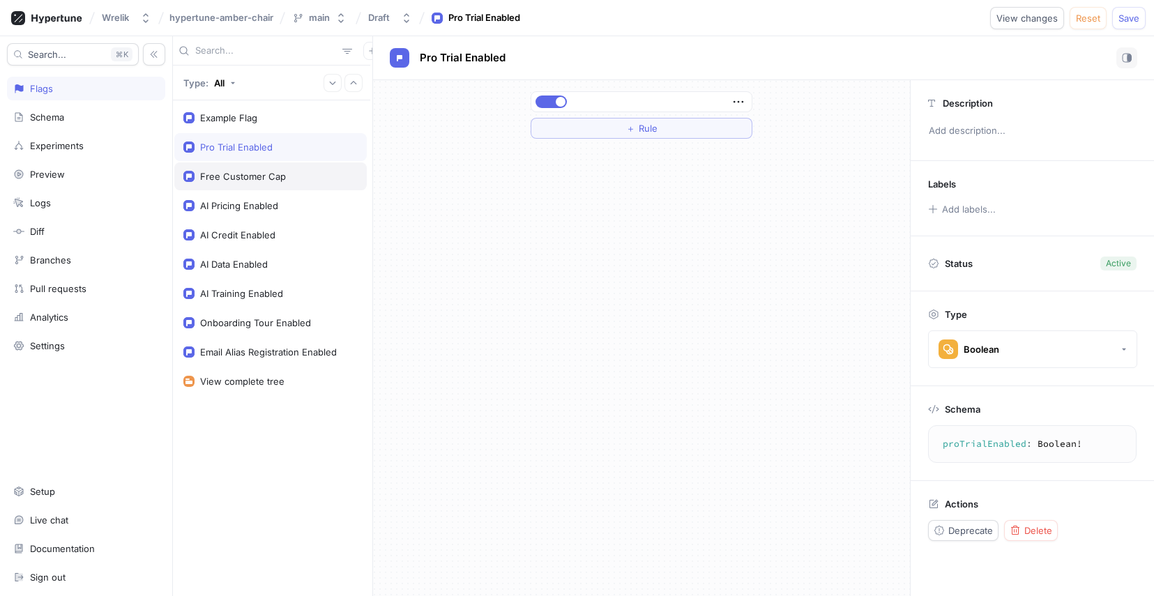
click at [315, 168] on div "Free Customer Cap" at bounding box center [270, 176] width 192 height 28
type textarea "freeCustomerCap: Int!"
click at [561, 106] on input "0" at bounding box center [642, 101] width 222 height 21
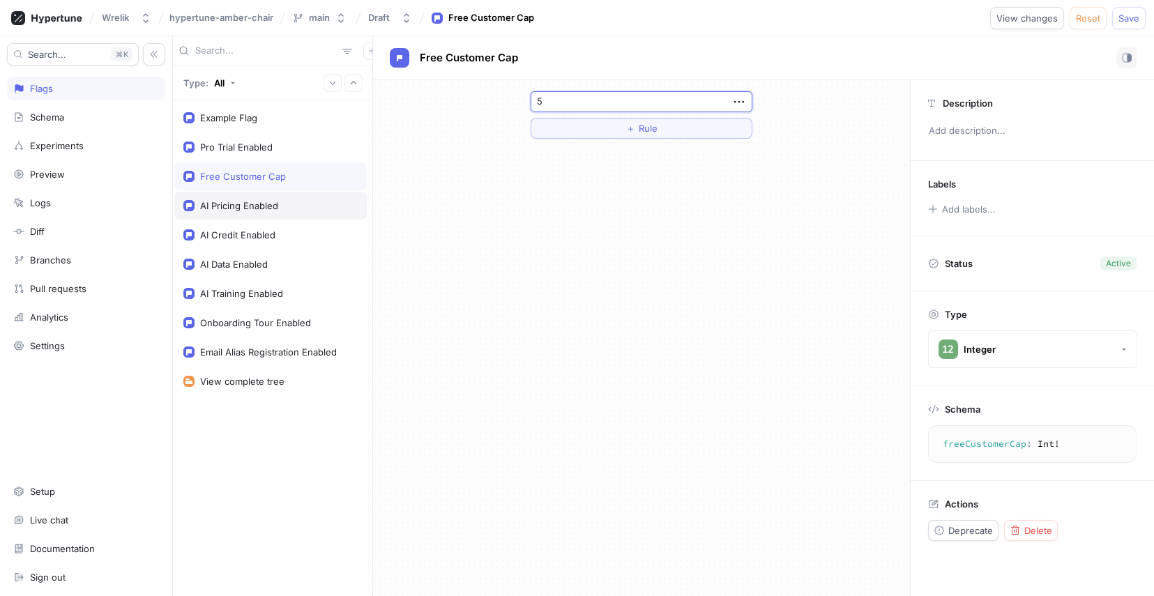
type input "5"
click at [289, 199] on div "AI Pricing Enabled" at bounding box center [270, 206] width 192 height 28
click at [540, 100] on span "button" at bounding box center [542, 102] width 10 height 10
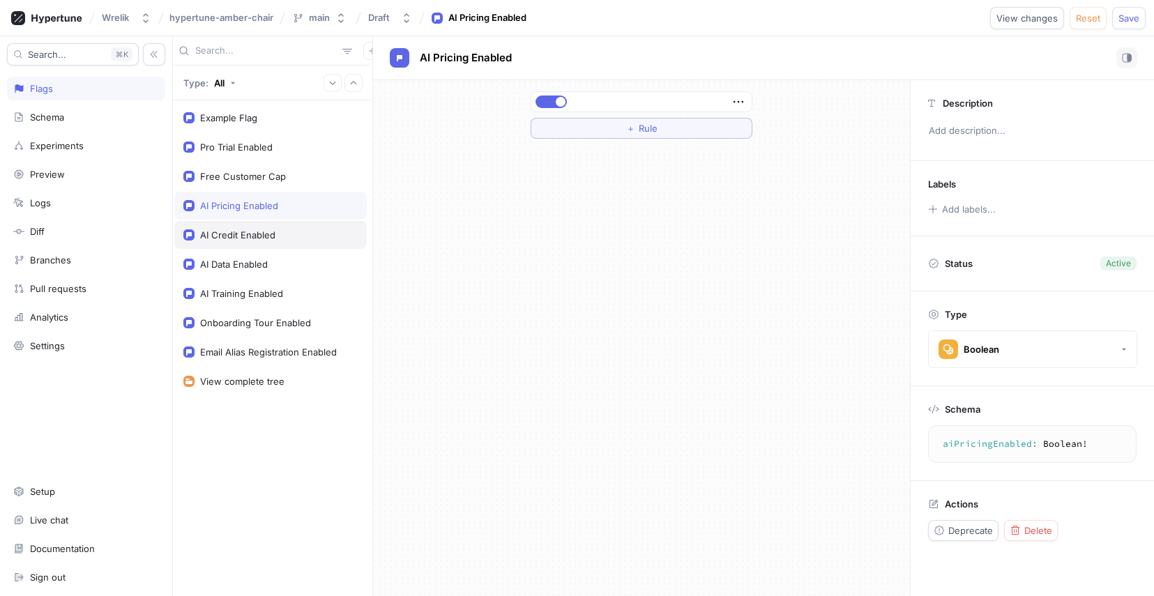
click at [265, 237] on div "AI Credit Enabled" at bounding box center [237, 234] width 75 height 11
click at [547, 103] on button "button" at bounding box center [551, 102] width 31 height 13
click at [292, 260] on div "AI Data Enabled" at bounding box center [270, 264] width 174 height 11
click at [540, 98] on span "button" at bounding box center [542, 102] width 10 height 10
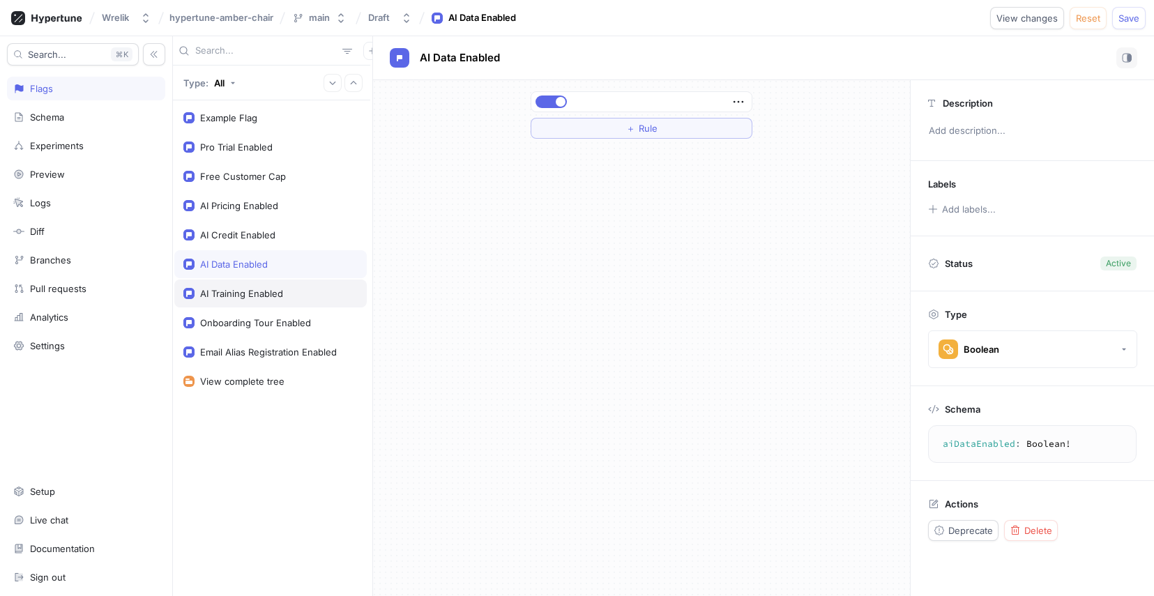
click at [310, 288] on div "AI Training Enabled" at bounding box center [270, 293] width 174 height 11
click at [555, 98] on button "button" at bounding box center [551, 102] width 31 height 13
click at [285, 324] on div "Onboarding Tour Enabled" at bounding box center [255, 322] width 111 height 11
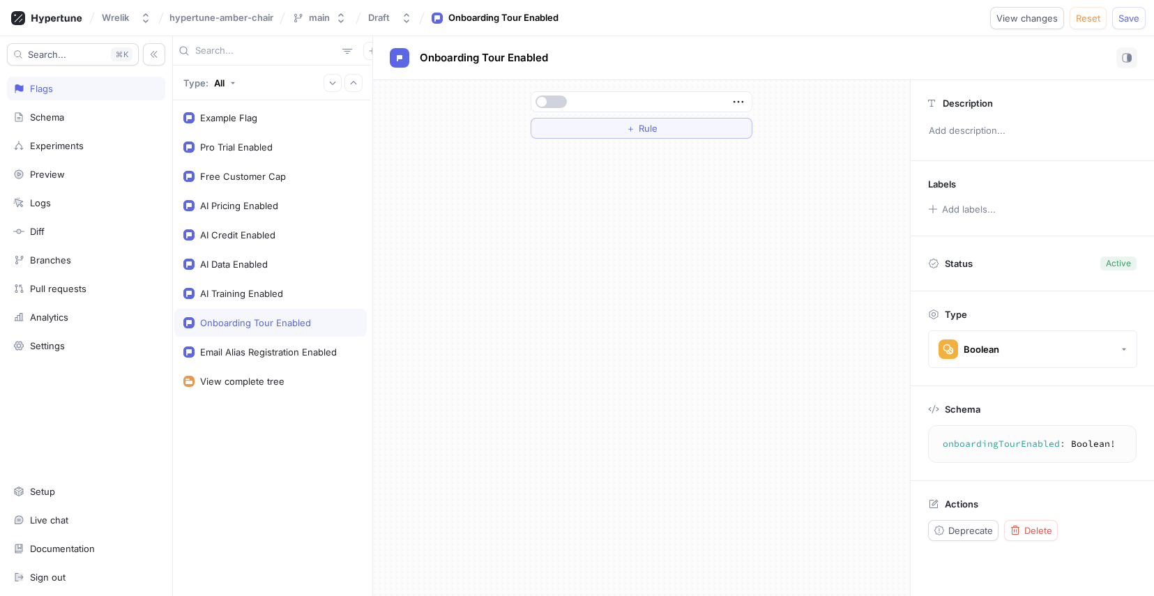
click at [550, 105] on button "button" at bounding box center [551, 102] width 31 height 13
click at [294, 349] on div "Email Alias Registration Enabled" at bounding box center [268, 352] width 137 height 11
type textarea "emailAliasRegistrationEnabled: Boolean!"
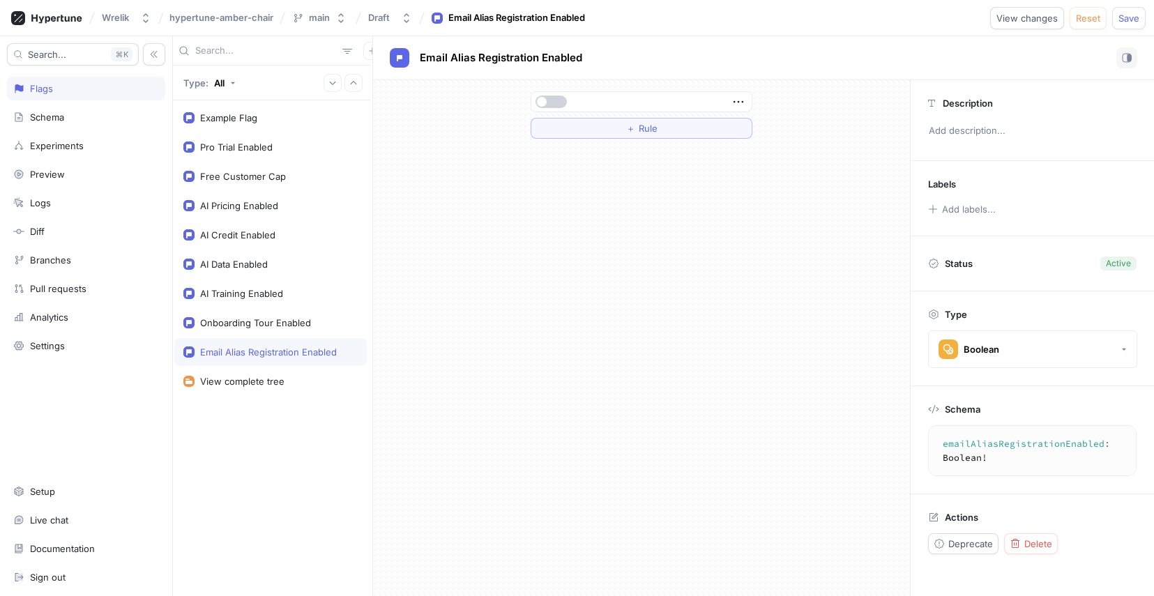
click at [559, 103] on button "button" at bounding box center [551, 102] width 31 height 13
click at [1141, 22] on button "Save" at bounding box center [1128, 18] width 33 height 22
click at [67, 110] on div "Schema" at bounding box center [86, 117] width 158 height 24
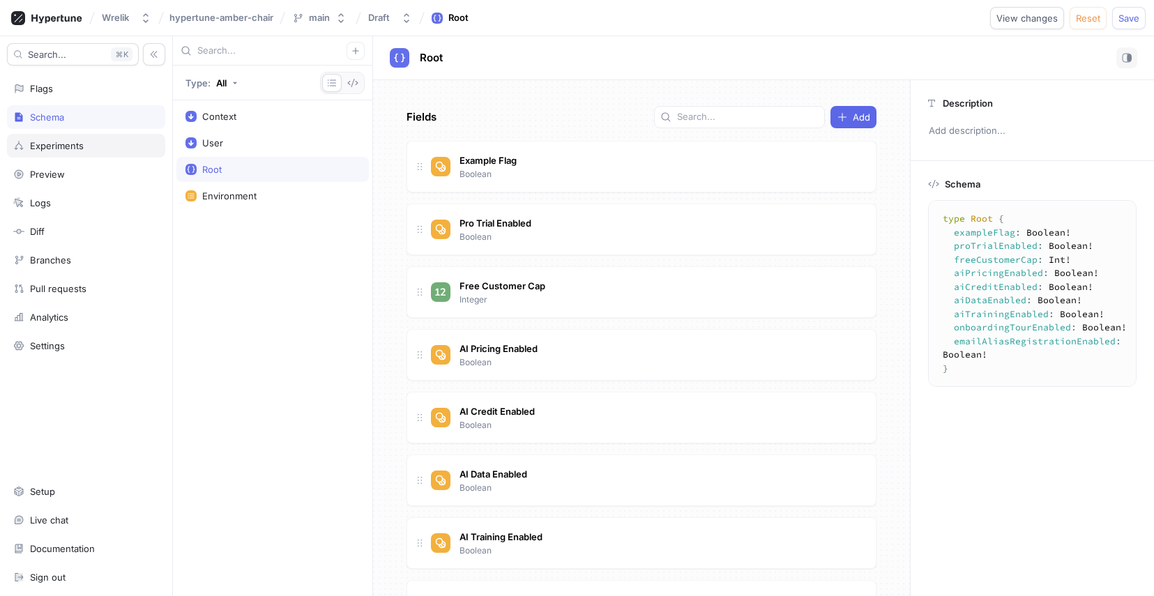
click at [75, 140] on div "Experiments" at bounding box center [57, 145] width 54 height 11
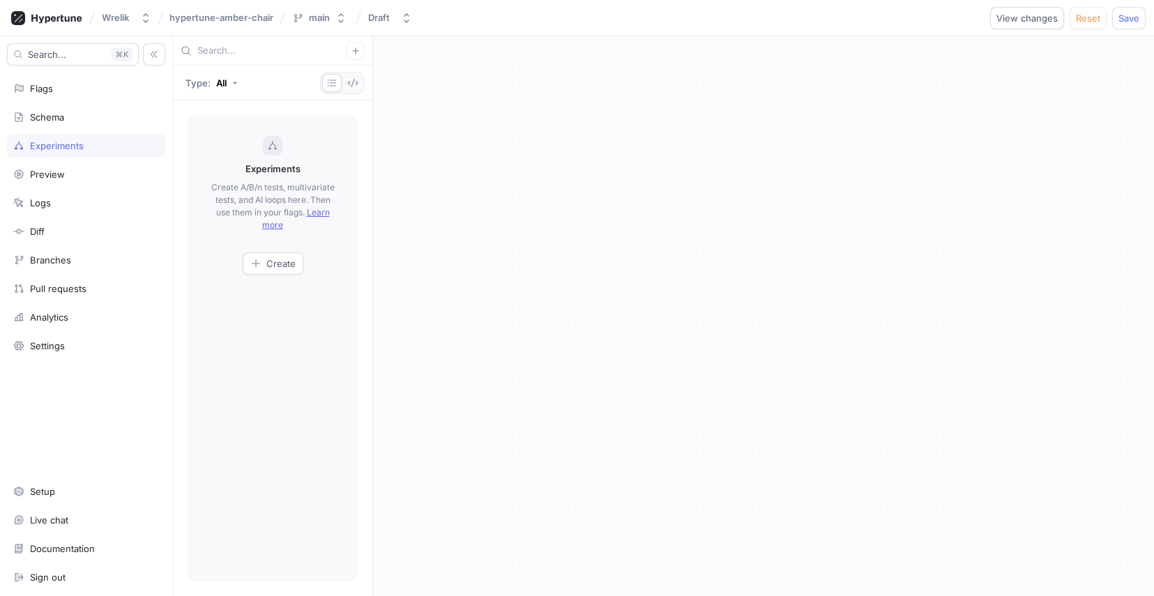
click at [81, 162] on div "Search... K Flags Schema Experiments Preview Logs Diff Branches Pull requests A…" at bounding box center [86, 316] width 173 height 560
click at [76, 171] on div "Preview" at bounding box center [86, 174] width 146 height 11
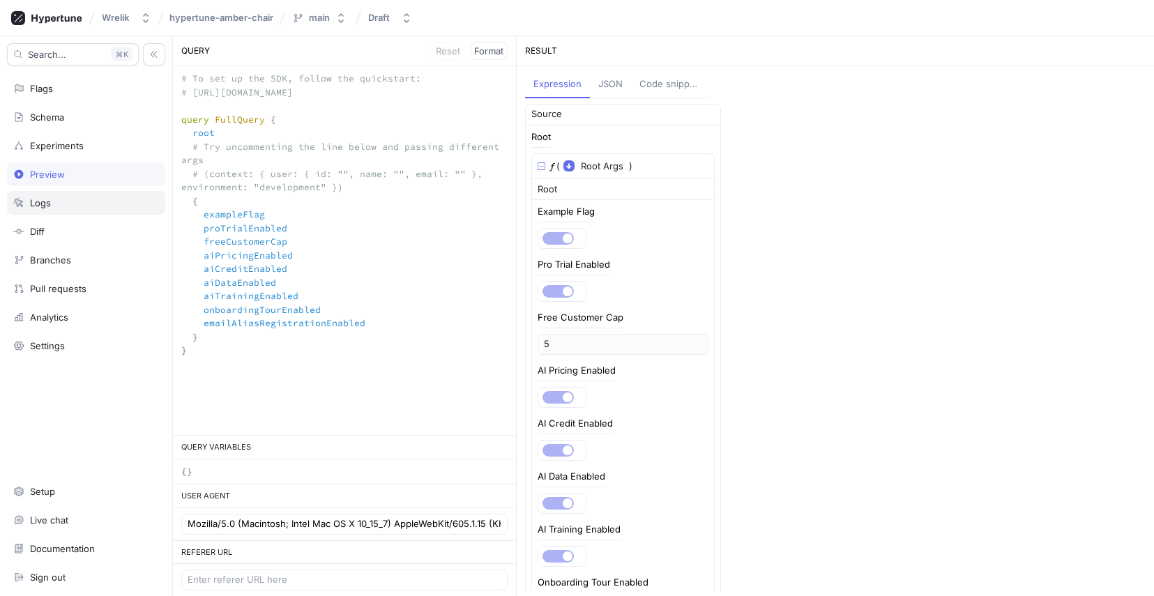
click at [54, 202] on div "Logs" at bounding box center [86, 202] width 146 height 11
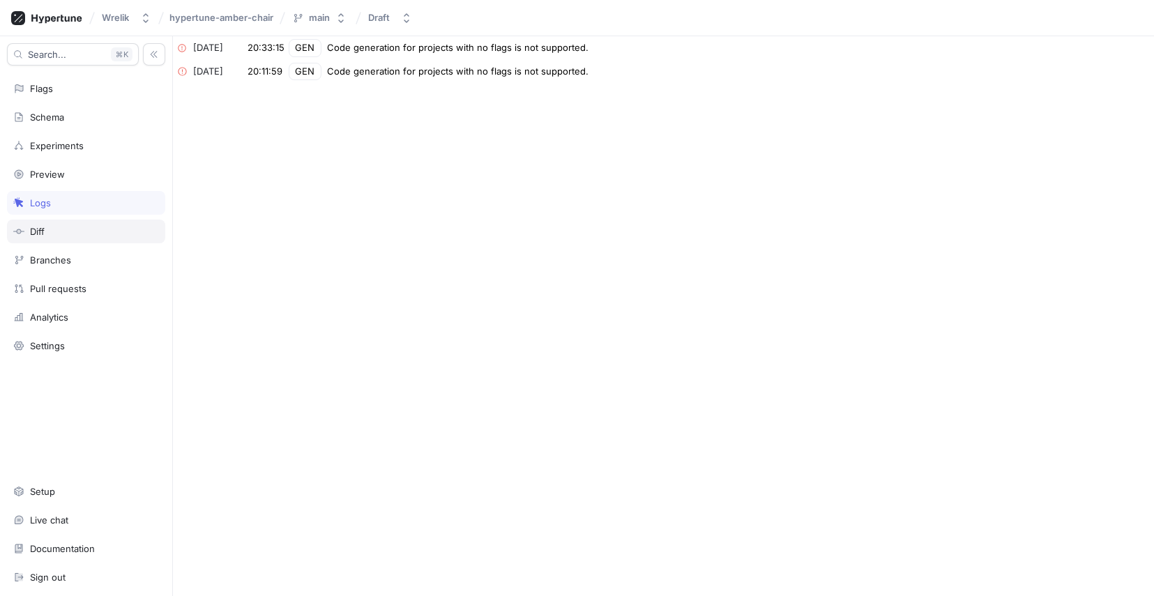
click at [66, 227] on div "Diff" at bounding box center [86, 231] width 146 height 11
